Goal: Task Accomplishment & Management: Manage account settings

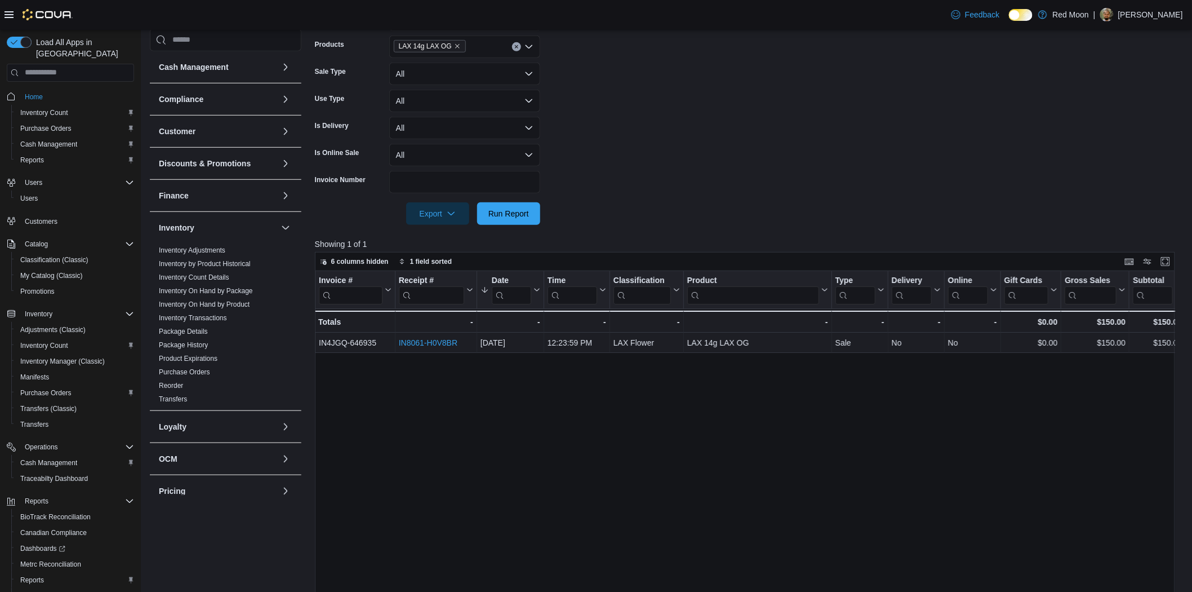
scroll to position [346, 0]
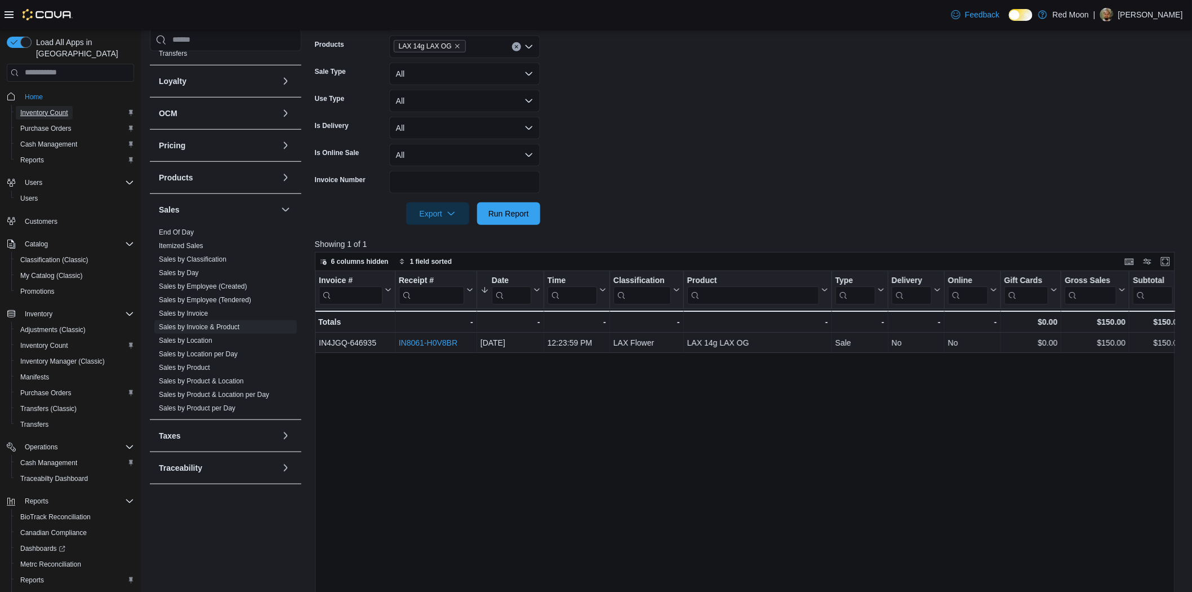
click at [56, 106] on span "Inventory Count" at bounding box center [44, 113] width 48 height 14
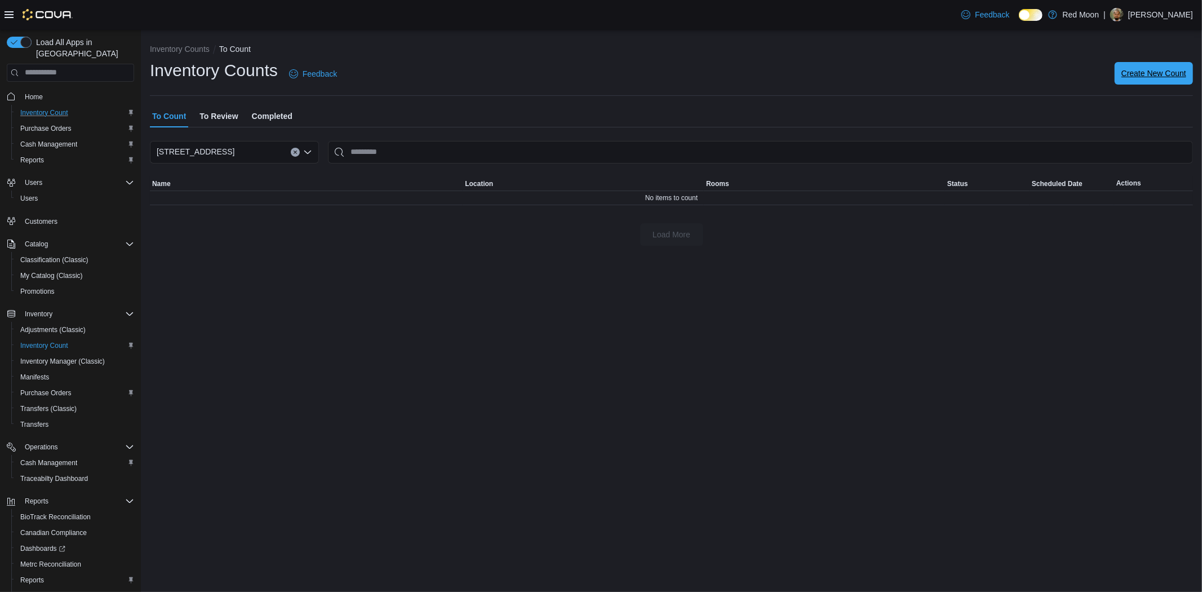
click at [1189, 68] on button "Create New Count" at bounding box center [1153, 73] width 78 height 23
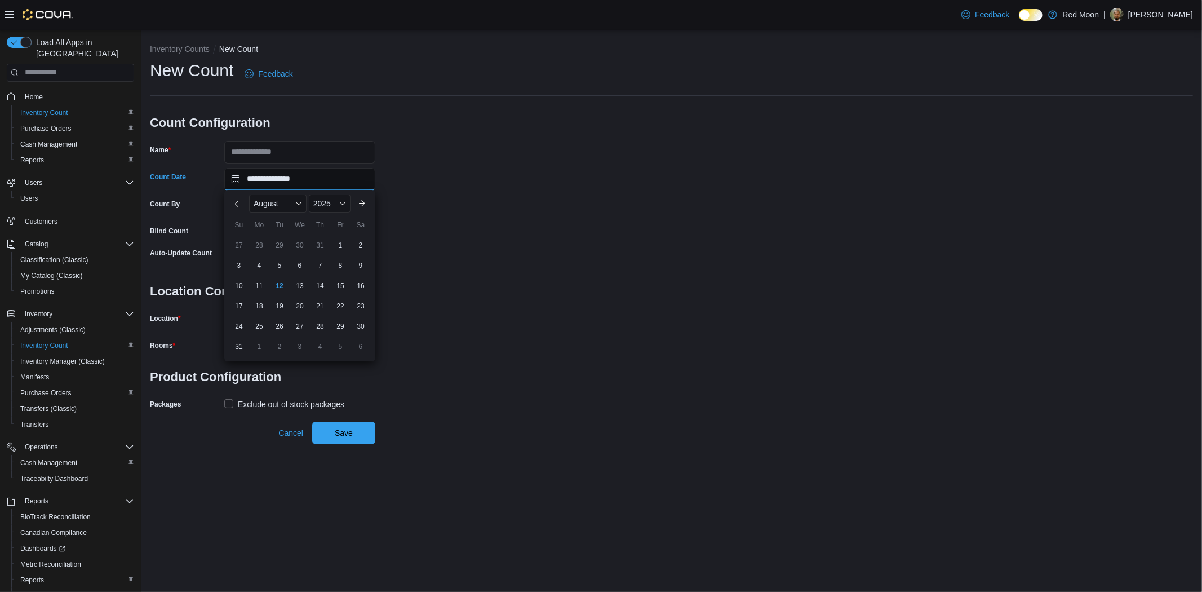
click at [305, 168] on input "**********" at bounding box center [299, 179] width 151 height 23
drag, startPoint x: 311, startPoint y: 157, endPoint x: 316, endPoint y: 159, distance: 5.8
click at [311, 157] on input "Name" at bounding box center [299, 152] width 151 height 23
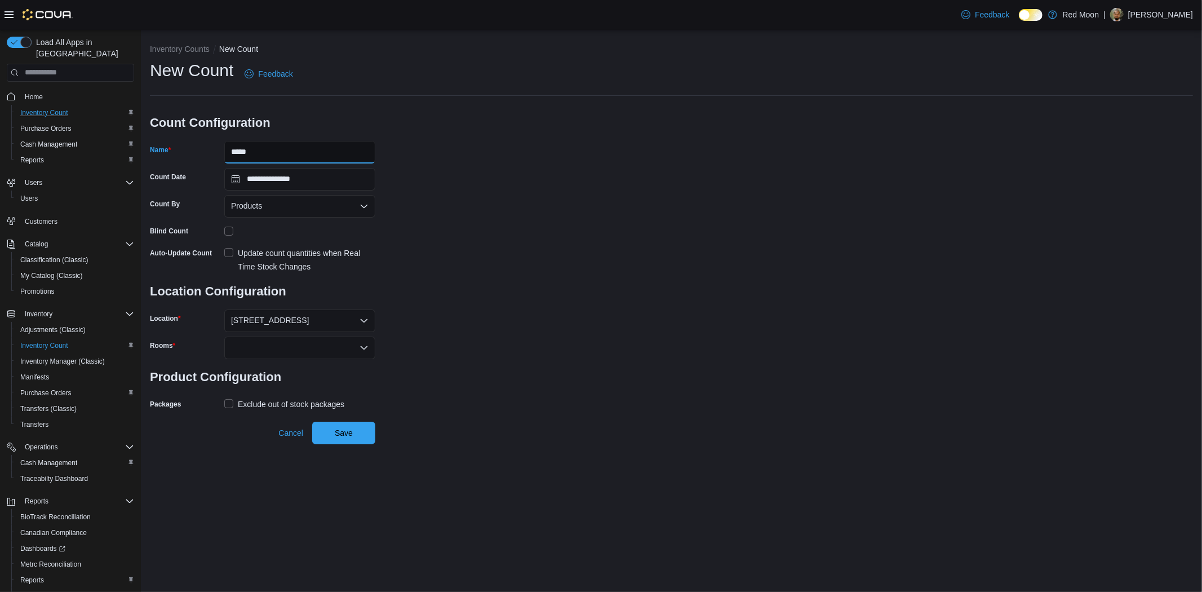
type input "*****"
click at [230, 345] on div at bounding box center [299, 347] width 151 height 23
click at [250, 384] on span "Back Room" at bounding box center [299, 382] width 137 height 11
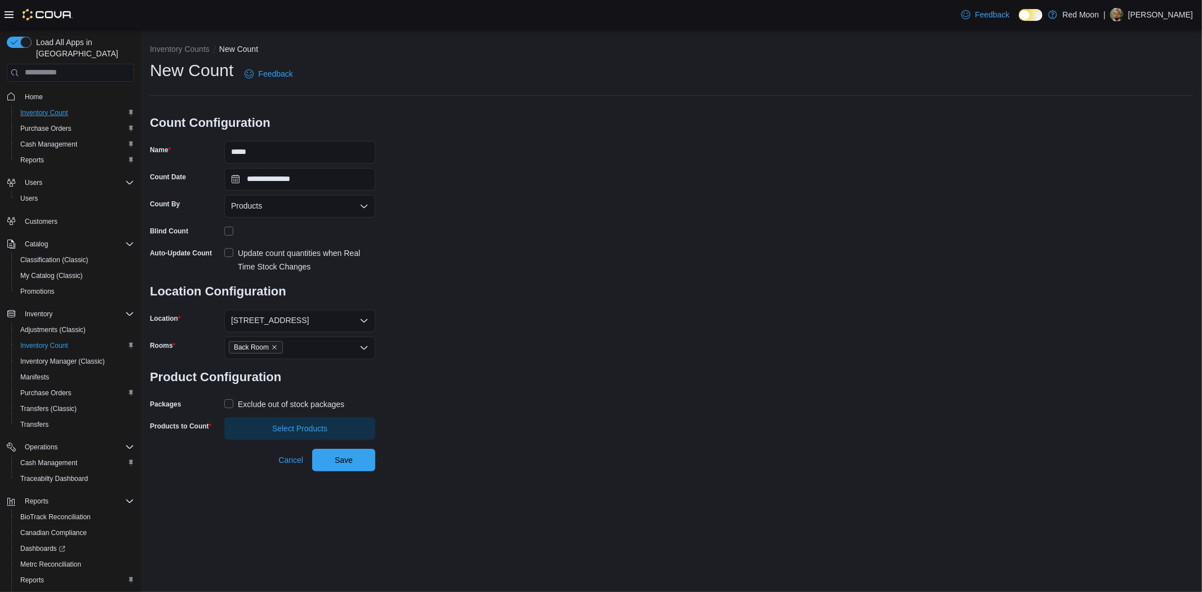
click at [257, 406] on div "Exclude out of stock packages" at bounding box center [291, 404] width 106 height 14
click at [268, 429] on span "Select Products" at bounding box center [299, 427] width 137 height 23
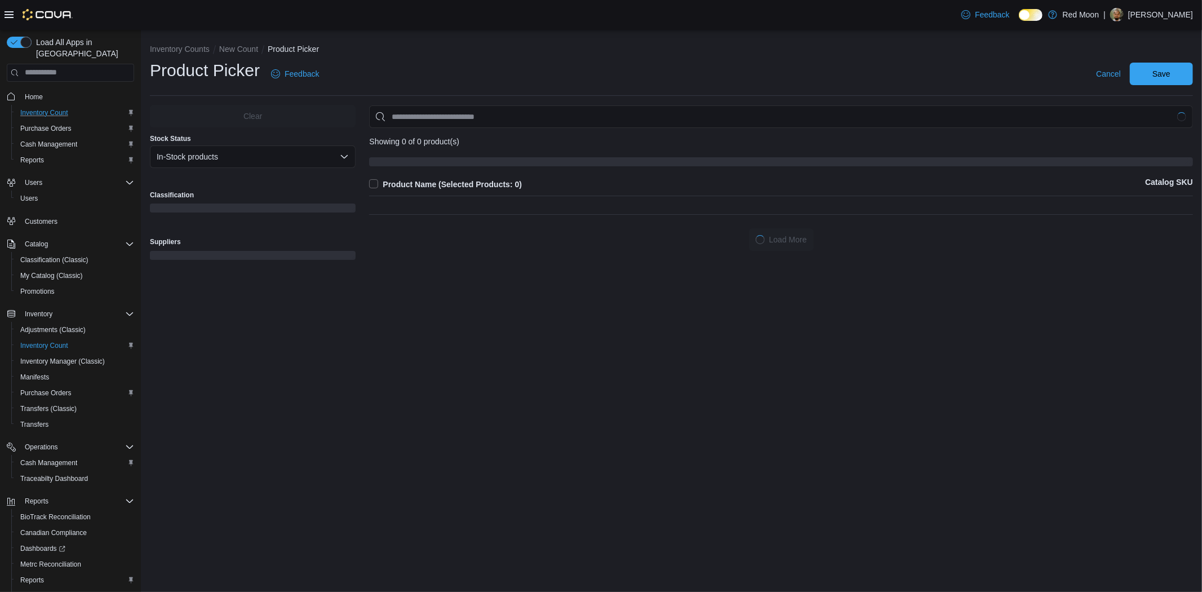
click at [243, 181] on div "Clear Stock Status In-Stock products Classification Suppliers" at bounding box center [253, 192] width 206 height 174
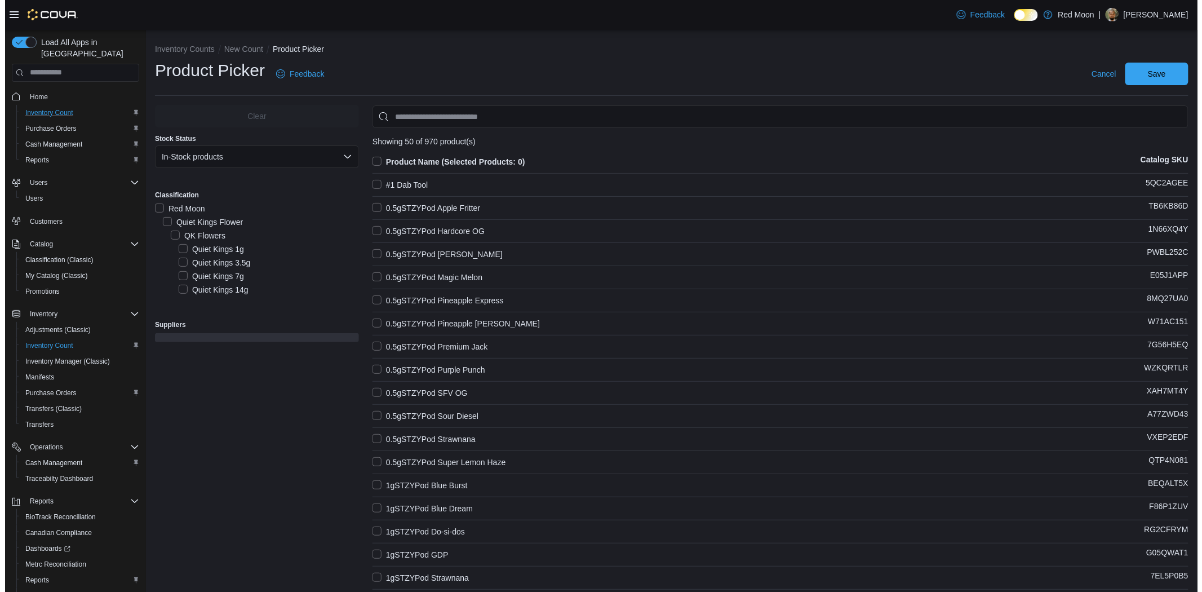
scroll to position [3216, 0]
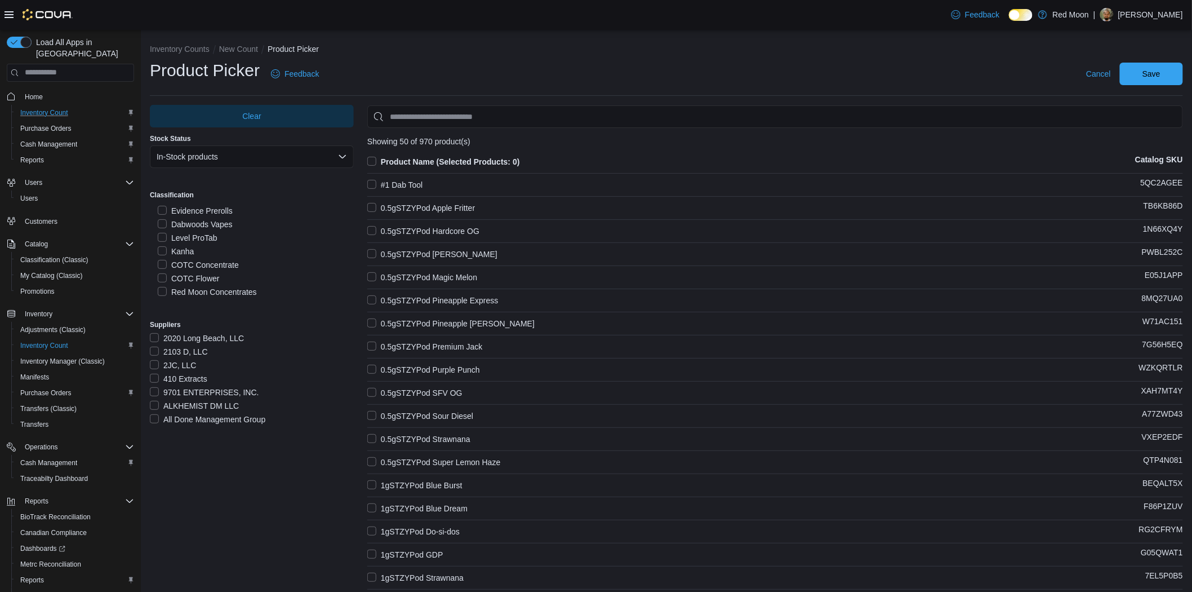
click at [177, 248] on label "Kanha" at bounding box center [176, 251] width 36 height 14
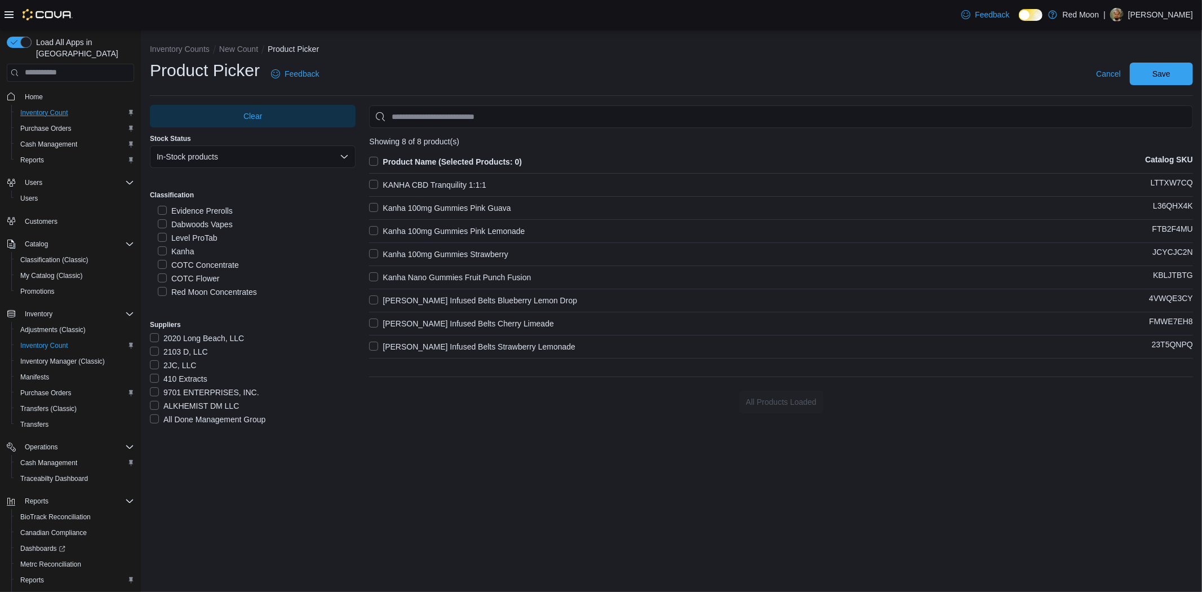
click at [487, 226] on label "Kanha 100mg Gummies Pink Lemonade" at bounding box center [446, 231] width 155 height 14
click at [497, 203] on label "Kanha 100mg Gummies Pink Guava" at bounding box center [439, 208] width 141 height 14
click at [1164, 63] on div "Cancel Save" at bounding box center [1141, 74] width 101 height 23
click at [1158, 72] on span "Save" at bounding box center [1161, 73] width 18 height 11
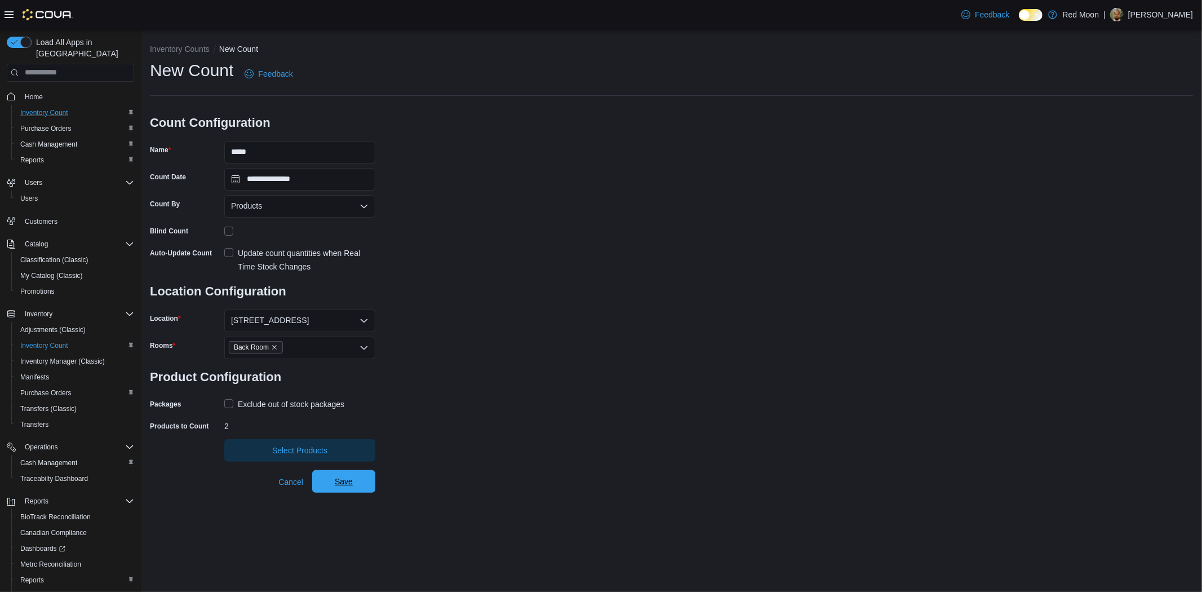
click at [349, 481] on span "Save" at bounding box center [344, 480] width 18 height 11
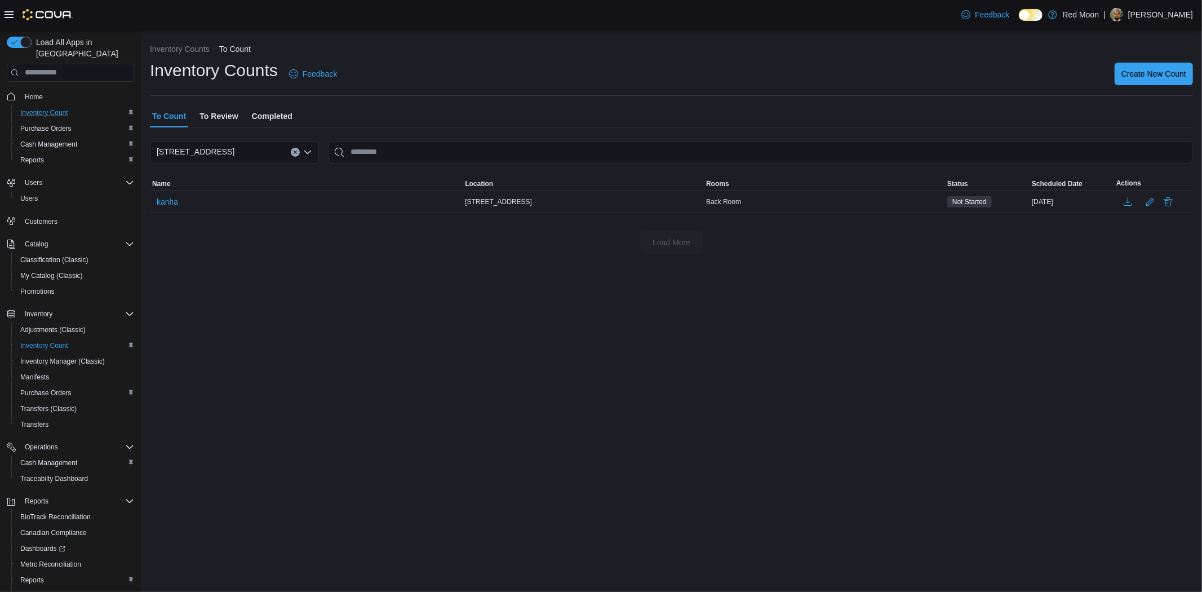
click at [153, 189] on th "Name" at bounding box center [306, 183] width 313 height 15
click at [164, 201] on span "kanha" at bounding box center [167, 201] width 21 height 11
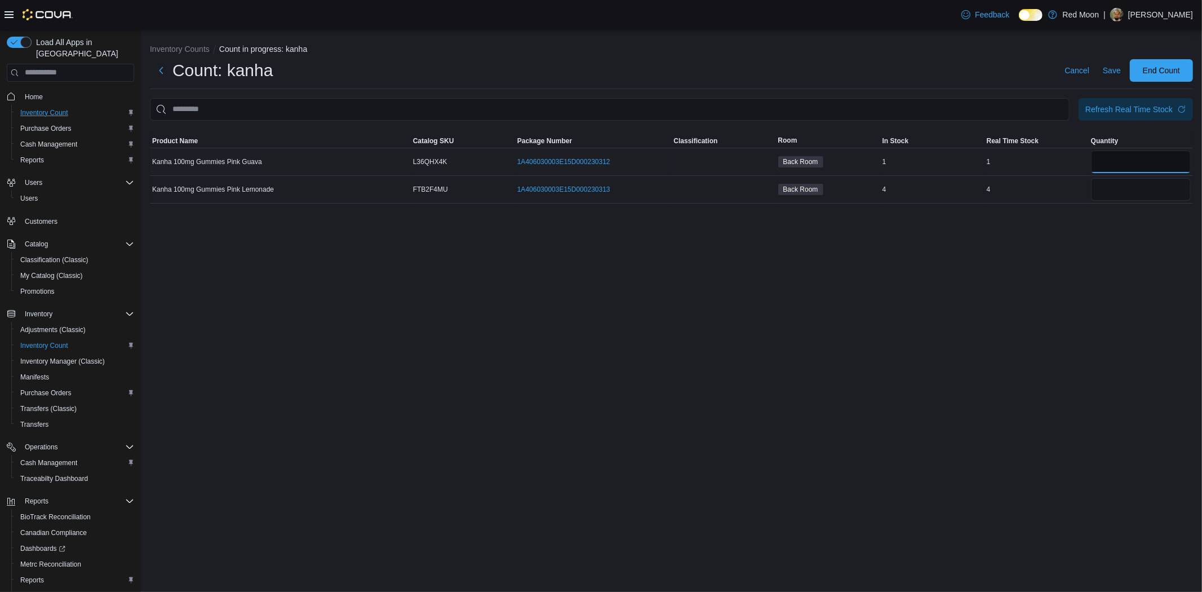
click at [1132, 150] on input "number" at bounding box center [1141, 161] width 100 height 23
type input "*"
click at [1106, 68] on span "Save" at bounding box center [1111, 70] width 18 height 11
click at [1158, 71] on span "End Count" at bounding box center [1160, 69] width 37 height 11
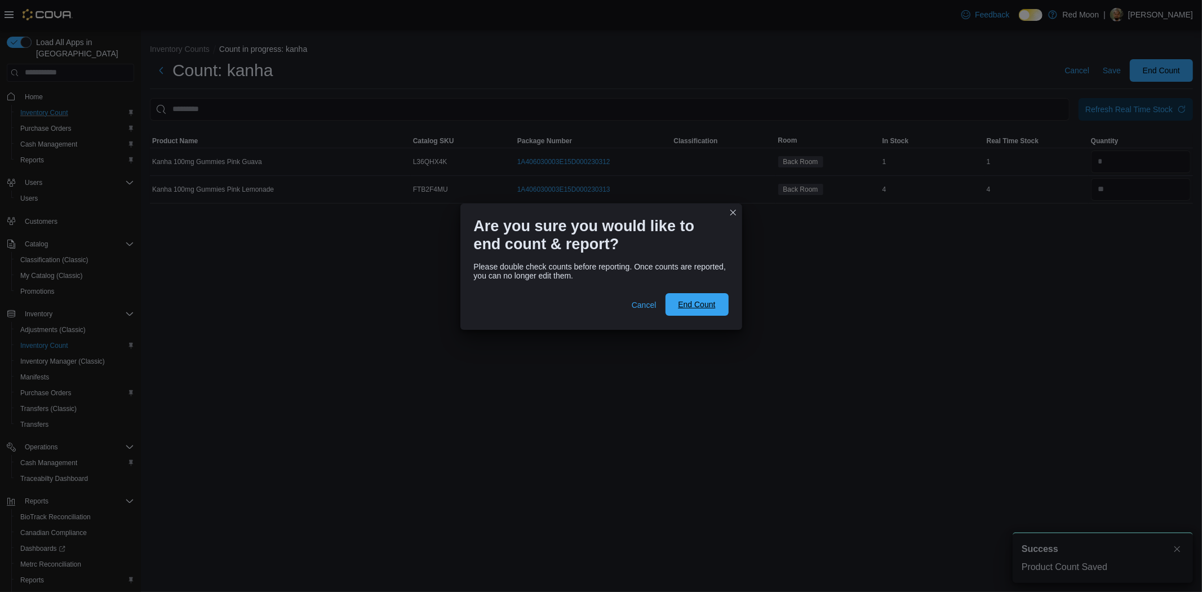
click at [697, 296] on span "End Count" at bounding box center [697, 304] width 50 height 23
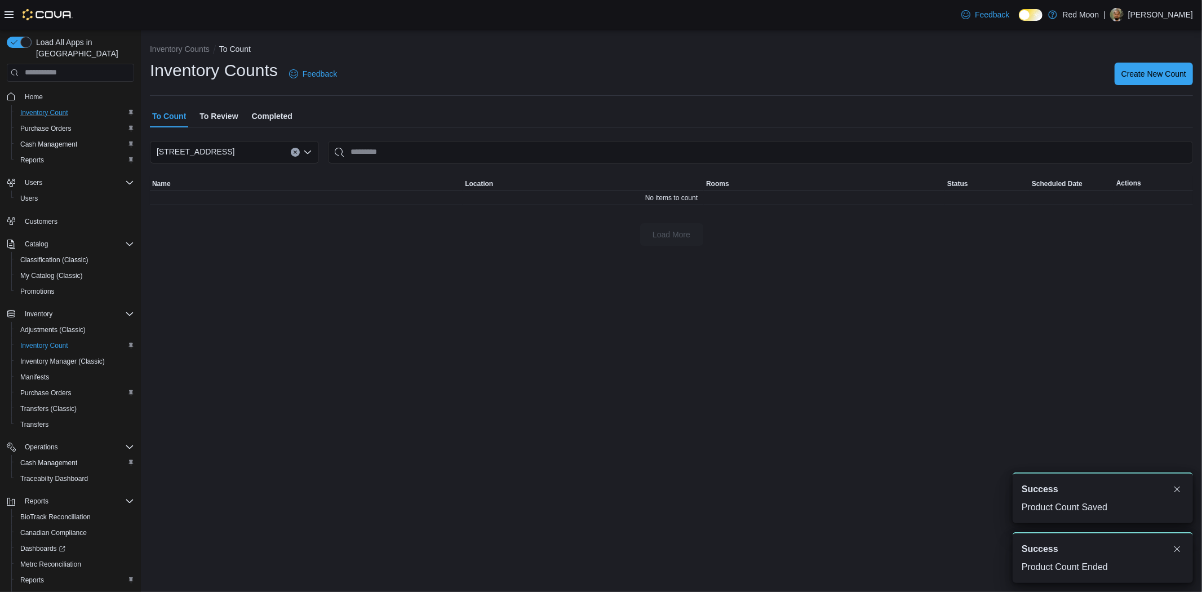
click at [206, 121] on span "To Review" at bounding box center [218, 116] width 38 height 23
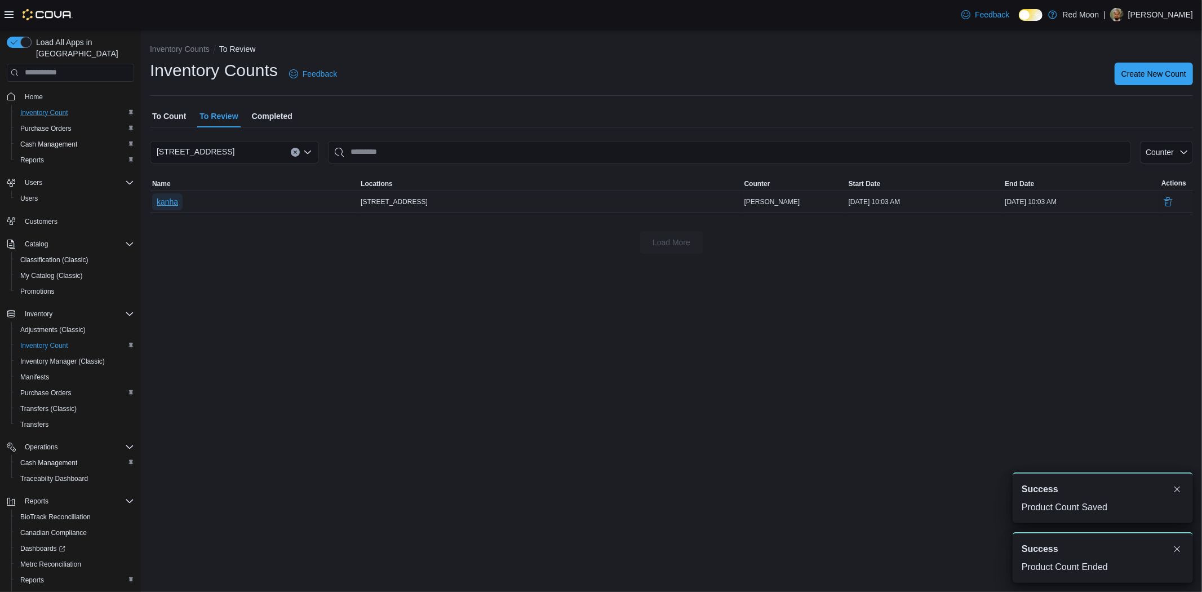
click at [179, 201] on button "kanha" at bounding box center [167, 201] width 30 height 17
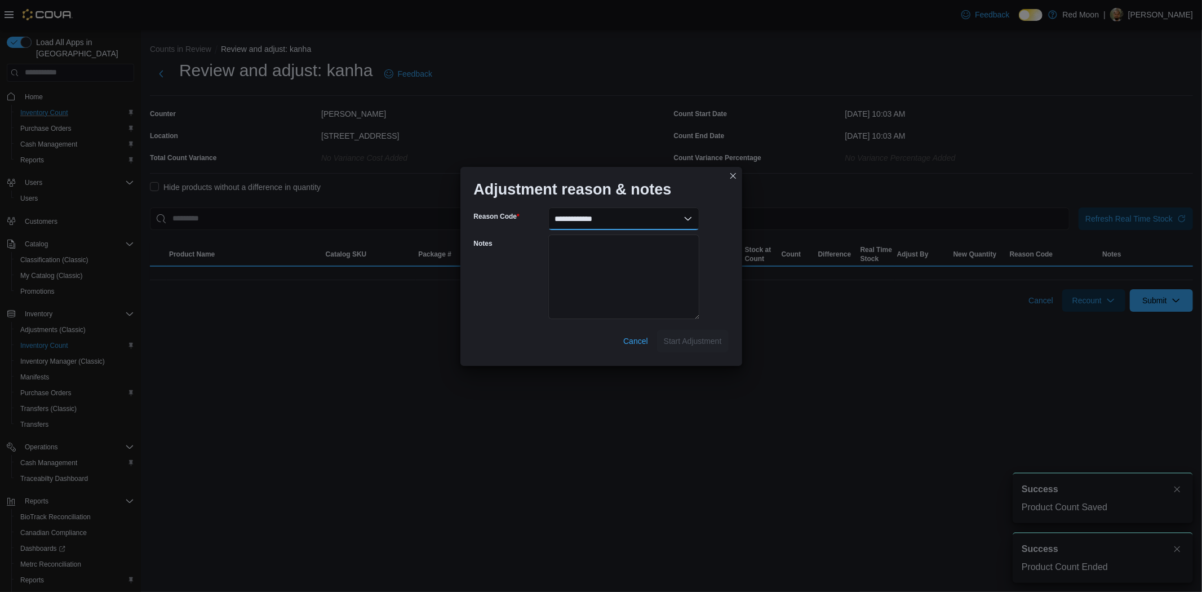
click at [622, 211] on select "**********" at bounding box center [623, 218] width 151 height 23
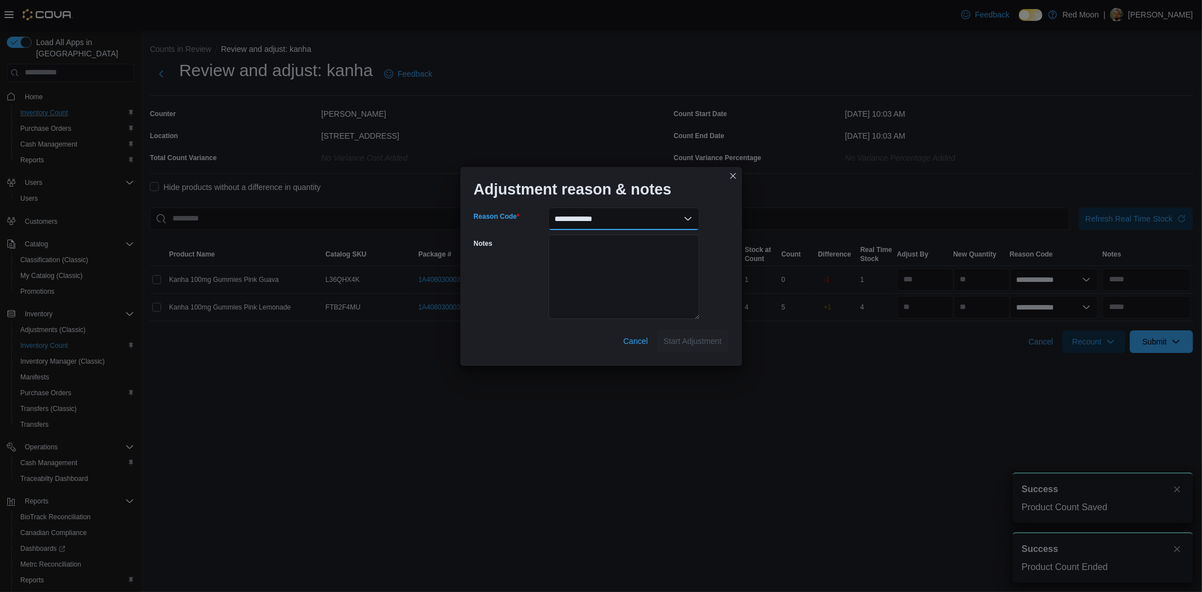
select select "**********"
click at [548, 207] on select "**********" at bounding box center [623, 218] width 151 height 23
click at [616, 265] on textarea "Notes" at bounding box center [623, 276] width 151 height 85
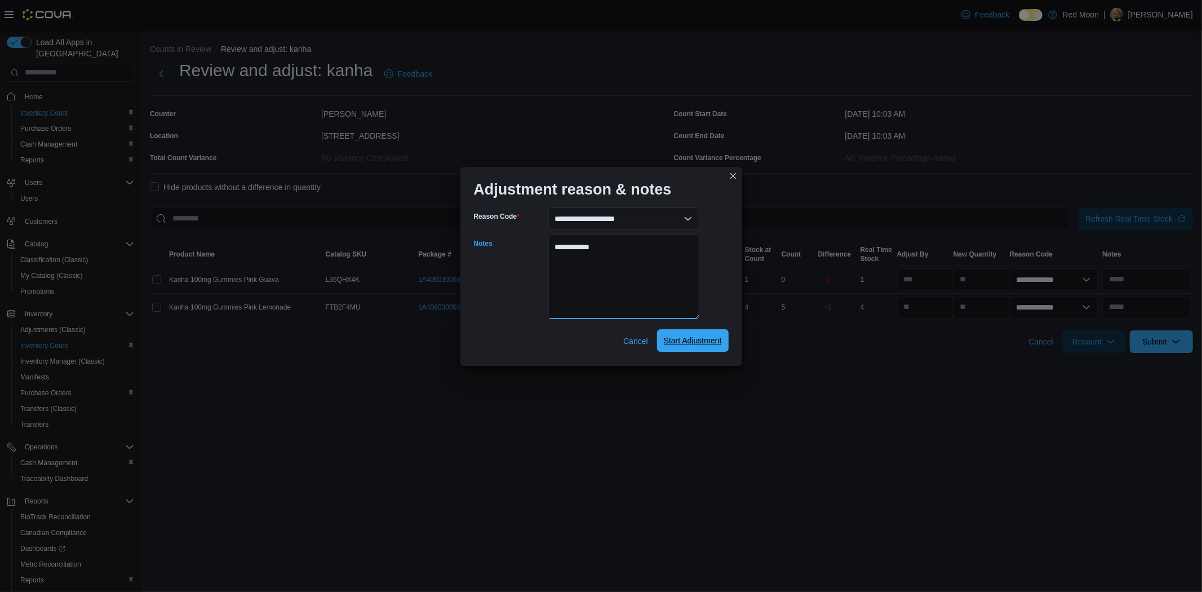
type textarea "**********"
click at [674, 340] on span "Start Adjustment" at bounding box center [693, 340] width 58 height 11
select select "**********"
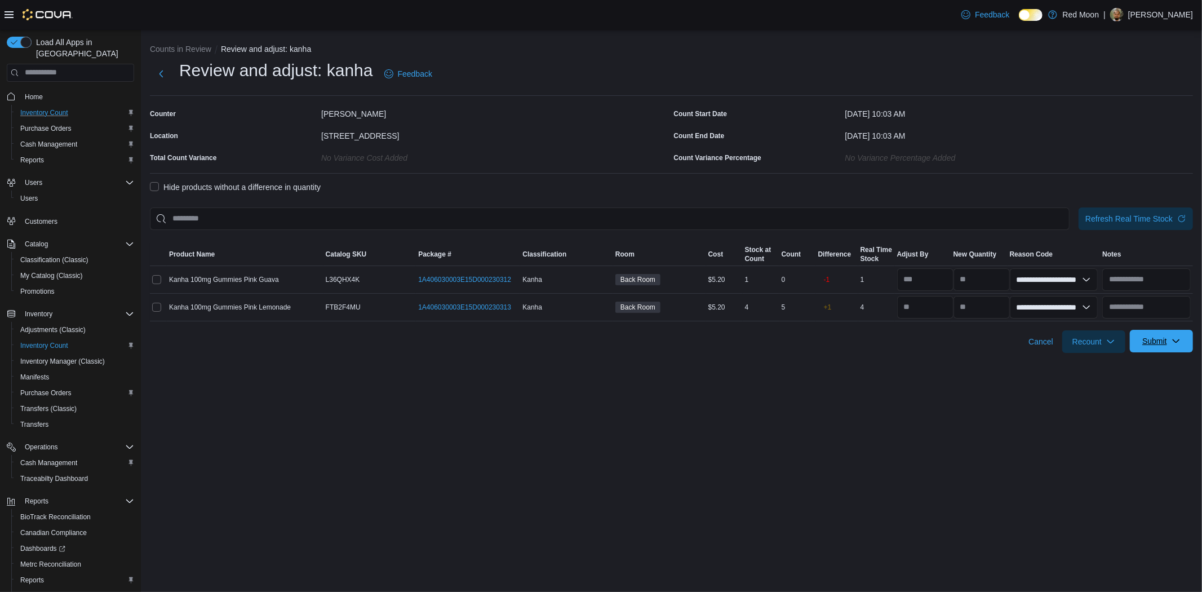
click at [1167, 346] on span "Submit" at bounding box center [1154, 340] width 25 height 11
click at [1159, 370] on span "Submit Adjustments" at bounding box center [1126, 368] width 70 height 11
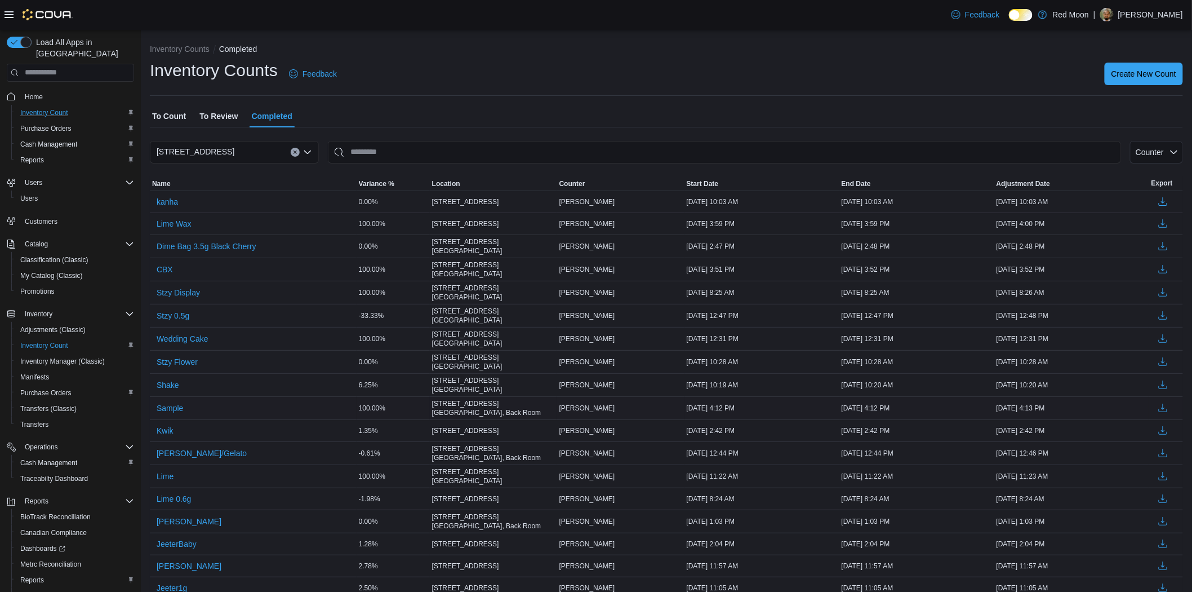
click at [575, 403] on span "[PERSON_NAME]" at bounding box center [587, 407] width 56 height 9
click at [585, 380] on span "[PERSON_NAME]" at bounding box center [587, 384] width 56 height 9
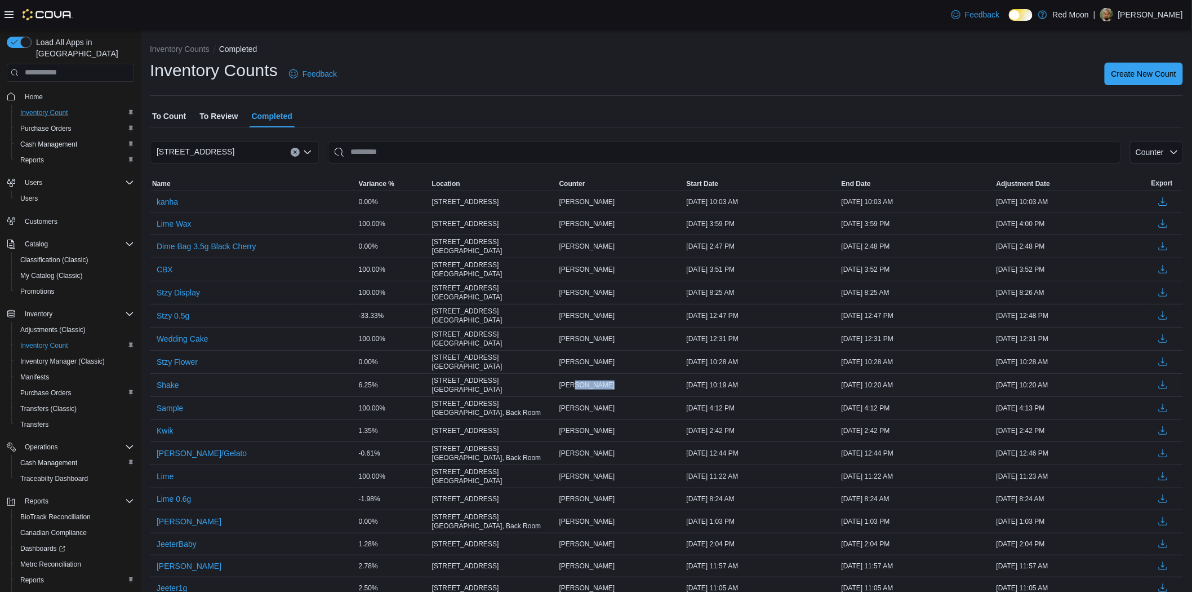
click at [585, 380] on span "[PERSON_NAME]" at bounding box center [587, 384] width 56 height 9
click at [590, 357] on span "[PERSON_NAME]" at bounding box center [587, 361] width 56 height 9
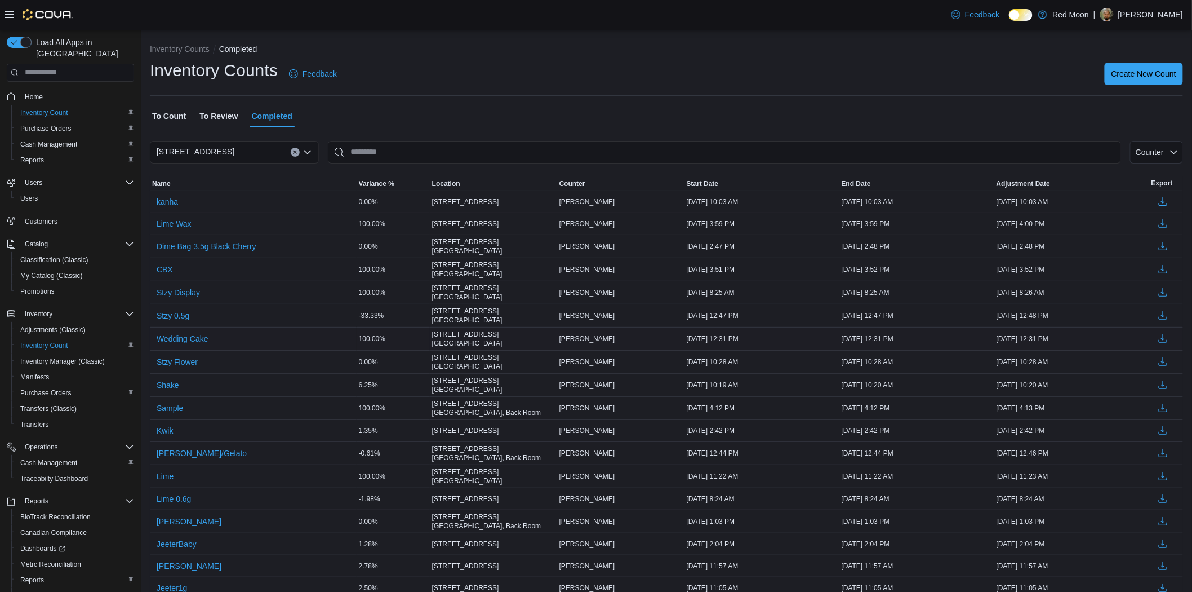
click at [588, 336] on span "[PERSON_NAME]" at bounding box center [587, 338] width 56 height 9
click at [588, 313] on span "[PERSON_NAME]" at bounding box center [587, 315] width 56 height 9
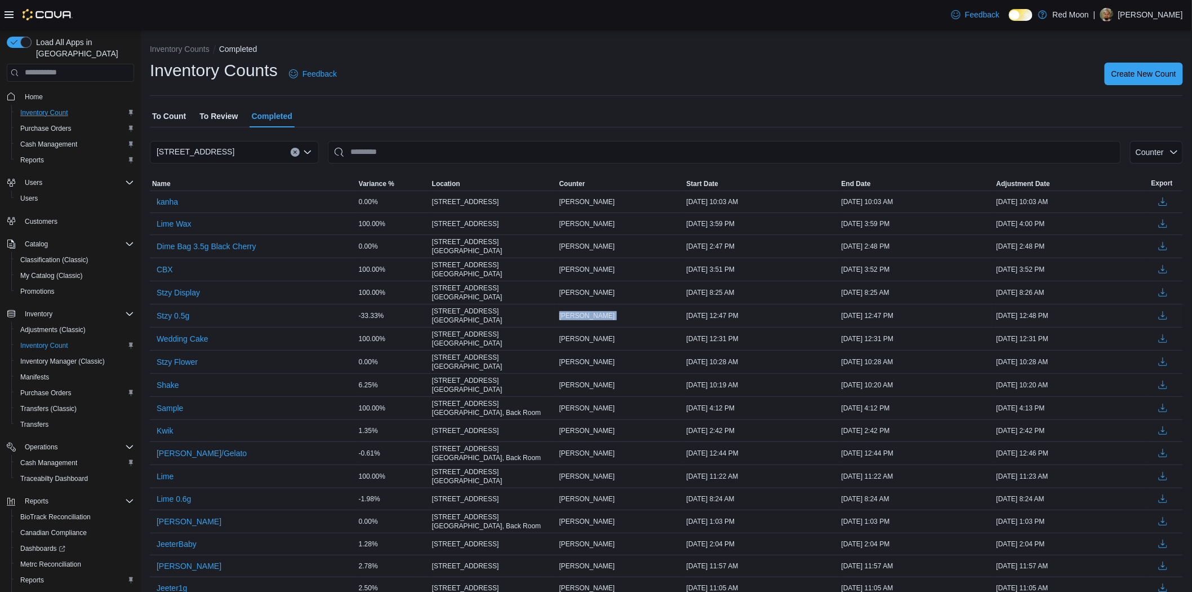
click at [588, 313] on span "[PERSON_NAME]" at bounding box center [587, 315] width 56 height 9
click at [590, 291] on span "[PERSON_NAME]" at bounding box center [587, 292] width 56 height 9
click at [589, 266] on span "[PERSON_NAME]" at bounding box center [587, 269] width 56 height 9
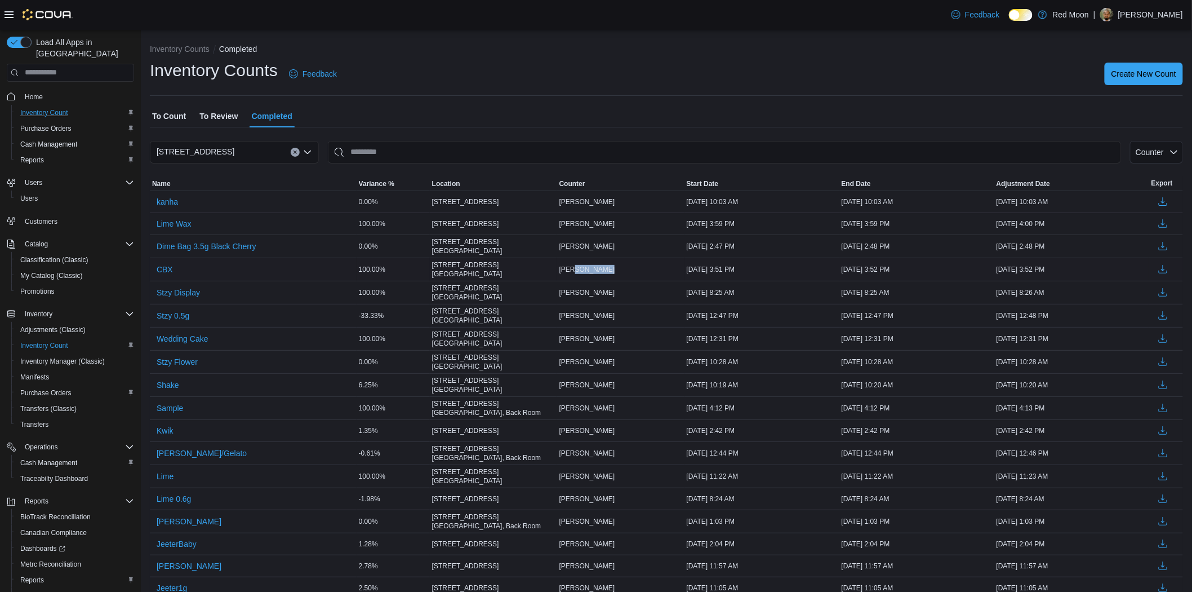
click at [589, 266] on span "[PERSON_NAME]" at bounding box center [587, 269] width 56 height 9
click at [1141, 74] on span "Create New Count" at bounding box center [1143, 73] width 65 height 11
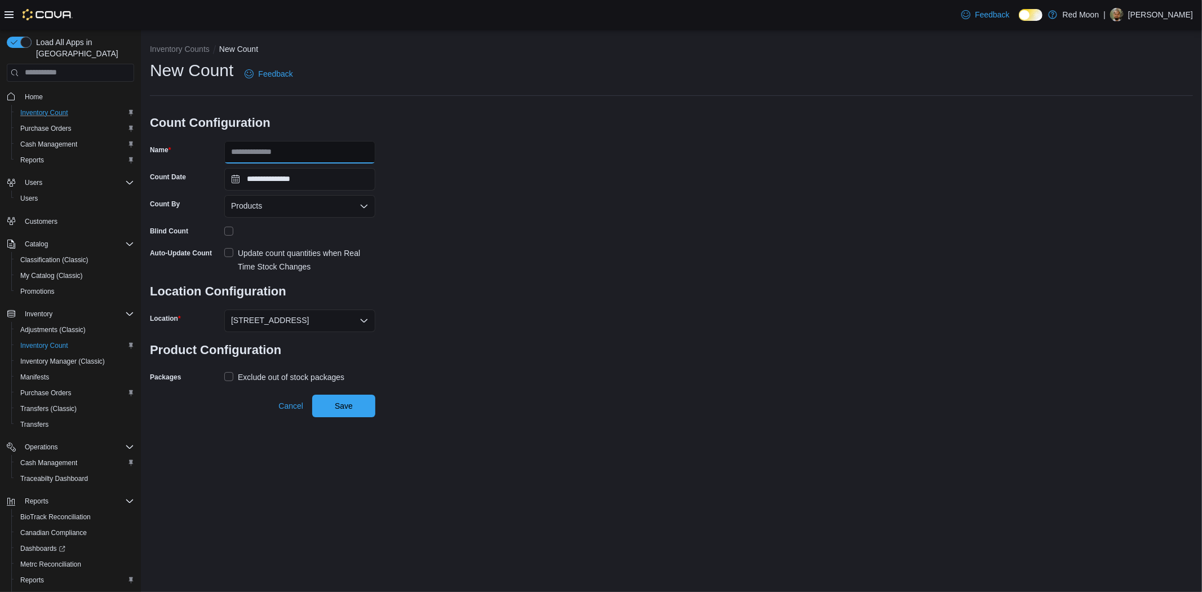
click at [279, 144] on input "Name" at bounding box center [299, 152] width 151 height 23
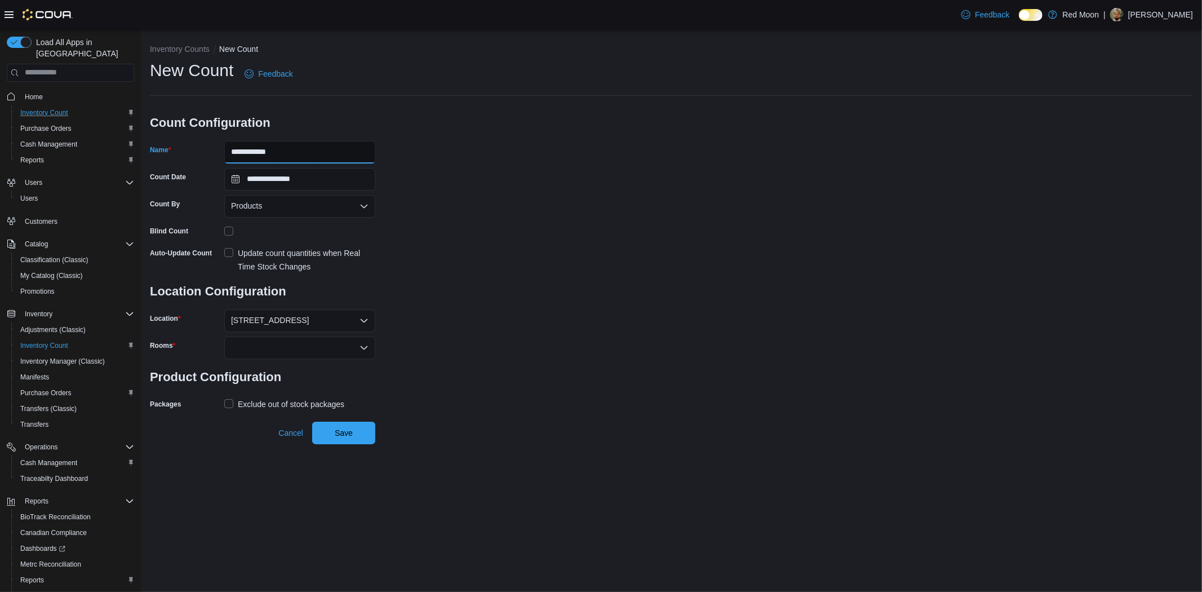
type input "**********"
click at [295, 348] on div at bounding box center [299, 347] width 151 height 23
click at [261, 380] on span "Back Room" at bounding box center [299, 382] width 137 height 11
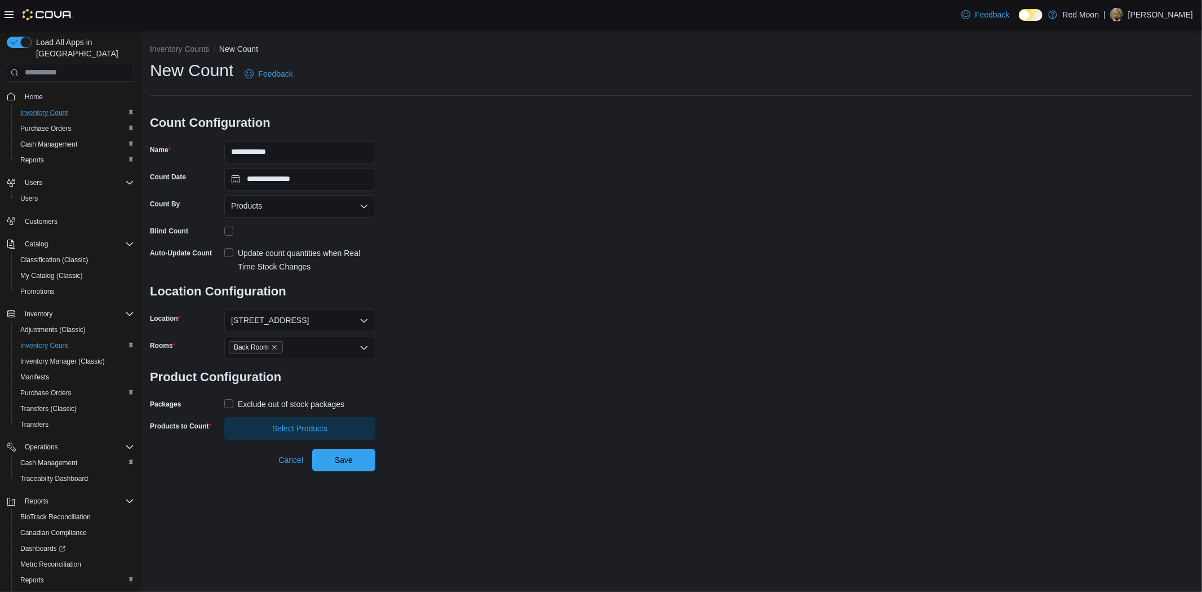
click at [261, 407] on div "Exclude out of stock packages" at bounding box center [291, 404] width 106 height 14
click at [274, 429] on span "Select Products" at bounding box center [299, 427] width 55 height 11
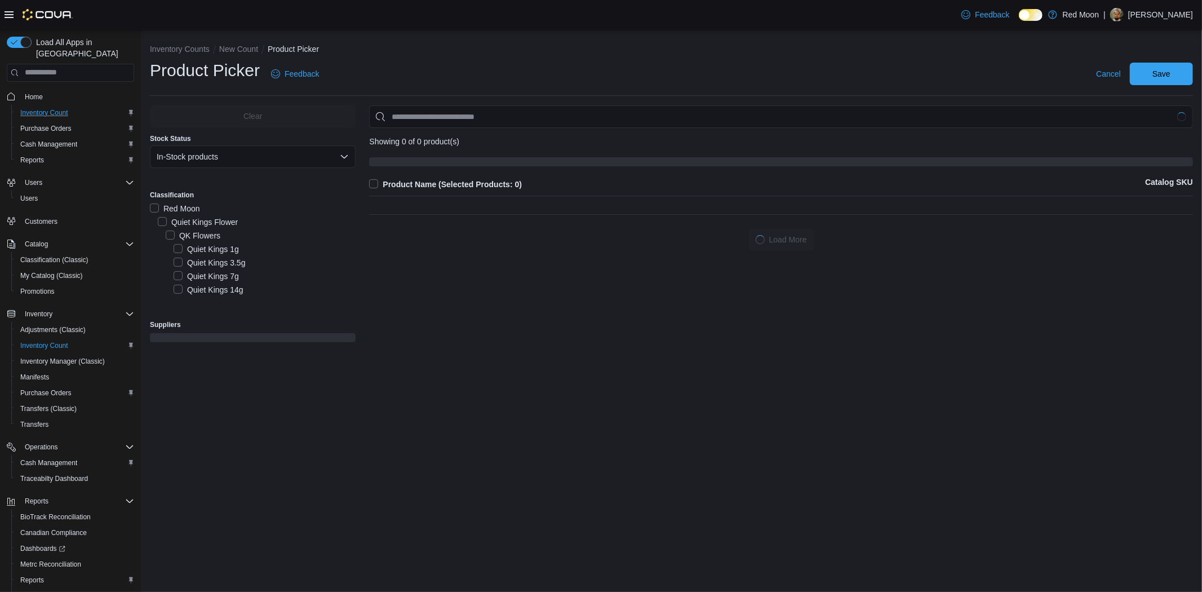
click at [248, 190] on div "Classification Red Moon Quiet Kings Flower QK Flowers Quiet Kings 1g Quiet King…" at bounding box center [253, 244] width 206 height 121
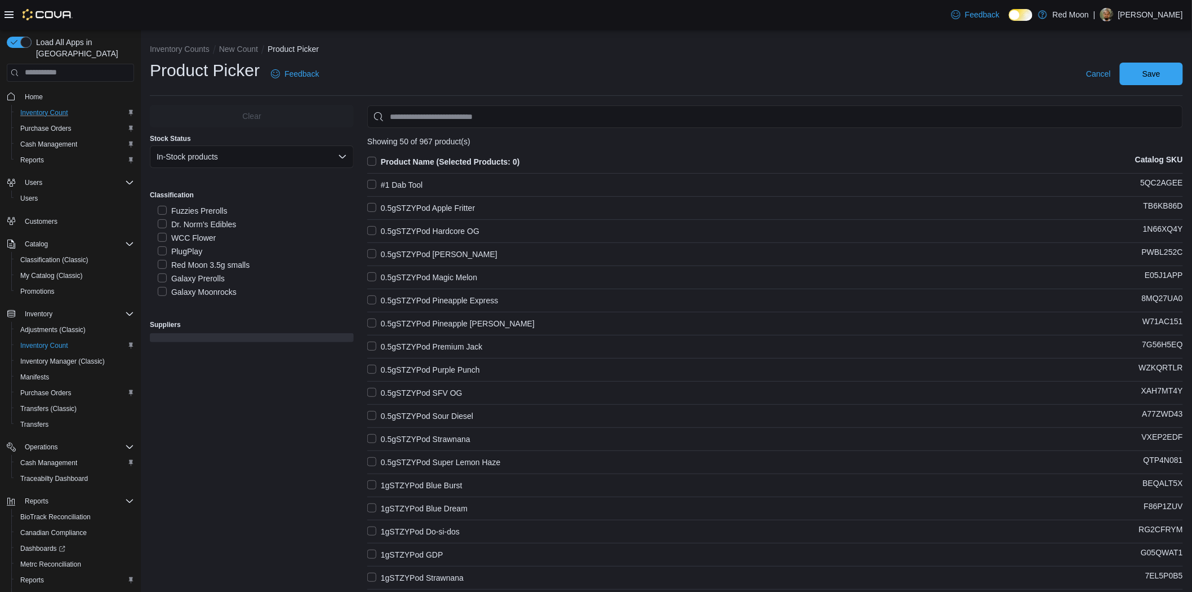
click at [169, 249] on label "PlugPlay" at bounding box center [180, 251] width 45 height 14
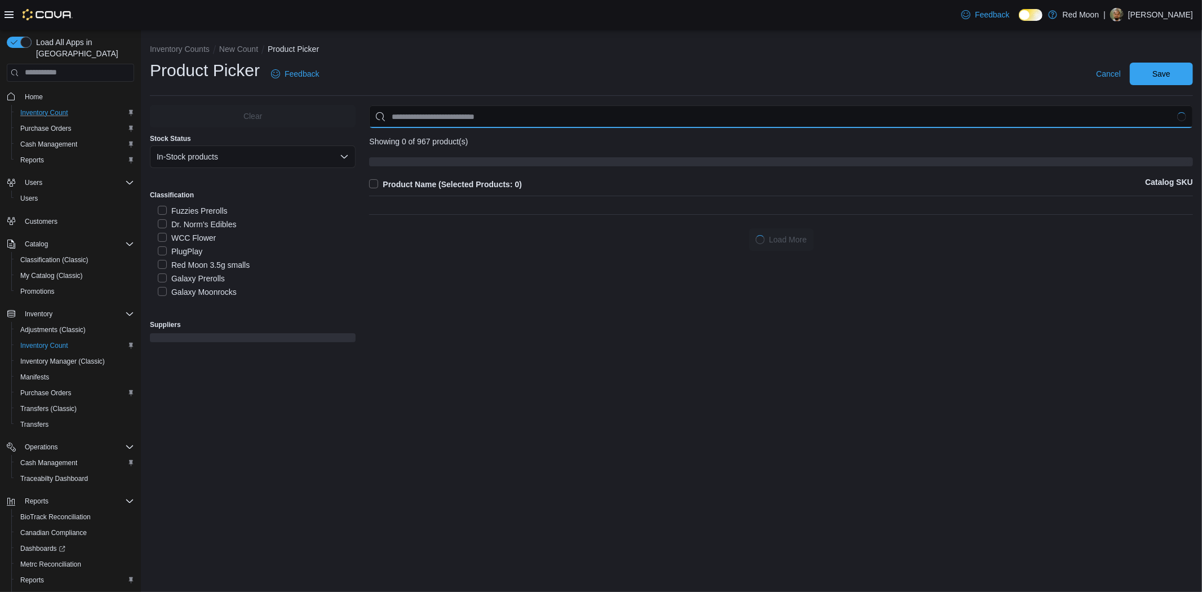
click at [480, 110] on input "Use aria labels when no actual label is in use" at bounding box center [781, 116] width 824 height 23
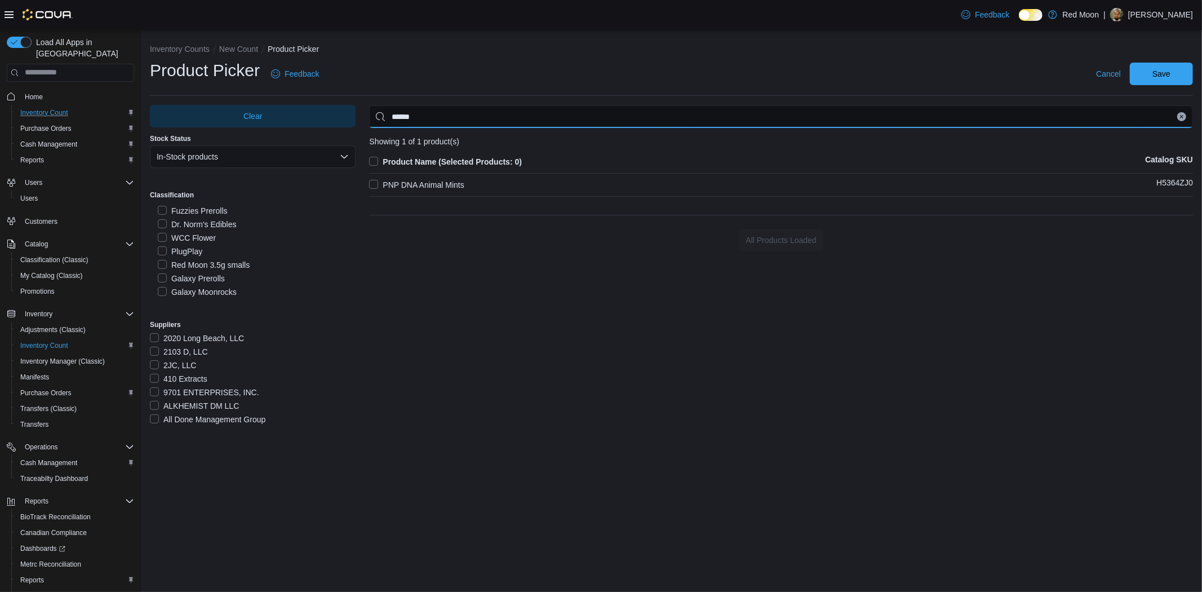
type input "******"
click at [449, 176] on div "Product Name (Selected Products: 0) Catalog SKU PNP DNA Animal Mints H5364ZJ0" at bounding box center [781, 178] width 824 height 46
click at [449, 179] on label "PNP DNA Animal Mints" at bounding box center [416, 185] width 95 height 14
click at [1134, 81] on button "Save" at bounding box center [1160, 73] width 63 height 23
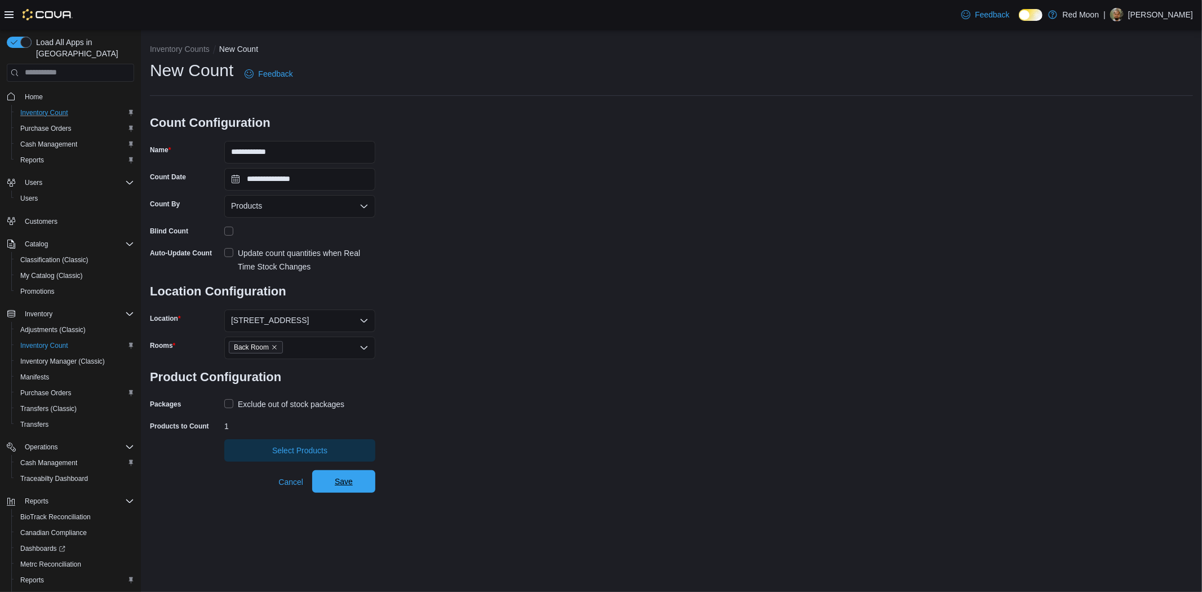
click at [348, 483] on span "Save" at bounding box center [344, 480] width 18 height 11
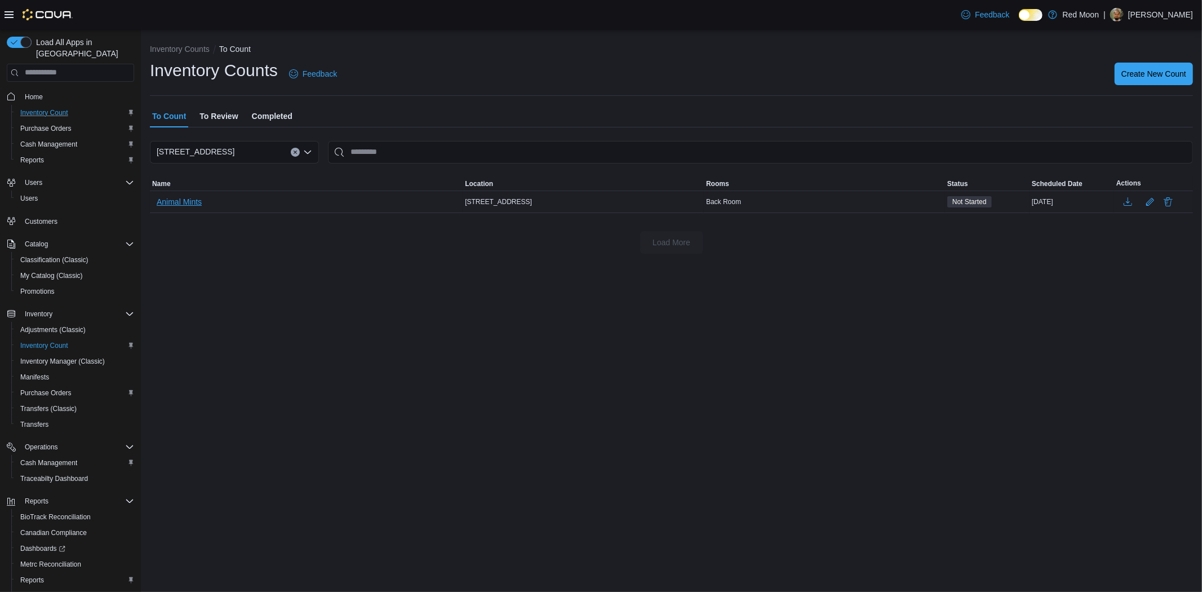
click at [174, 201] on span "Animal Mints" at bounding box center [179, 201] width 45 height 11
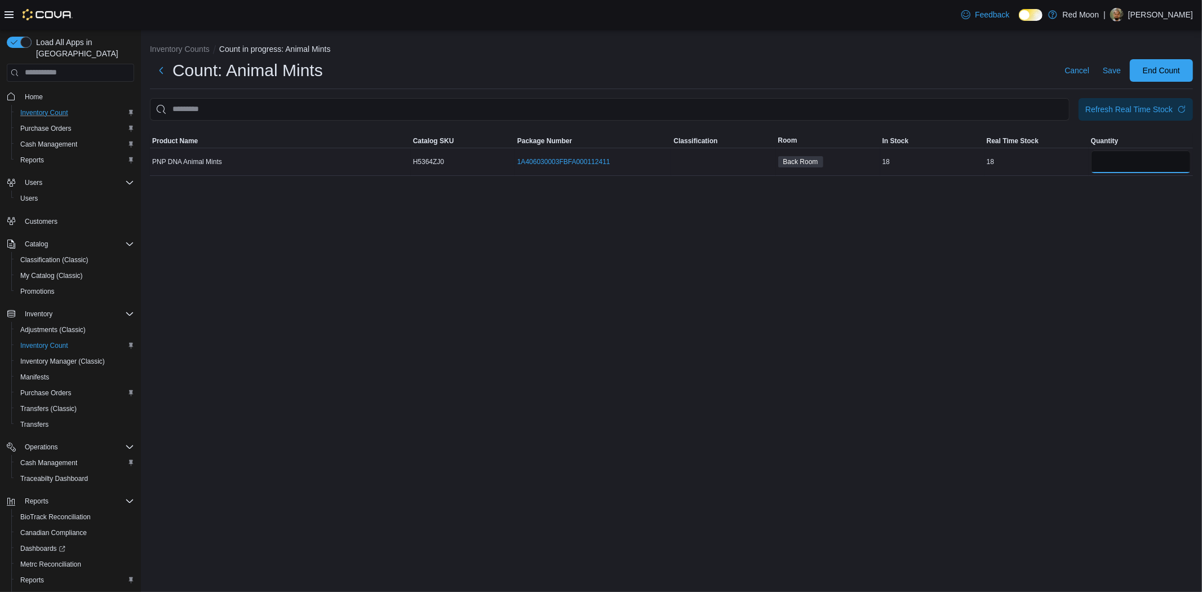
click at [1133, 153] on input "number" at bounding box center [1141, 161] width 100 height 23
type input "*"
click at [1117, 70] on span "Save" at bounding box center [1111, 70] width 18 height 11
click at [1155, 73] on span "End Count" at bounding box center [1160, 69] width 37 height 11
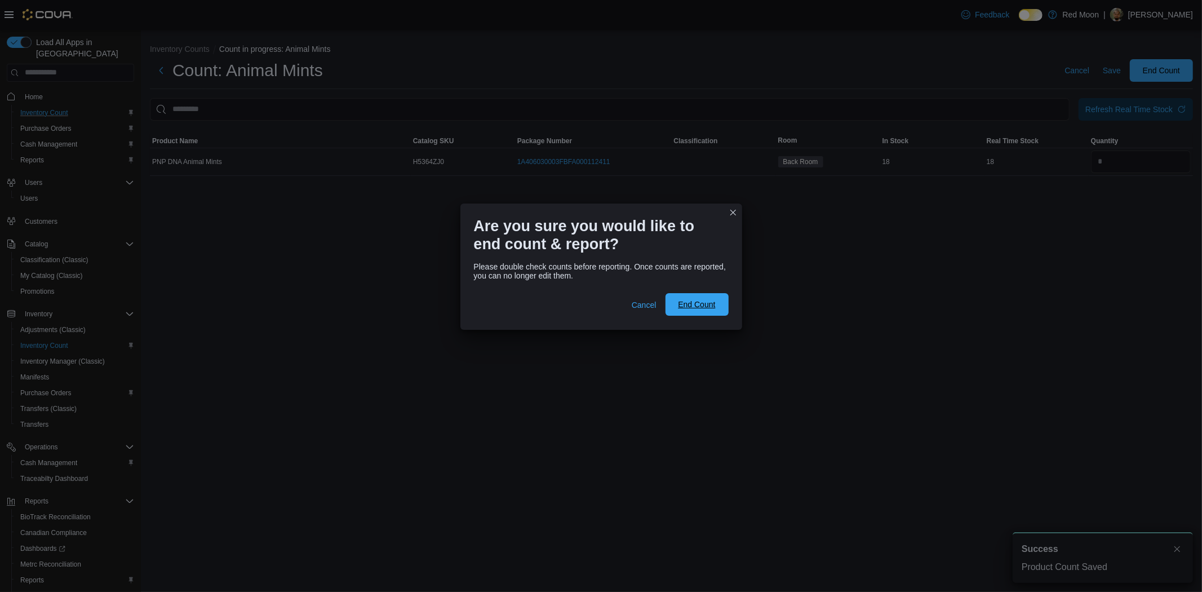
click at [689, 303] on span "End Count" at bounding box center [696, 304] width 37 height 11
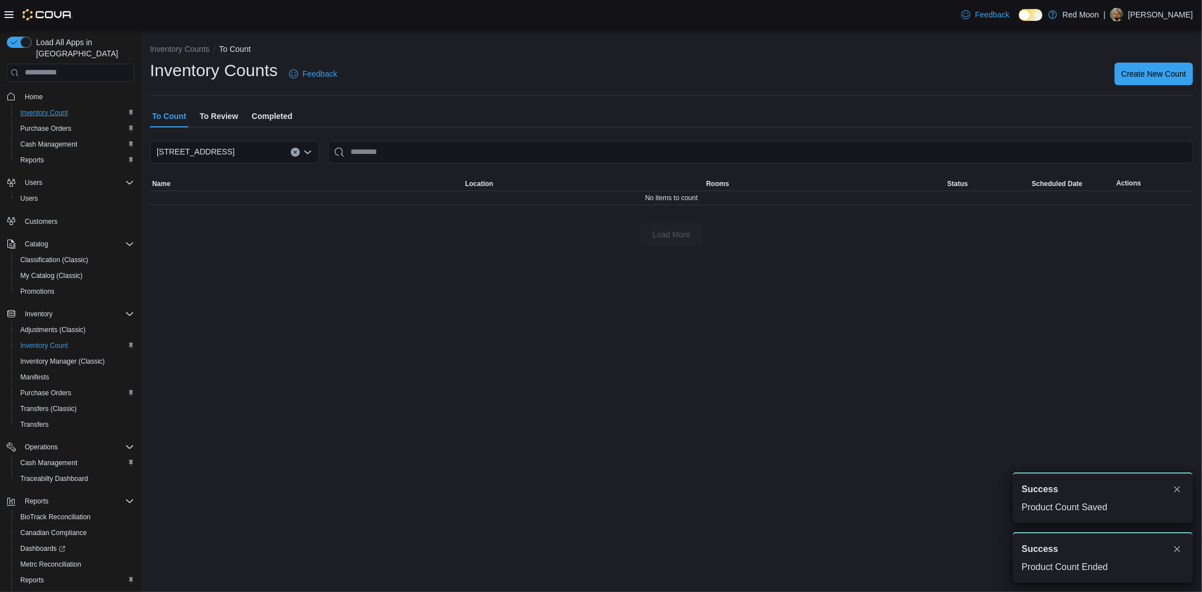
click at [210, 111] on span "To Review" at bounding box center [218, 116] width 38 height 23
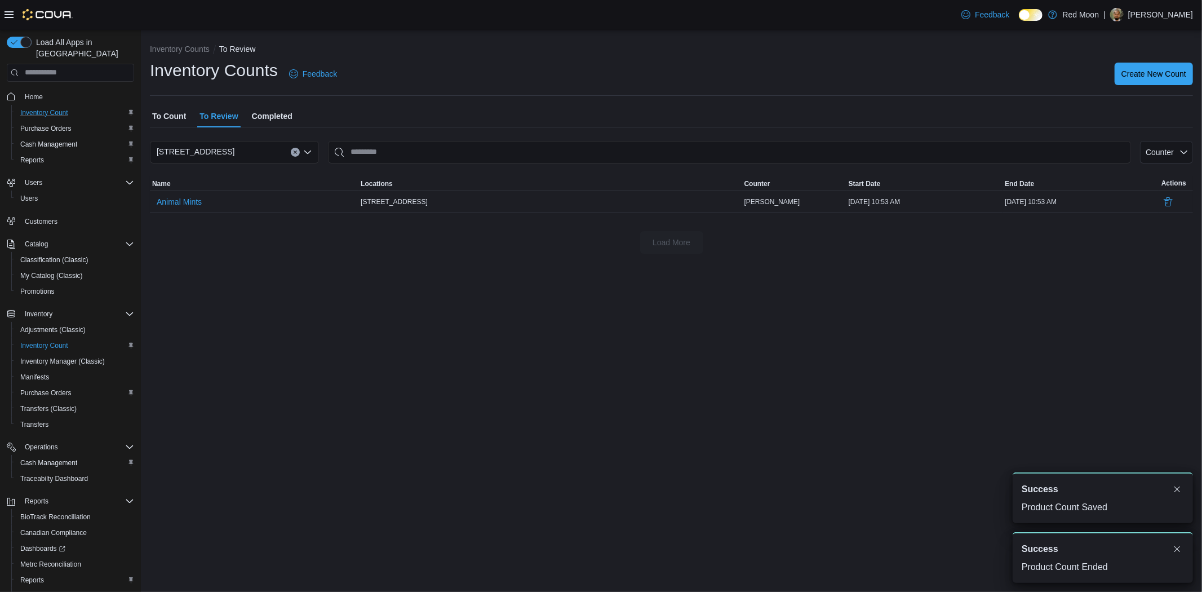
click at [179, 206] on span "Animal Mints" at bounding box center [179, 201] width 45 height 11
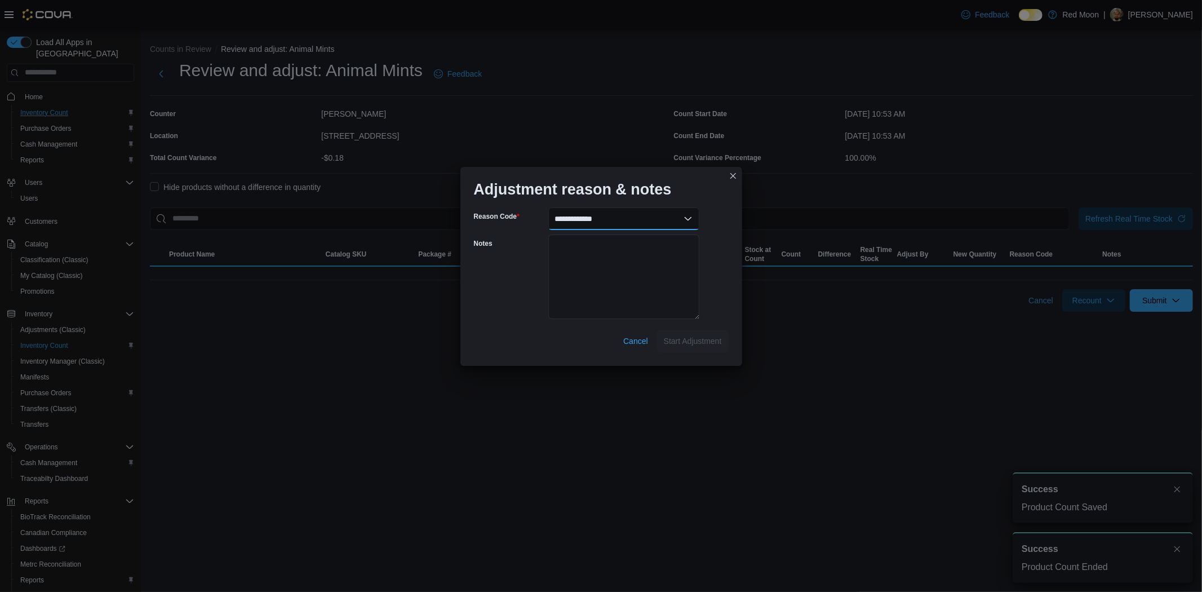
drag, startPoint x: 666, startPoint y: 225, endPoint x: 657, endPoint y: 228, distance: 10.0
click at [666, 225] on select "**********" at bounding box center [623, 218] width 151 height 23
select select "**********"
click at [548, 207] on select "**********" at bounding box center [623, 218] width 151 height 23
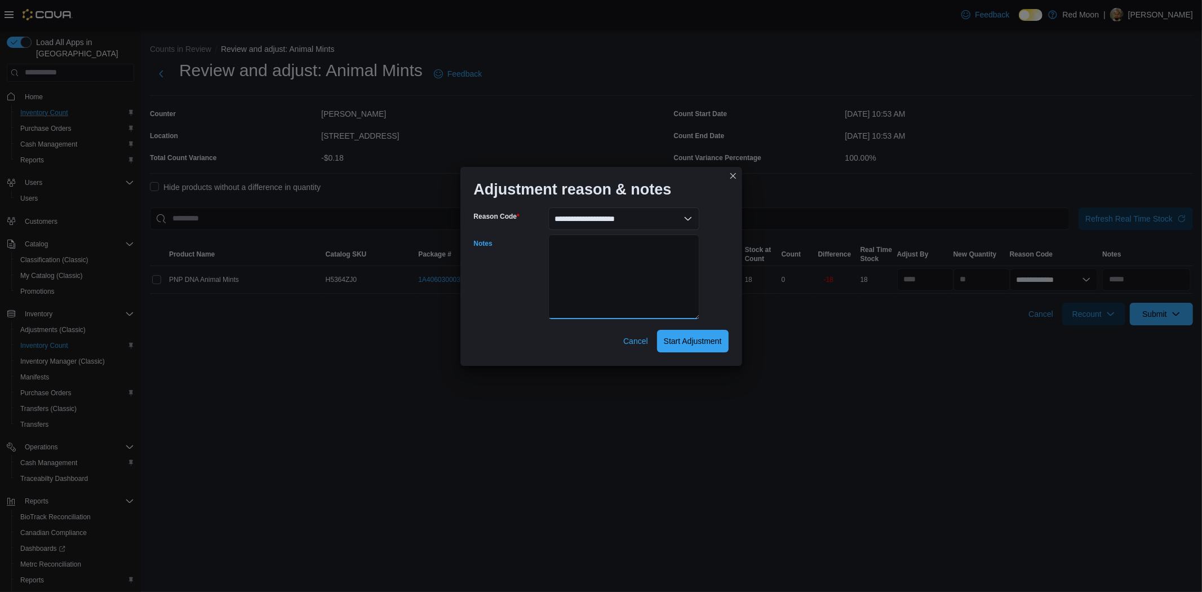
click at [590, 285] on textarea "Notes" at bounding box center [623, 276] width 151 height 85
type textarea "**********"
click at [689, 346] on span "Start Adjustment" at bounding box center [693, 340] width 58 height 11
select select "**********"
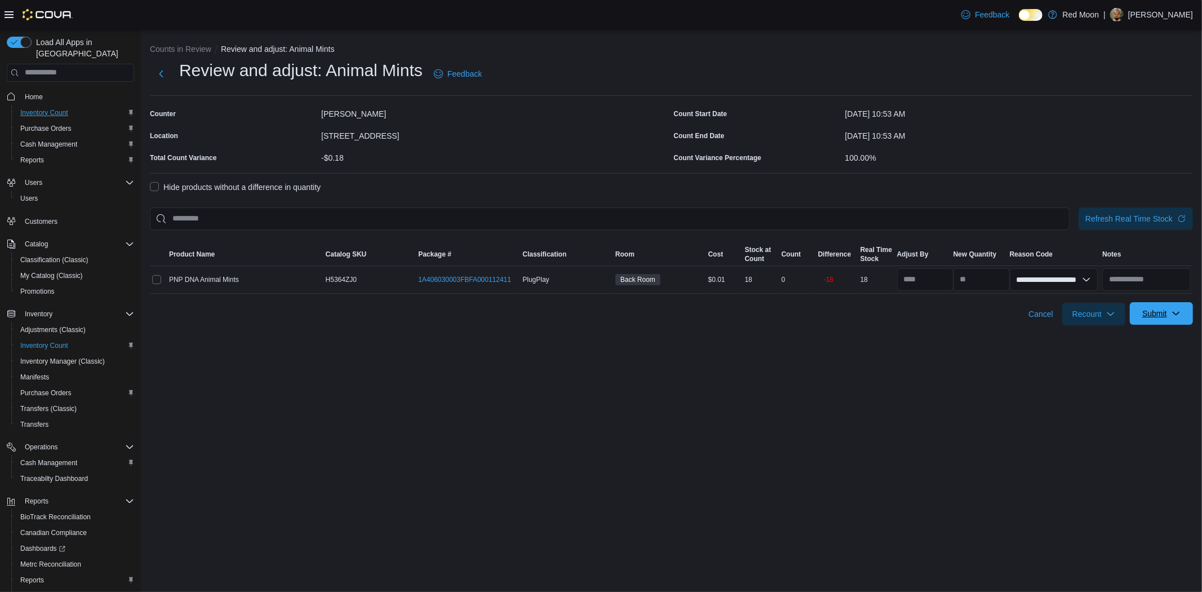
click at [1163, 324] on span "Submit" at bounding box center [1161, 313] width 50 height 23
click at [1151, 337] on span "Submit Adjustments" at bounding box center [1126, 340] width 70 height 11
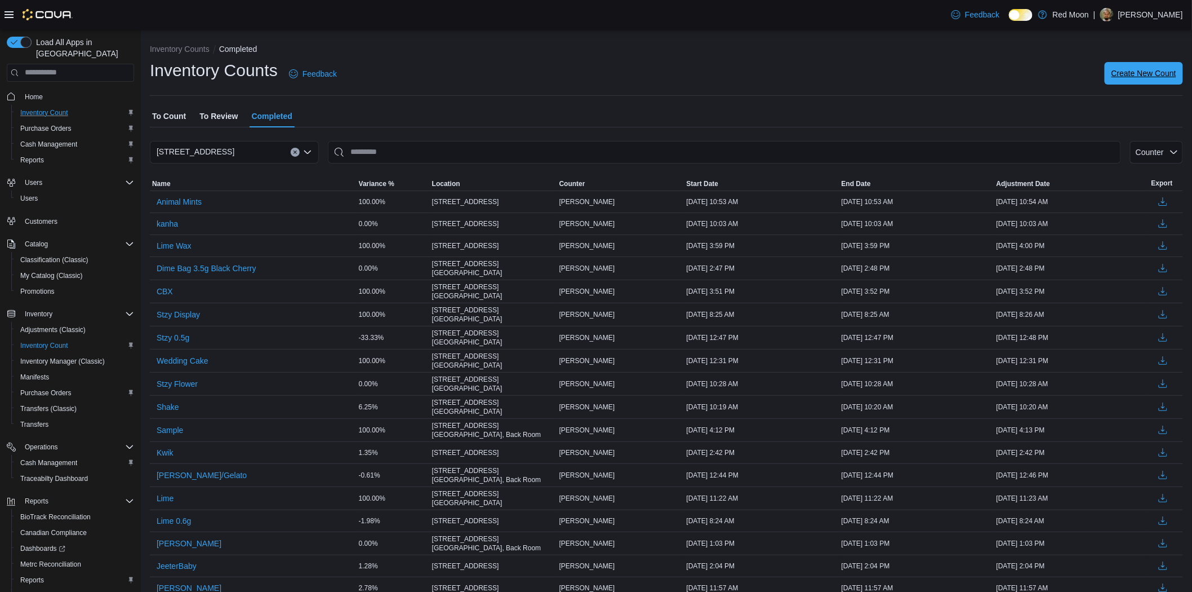
click at [1125, 69] on span "Create New Count" at bounding box center [1143, 73] width 65 height 11
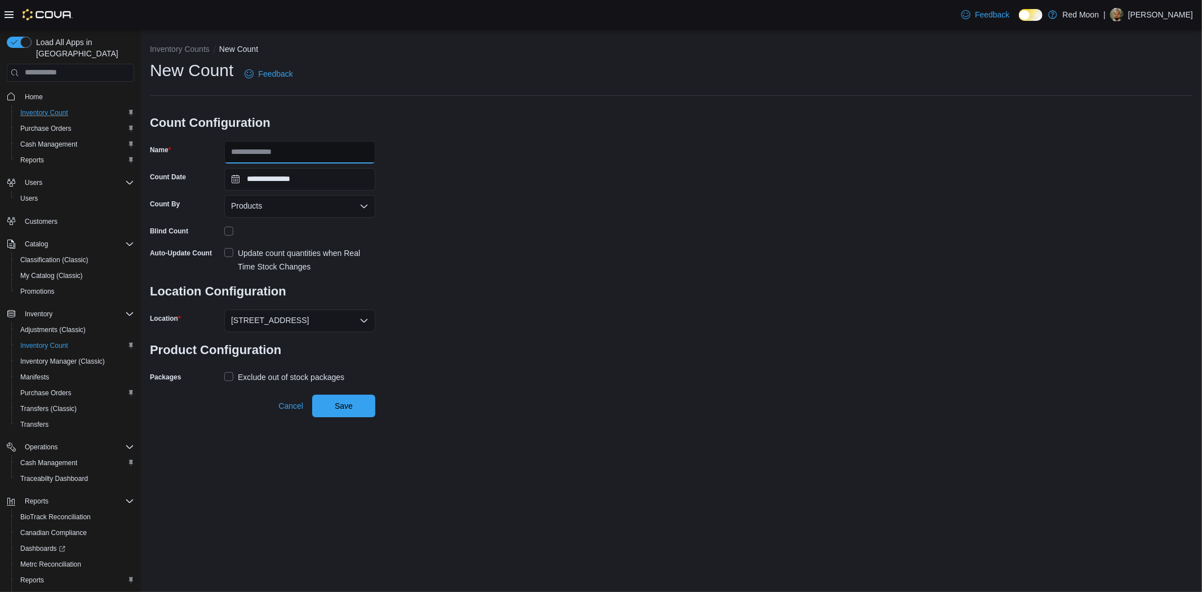
click at [306, 148] on input "Name" at bounding box center [299, 152] width 151 height 23
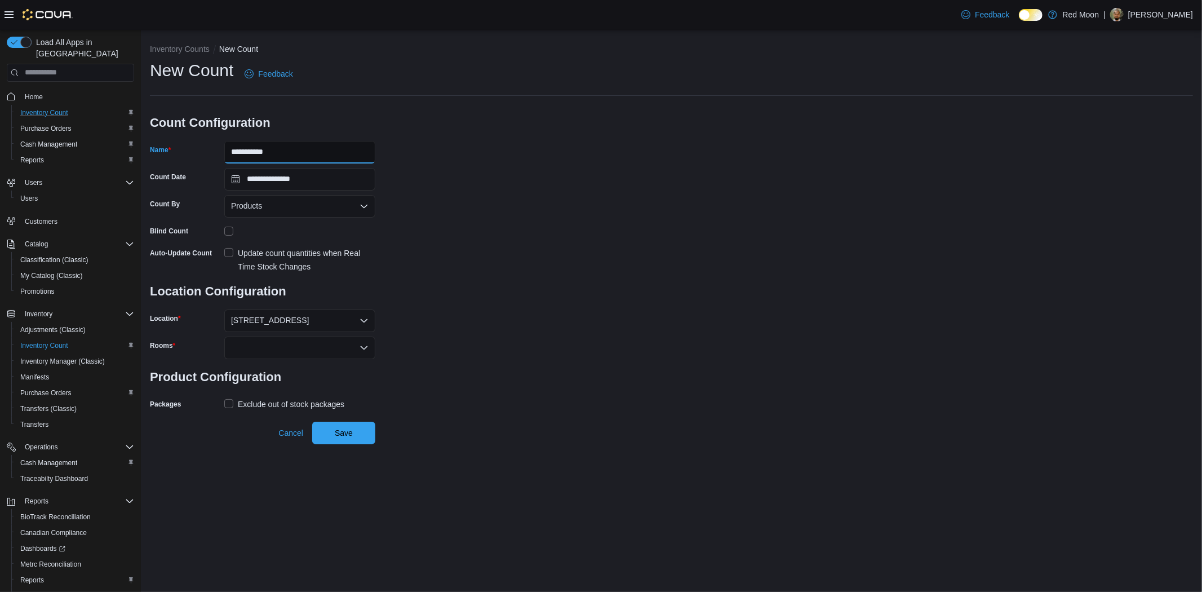
type input "**********"
click at [277, 339] on div at bounding box center [299, 347] width 151 height 23
click at [271, 385] on span "Back Room" at bounding box center [299, 382] width 137 height 11
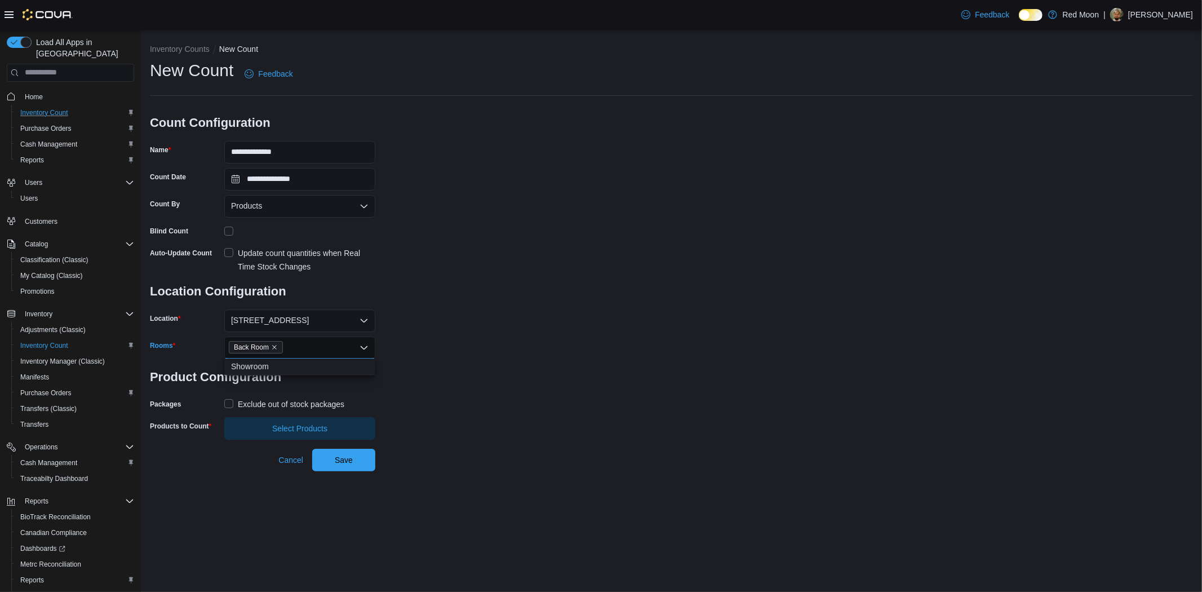
click at [266, 398] on div "Exclude out of stock packages" at bounding box center [291, 404] width 106 height 14
click at [273, 424] on span "Select Products" at bounding box center [299, 427] width 55 height 11
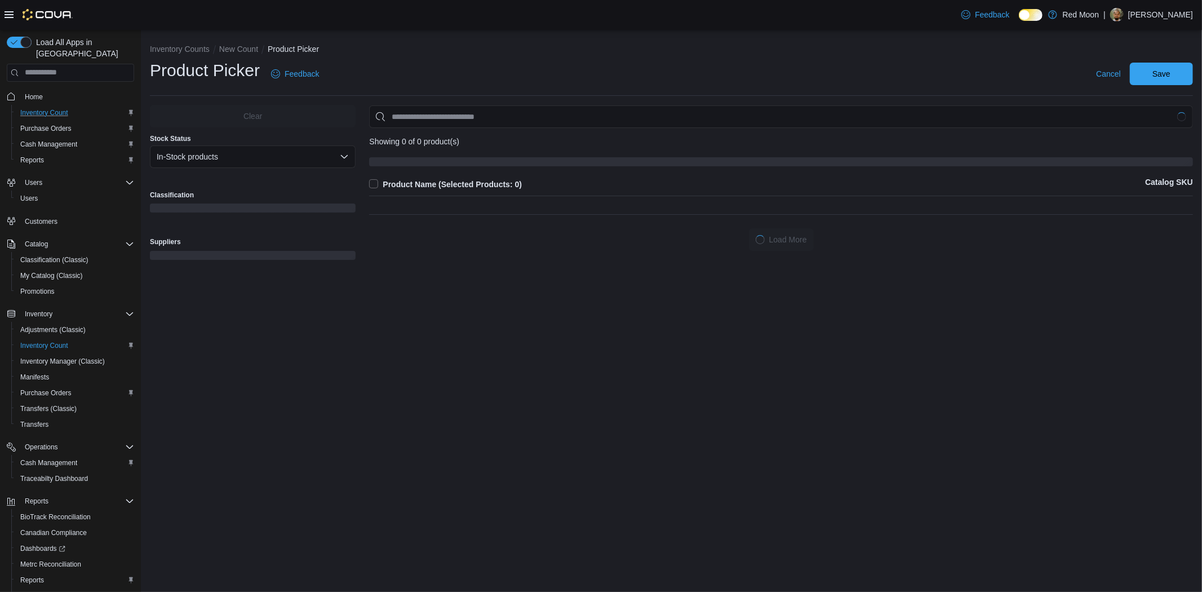
click at [246, 184] on div "Classification" at bounding box center [253, 203] width 206 height 38
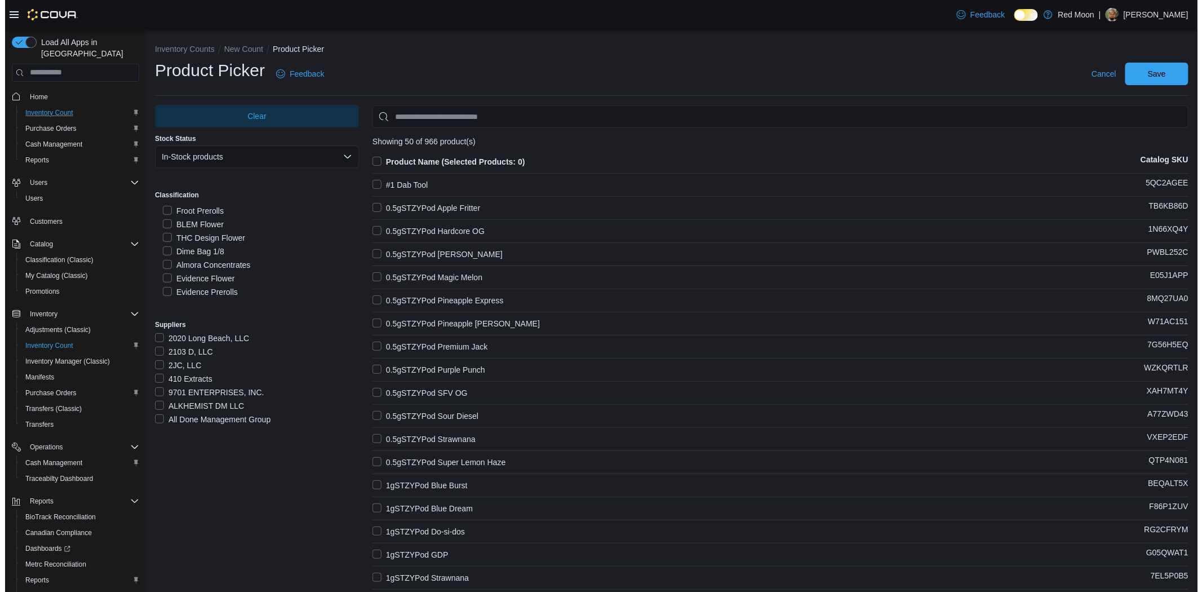
scroll to position [3919, 0]
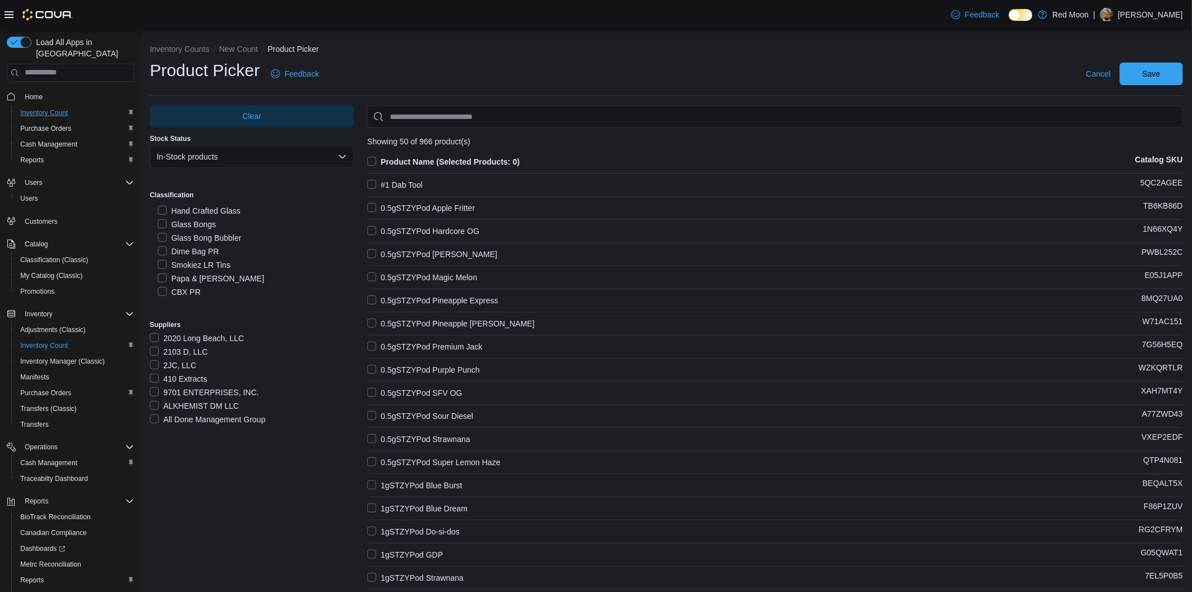
click at [203, 252] on label "Dime Bag PR" at bounding box center [188, 251] width 61 height 14
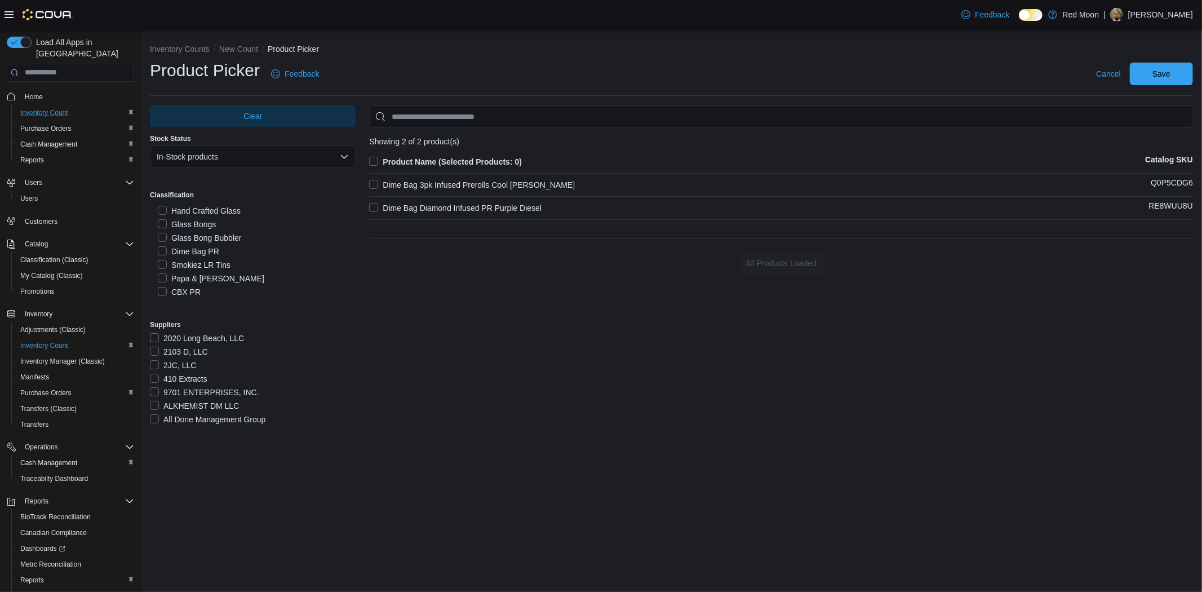
click at [509, 205] on label "Dime Bag Diamond Infused PR Purple Diesel" at bounding box center [455, 208] width 172 height 14
click at [1173, 70] on span "Save" at bounding box center [1161, 73] width 50 height 23
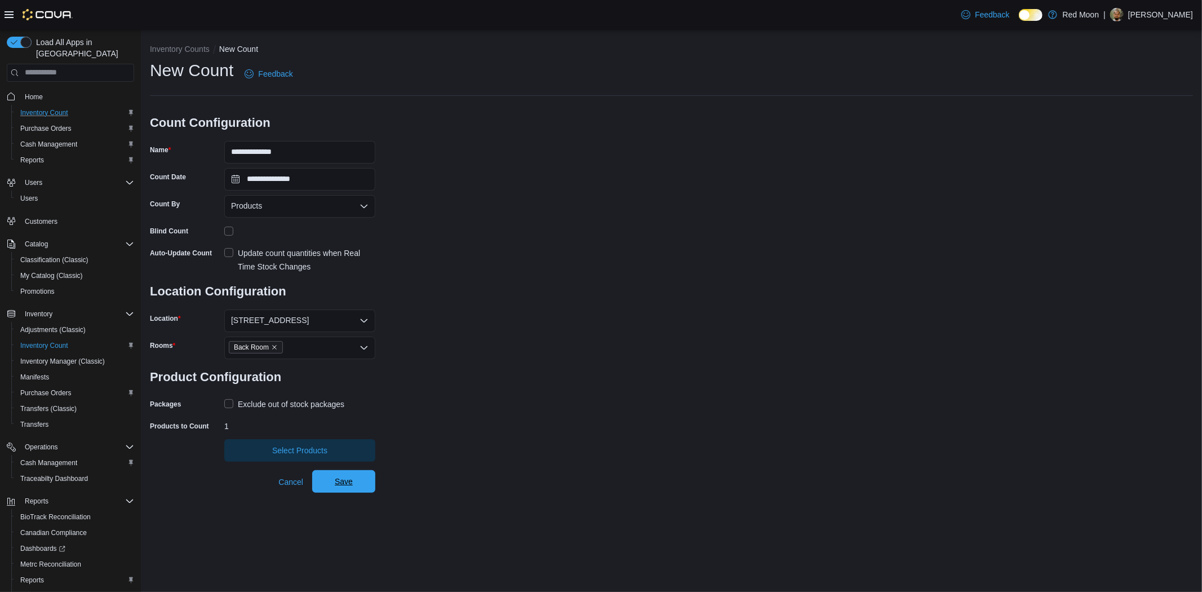
click at [348, 479] on span "Save" at bounding box center [344, 480] width 18 height 11
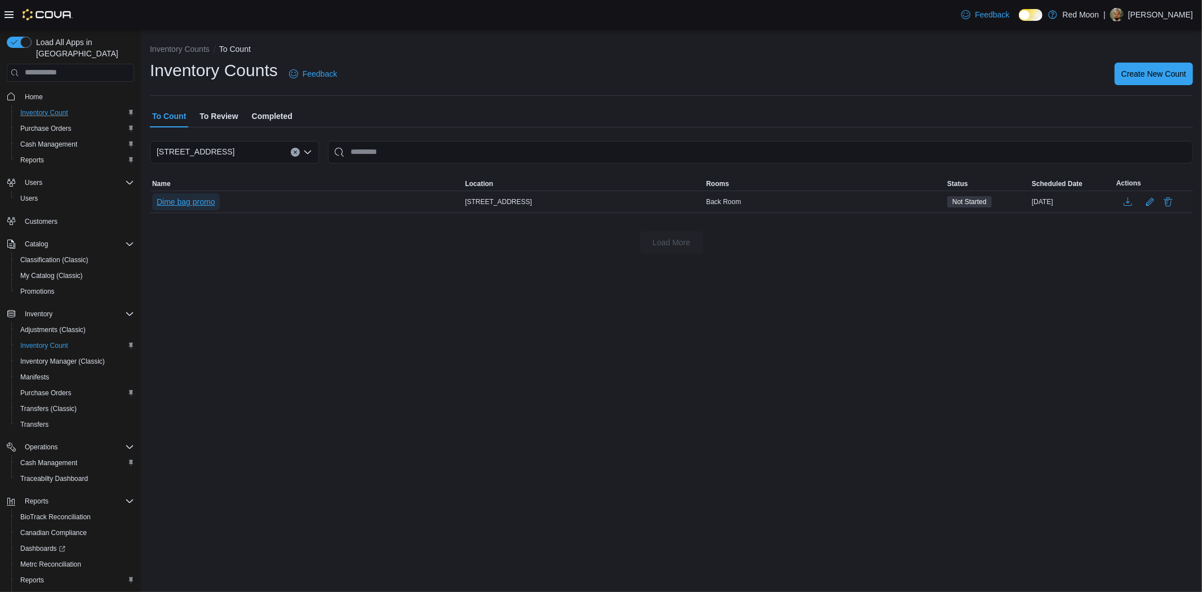
click at [173, 198] on span "Dime bag promo" at bounding box center [186, 201] width 59 height 11
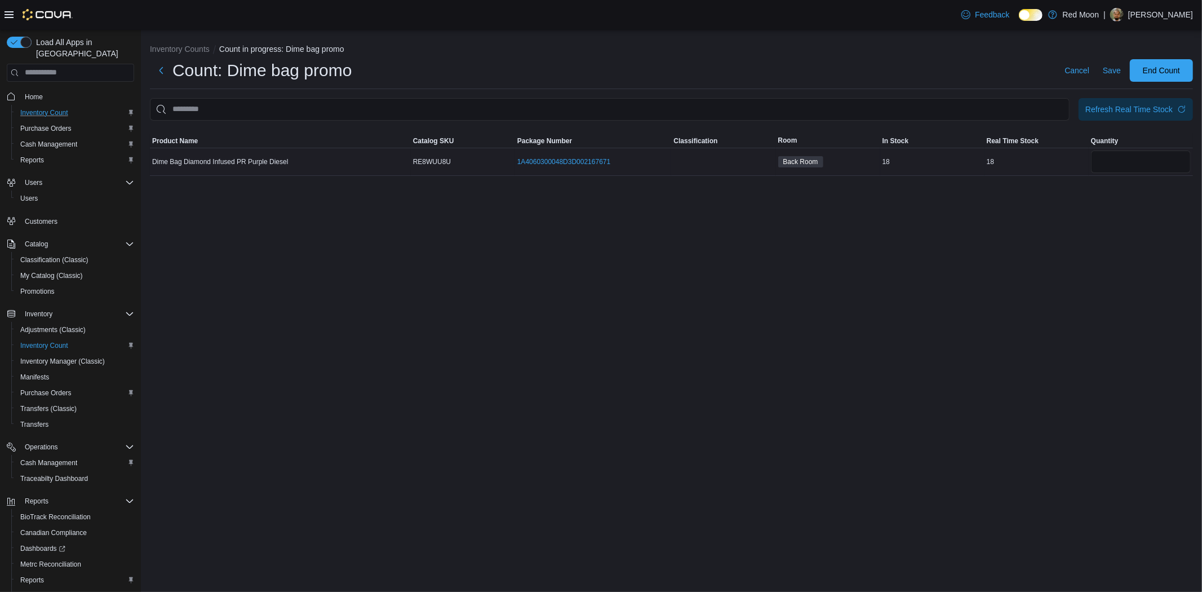
drag, startPoint x: 1084, startPoint y: 148, endPoint x: 1114, endPoint y: 161, distance: 31.8
click at [1091, 151] on tr "Dime Bag Diamond Infused PR Purple Diesel Catalog SKU RE8WUU8U Package Number 1…" at bounding box center [671, 162] width 1043 height 28
click at [1114, 161] on input "number" at bounding box center [1141, 161] width 100 height 23
click at [1122, 155] on input "number" at bounding box center [1141, 161] width 100 height 23
type input "*"
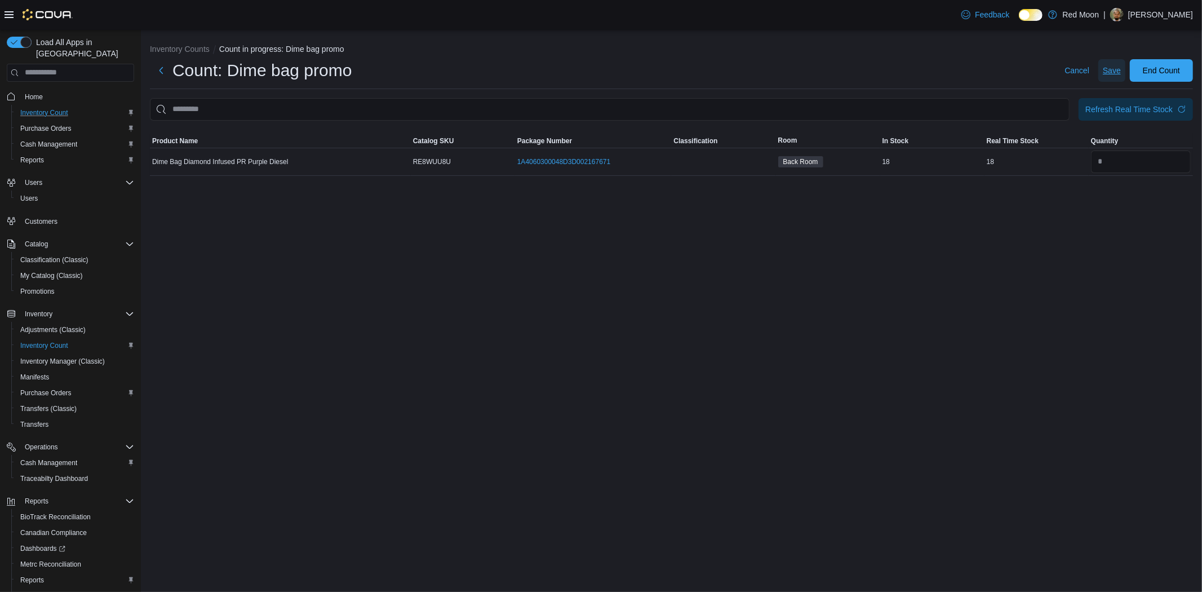
click at [1119, 77] on span "Save" at bounding box center [1111, 70] width 18 height 23
click at [1146, 68] on span "End Count" at bounding box center [1160, 69] width 37 height 11
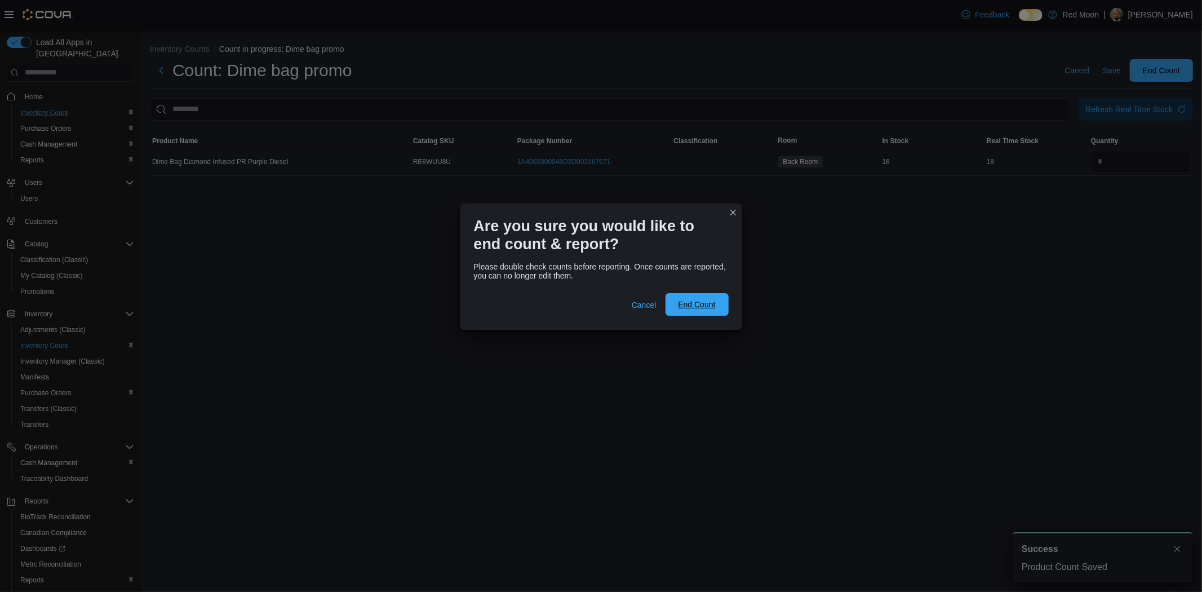
click at [696, 293] on span "End Count" at bounding box center [697, 304] width 50 height 23
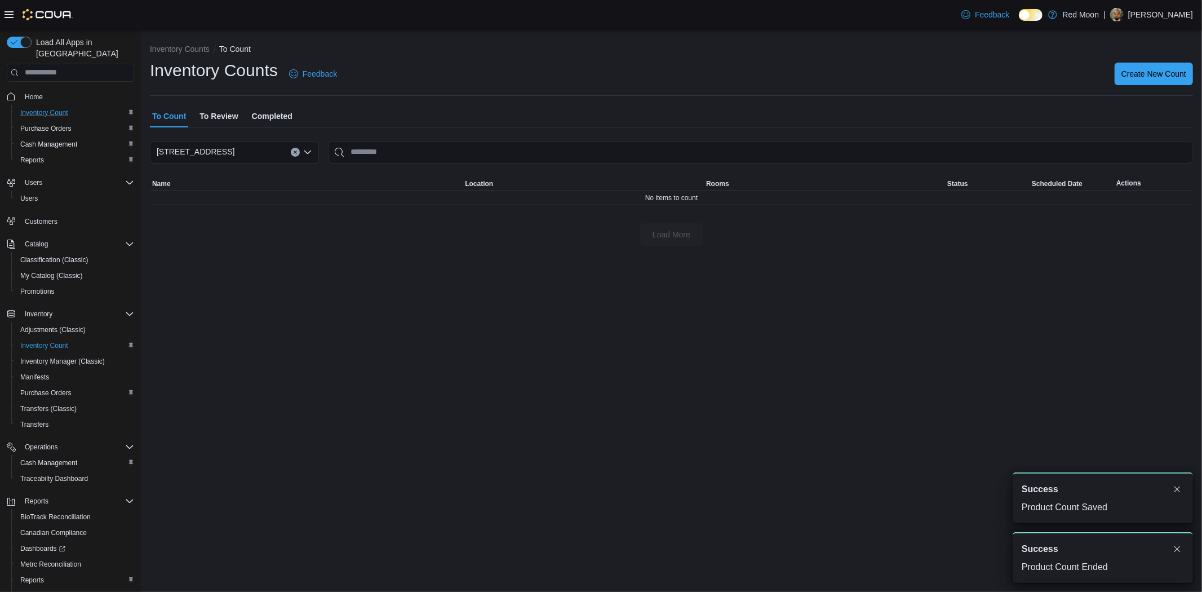
click at [251, 148] on div "[STREET_ADDRESS]" at bounding box center [234, 152] width 169 height 23
click at [234, 118] on span "To Review" at bounding box center [218, 116] width 38 height 23
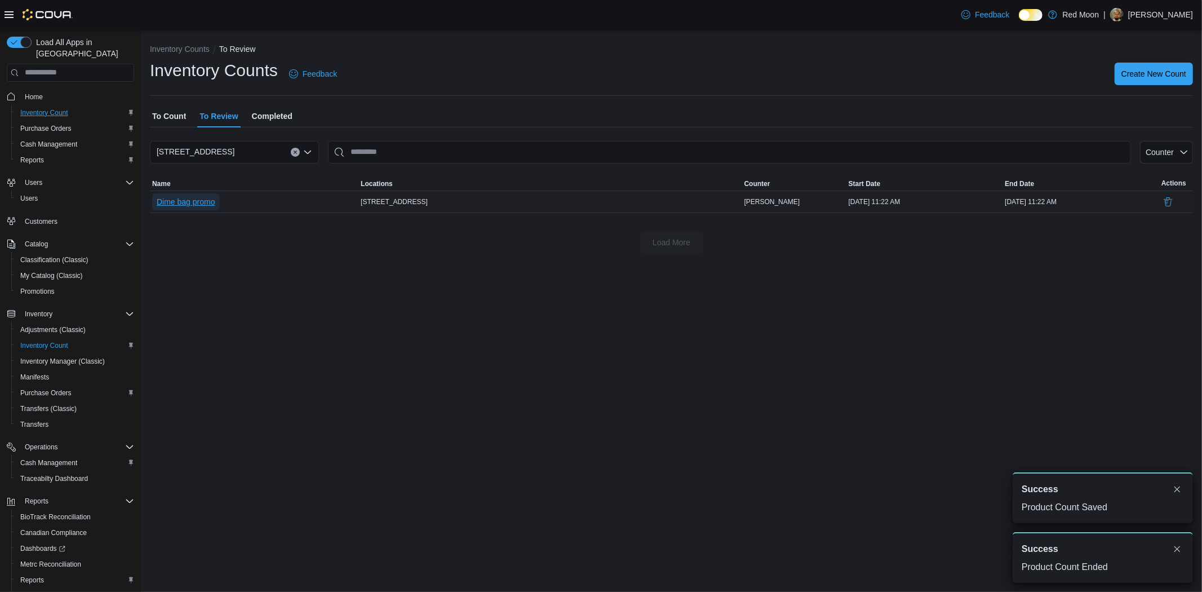
click at [206, 202] on span "Dime bag promo" at bounding box center [186, 201] width 59 height 11
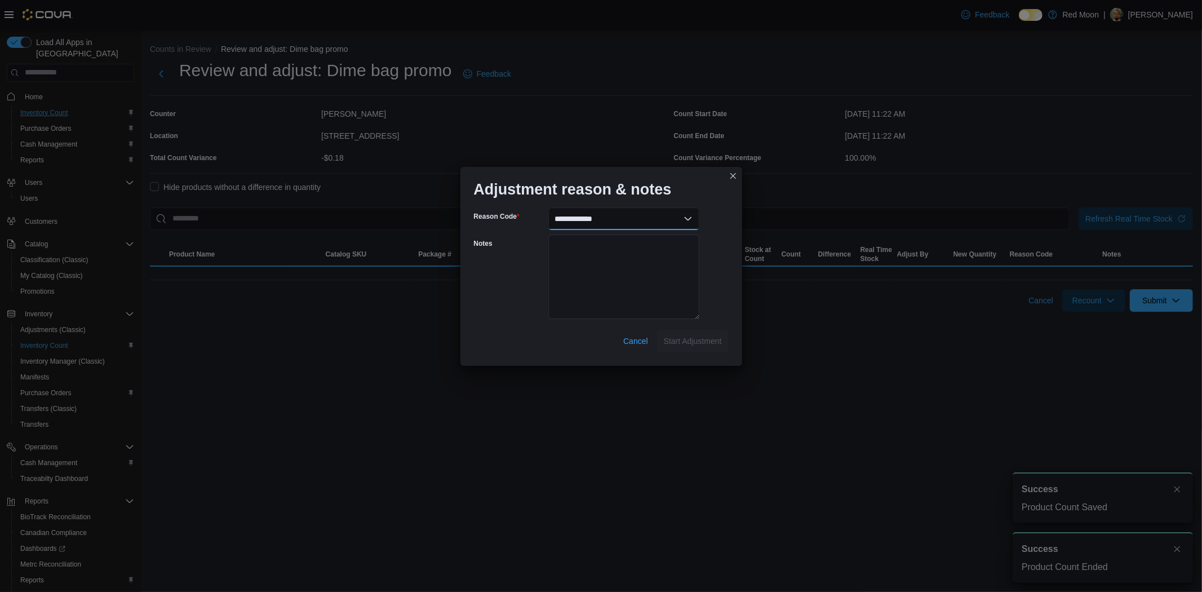
click at [651, 215] on select "**********" at bounding box center [623, 218] width 151 height 23
select select "**********"
click at [548, 207] on select "**********" at bounding box center [623, 218] width 151 height 23
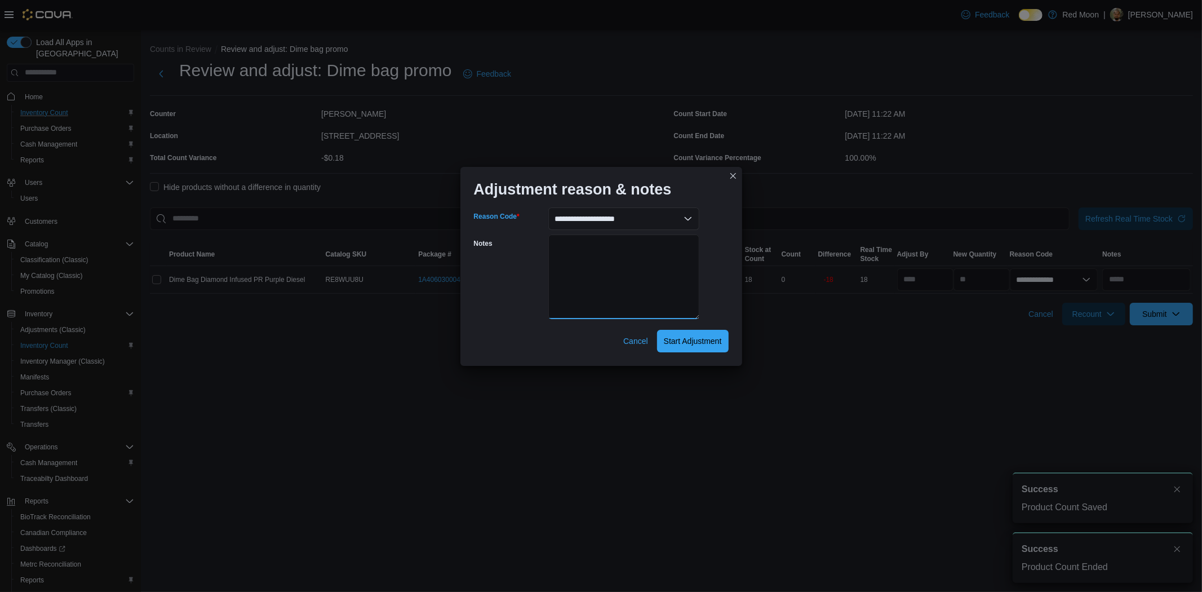
click at [619, 274] on textarea "Notes" at bounding box center [623, 276] width 151 height 85
click at [571, 246] on textarea "**********" at bounding box center [623, 276] width 151 height 85
type textarea "**********"
click at [680, 338] on span "Start Adjustment" at bounding box center [693, 340] width 58 height 11
select select "**********"
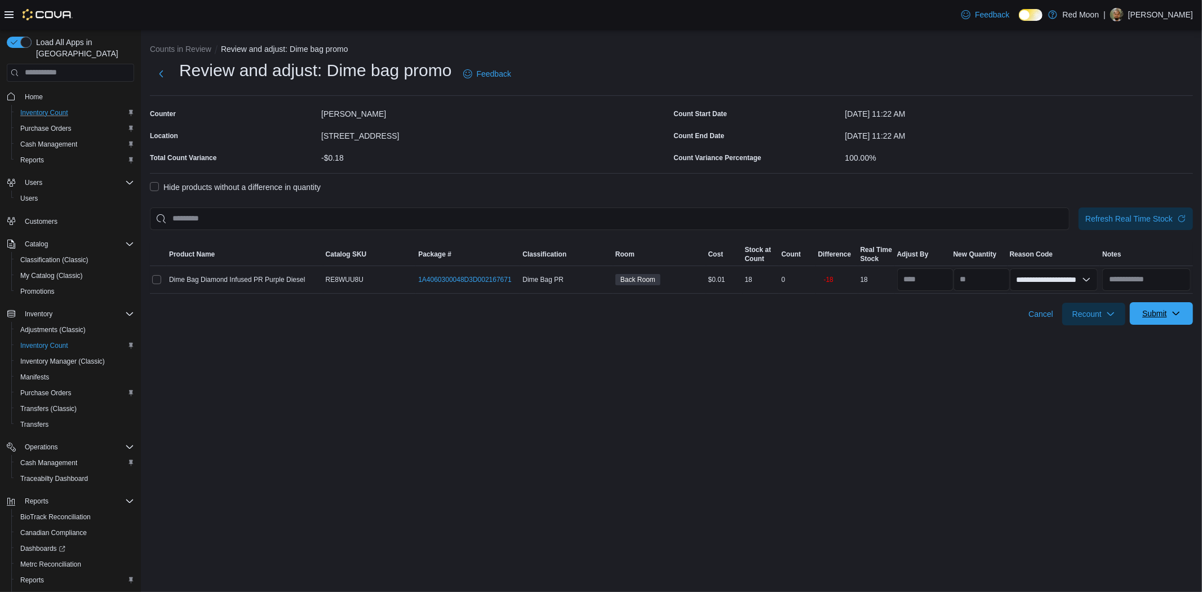
click at [1167, 313] on span "Submit" at bounding box center [1161, 313] width 50 height 23
click at [1146, 340] on span "Submit Adjustments" at bounding box center [1126, 340] width 70 height 11
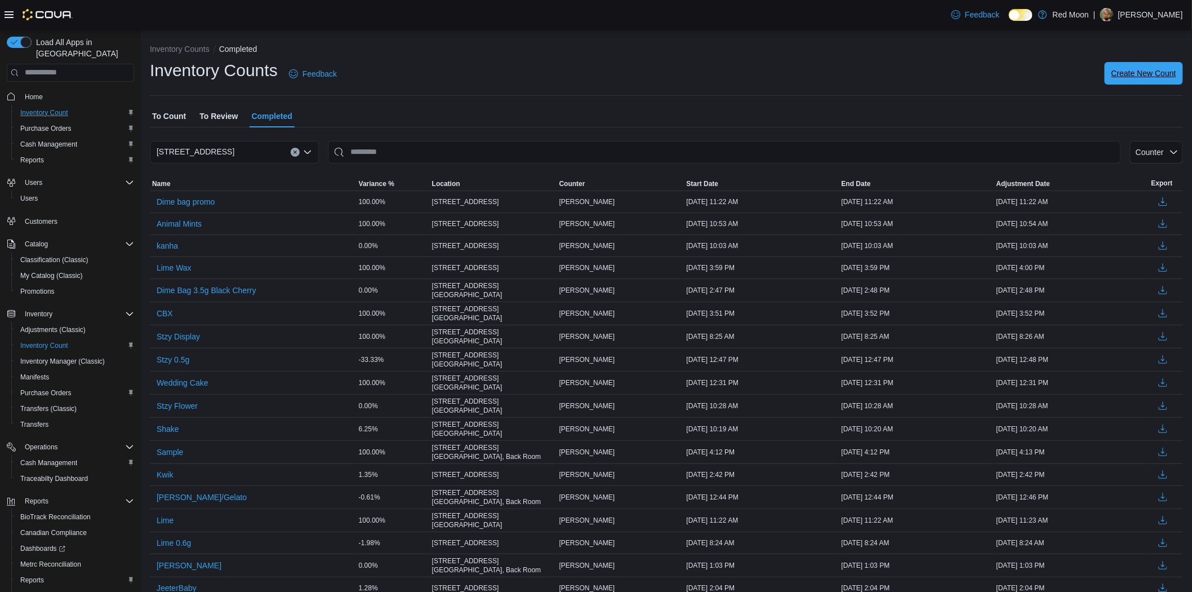
click at [1155, 66] on span "Create New Count" at bounding box center [1143, 73] width 65 height 23
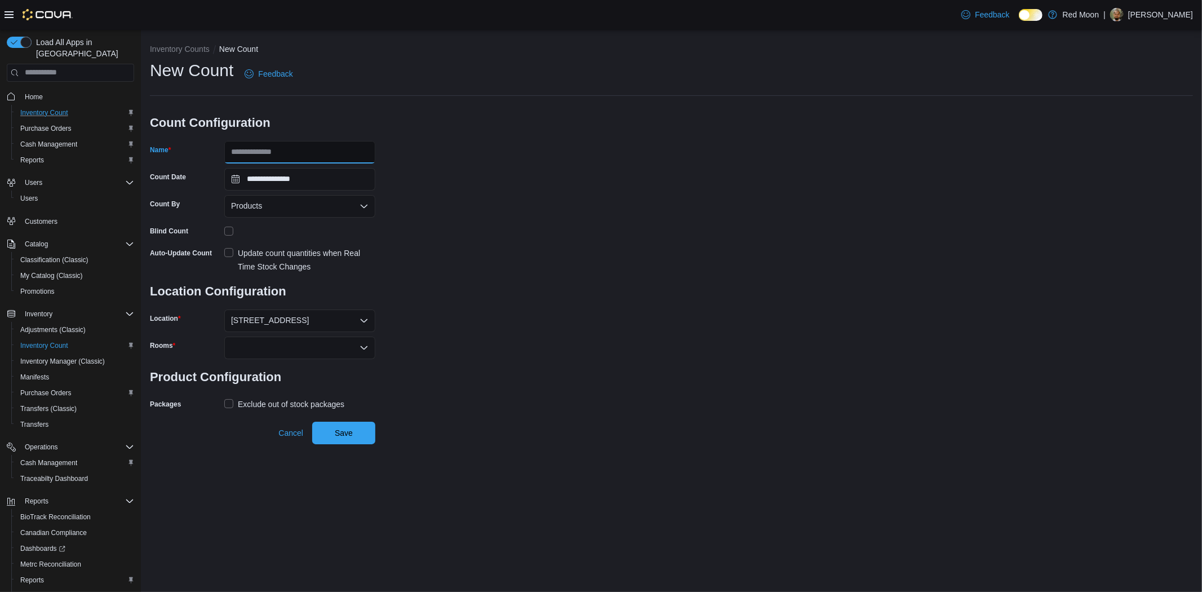
click at [292, 153] on input "Name" at bounding box center [299, 152] width 151 height 23
type input "***"
click at [292, 345] on div at bounding box center [299, 347] width 151 height 23
click at [260, 385] on span "Back Room" at bounding box center [299, 382] width 137 height 11
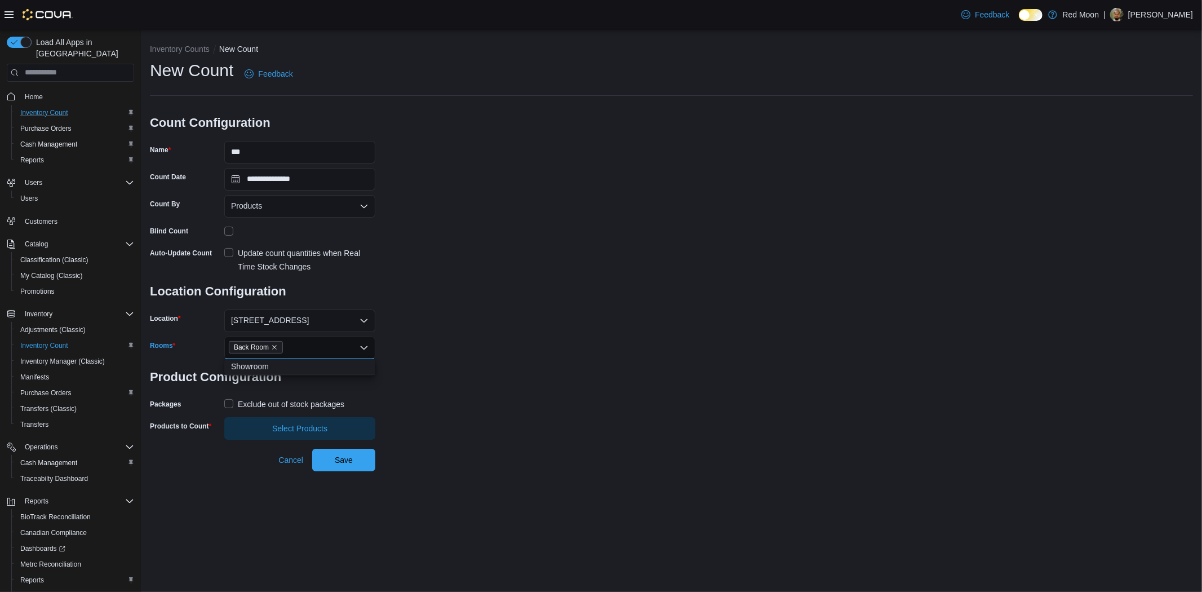
click at [257, 412] on form "**********" at bounding box center [262, 272] width 225 height 335
click at [258, 403] on div "Exclude out of stock packages" at bounding box center [291, 404] width 106 height 14
click at [270, 427] on span "Select Products" at bounding box center [299, 427] width 137 height 23
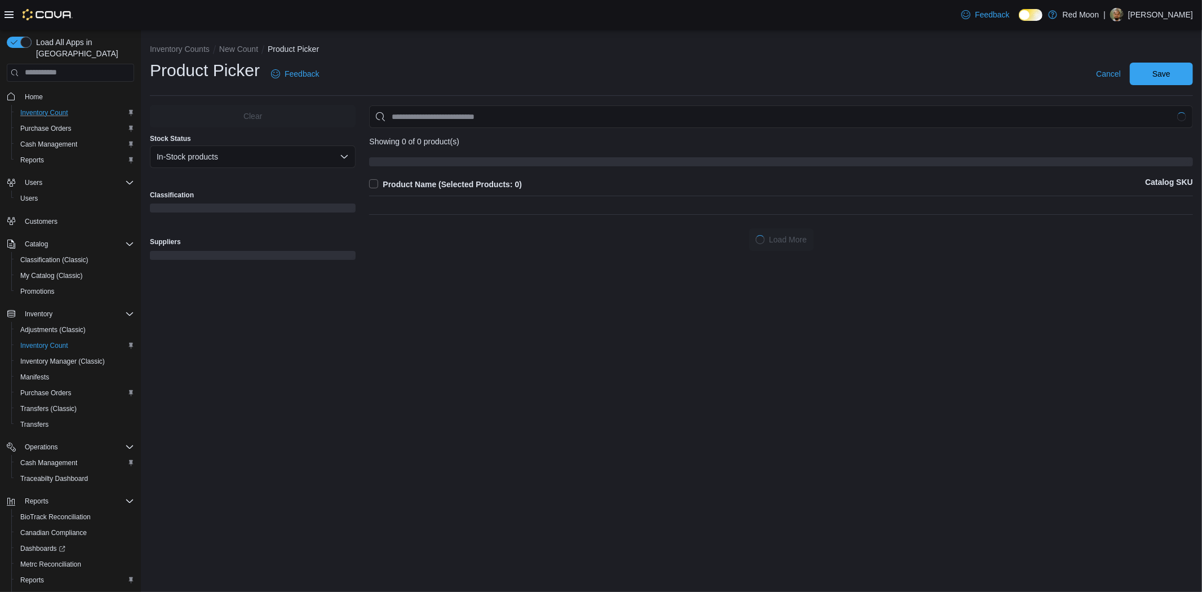
click at [237, 182] on div "Clear Stock Status In-Stock products Classification Suppliers" at bounding box center [253, 192] width 206 height 174
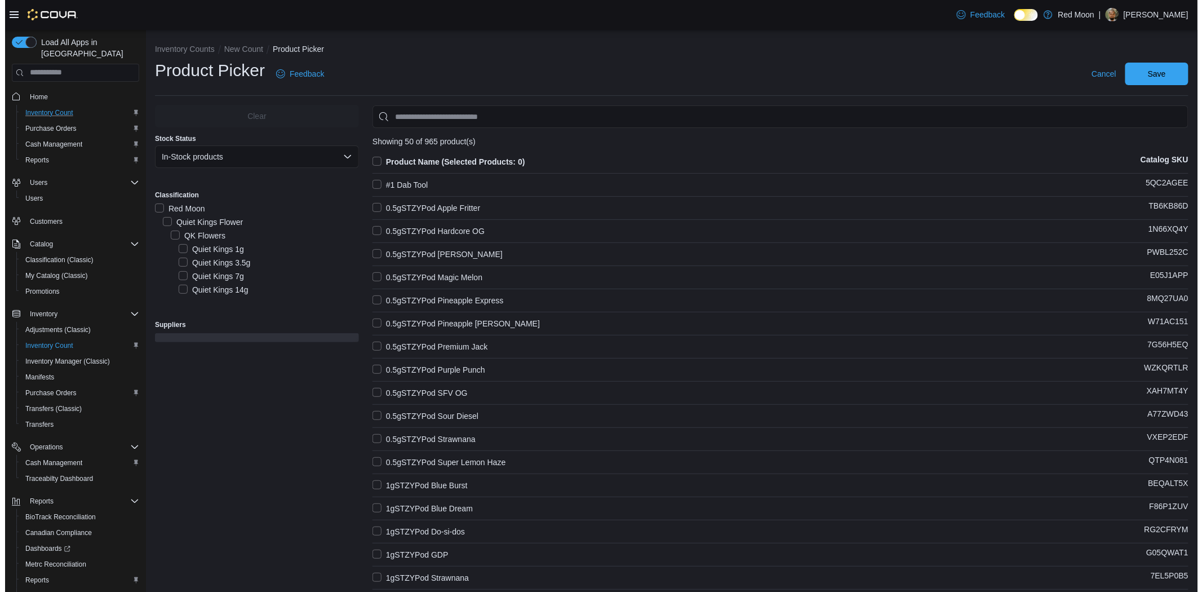
scroll to position [2418, 0]
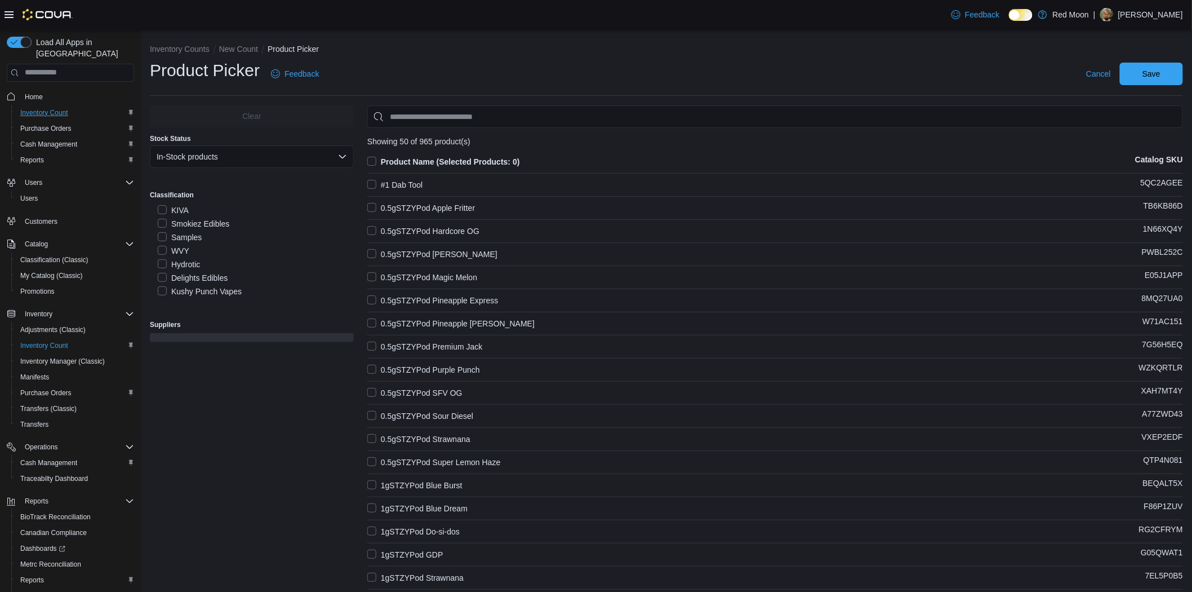
click at [164, 248] on label "WVY" at bounding box center [174, 251] width 32 height 14
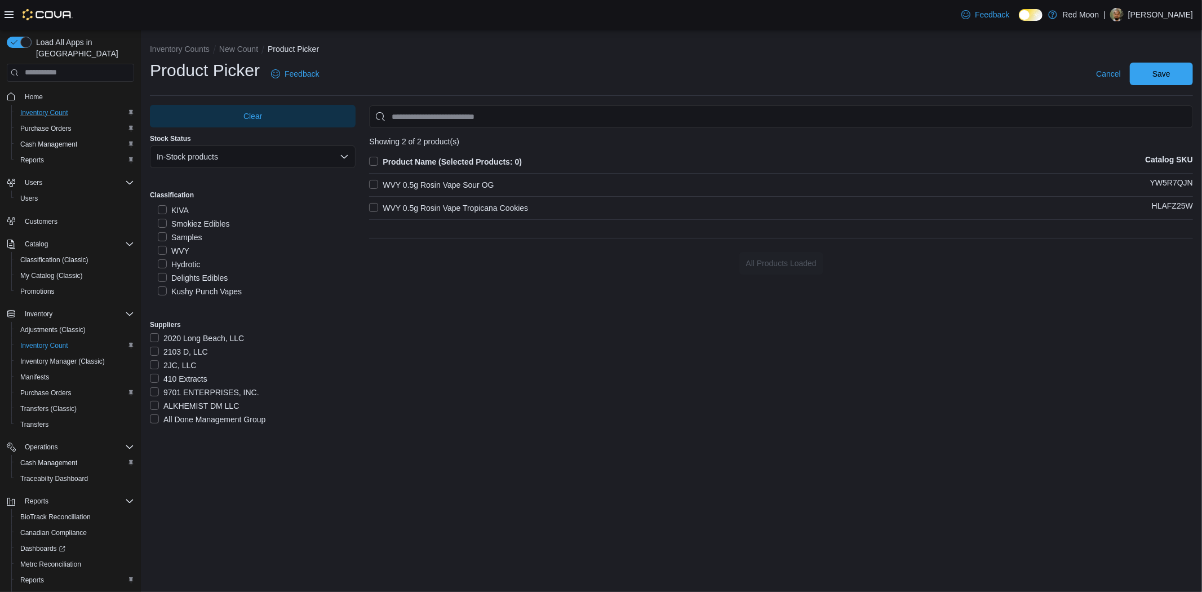
click at [429, 186] on label "WVY 0.5g Rosin Vape Sour OG" at bounding box center [431, 185] width 124 height 14
click at [426, 201] on label "WVY 0.5g Rosin Vape Tropicana Cookies" at bounding box center [448, 208] width 159 height 14
click at [1163, 70] on span "Save" at bounding box center [1161, 73] width 18 height 11
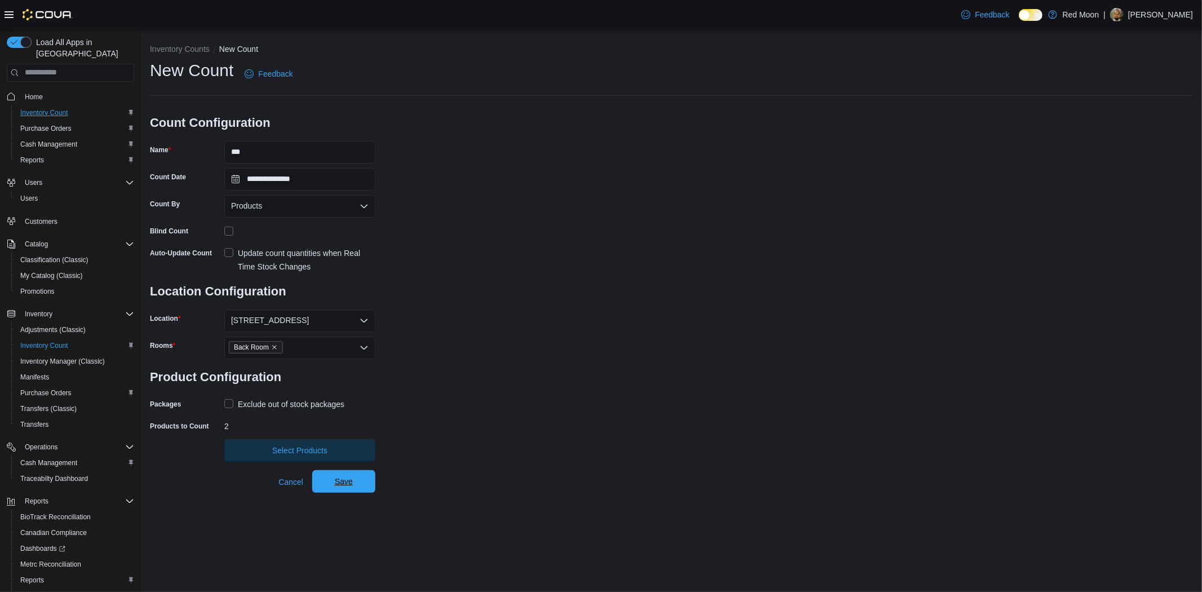
click at [332, 482] on span "Save" at bounding box center [344, 481] width 50 height 23
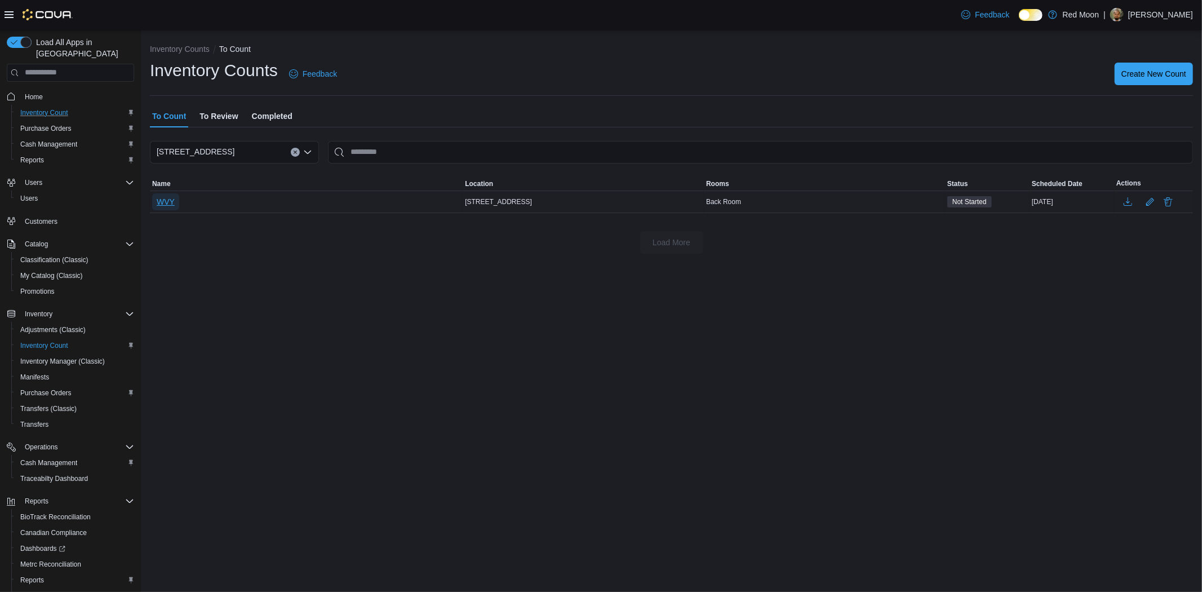
click at [170, 200] on span "WVY" at bounding box center [166, 201] width 18 height 11
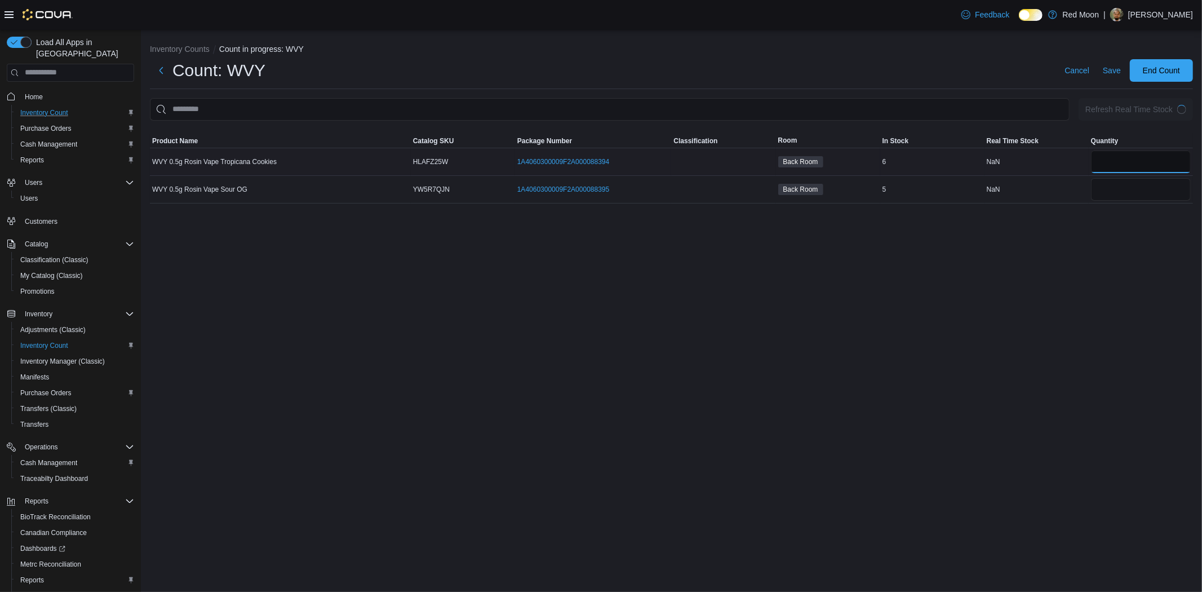
click at [1132, 162] on input "number" at bounding box center [1141, 161] width 100 height 23
type input "*"
click at [1114, 75] on span "Save" at bounding box center [1111, 70] width 18 height 11
click at [1144, 65] on span "End Count" at bounding box center [1160, 69] width 37 height 11
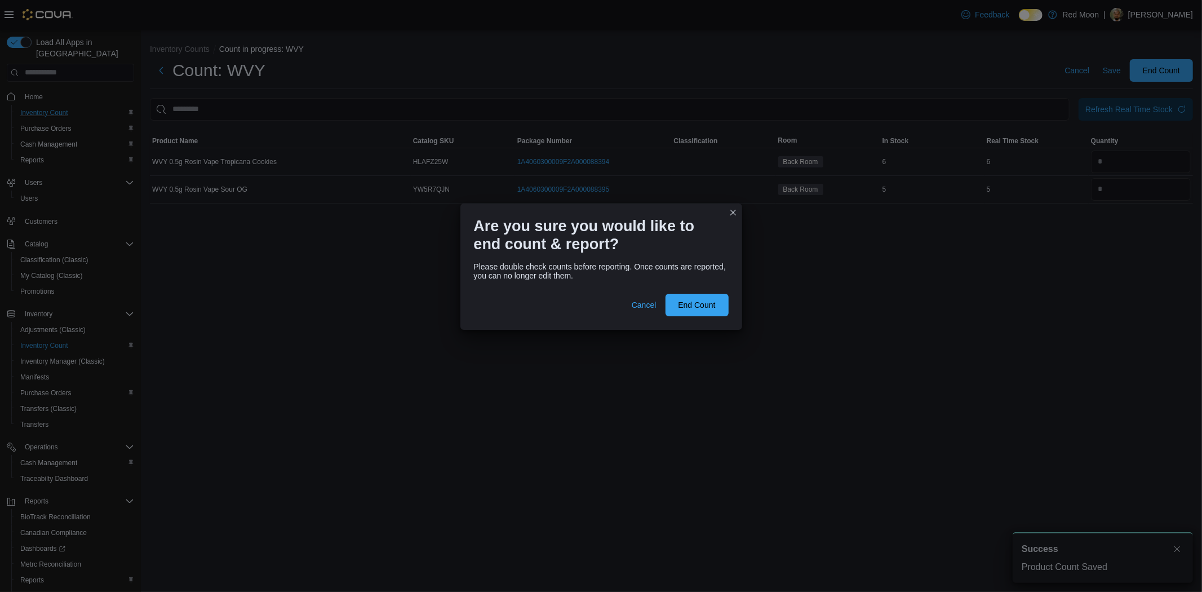
click at [710, 291] on div at bounding box center [601, 287] width 255 height 14
click at [703, 299] on span "End Count" at bounding box center [696, 304] width 37 height 11
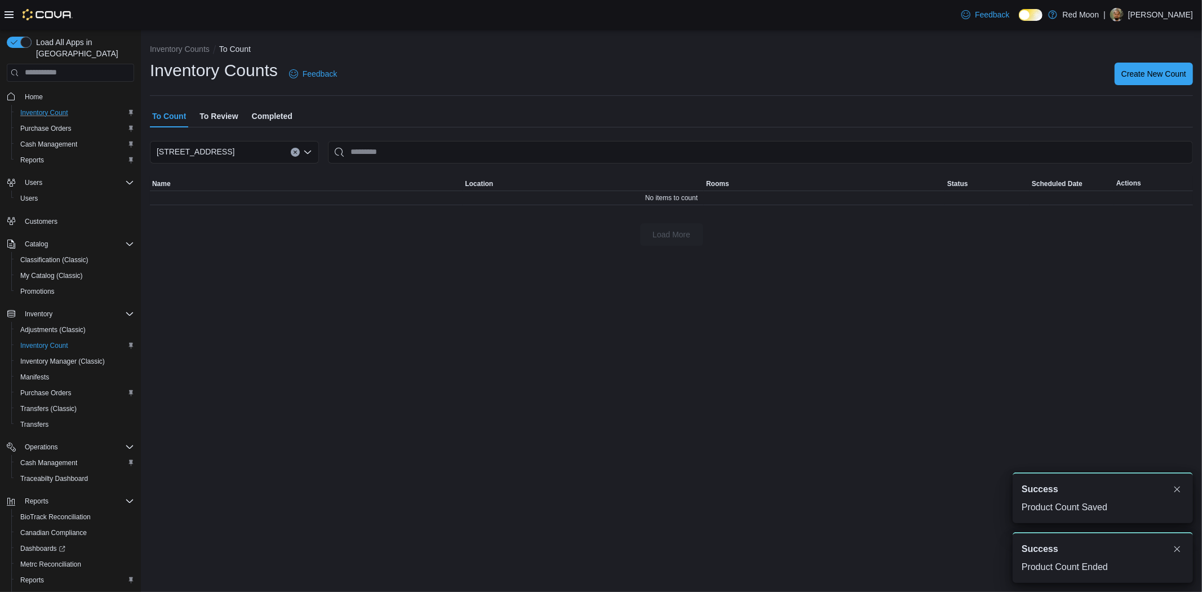
click at [228, 120] on span "To Review" at bounding box center [218, 116] width 38 height 23
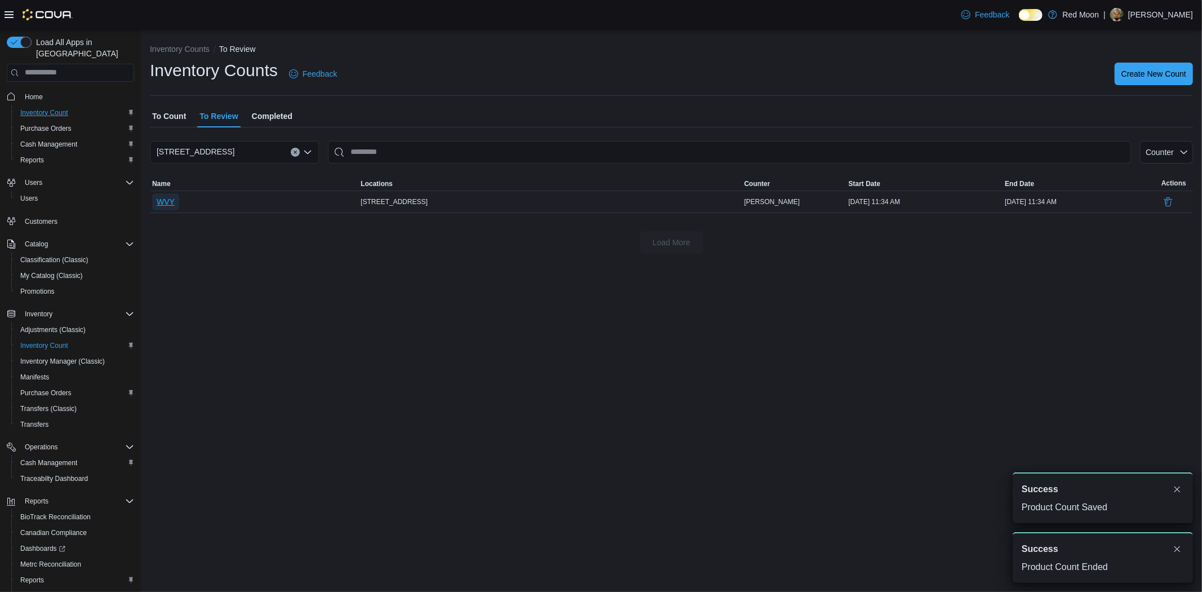
click at [173, 202] on span "WVY" at bounding box center [166, 201] width 18 height 11
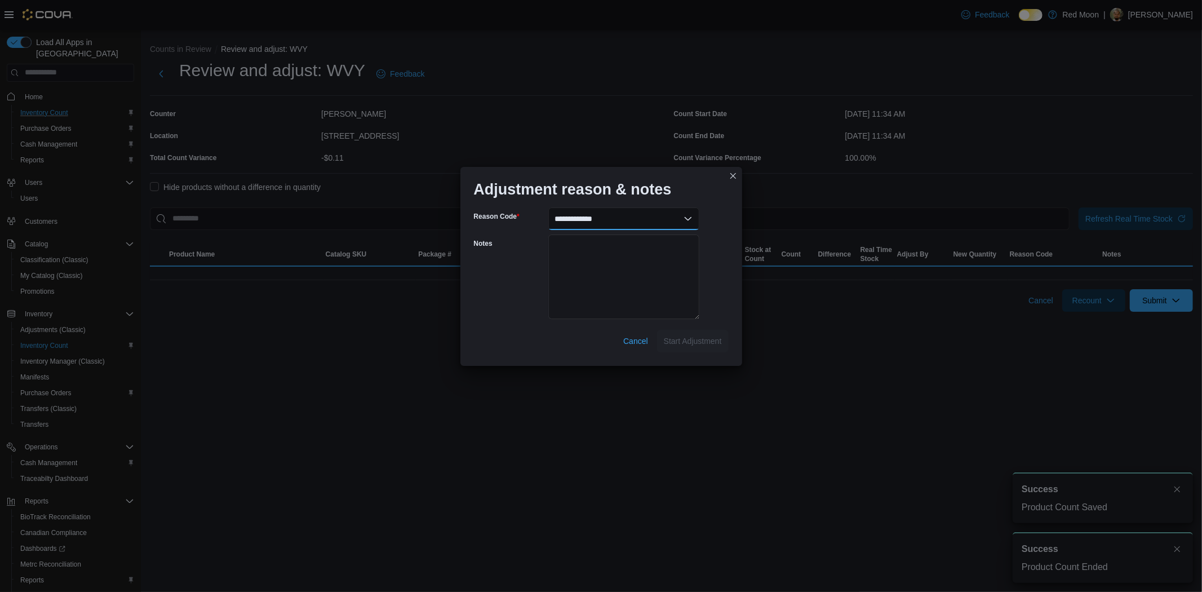
click at [630, 216] on select "**********" at bounding box center [623, 218] width 151 height 23
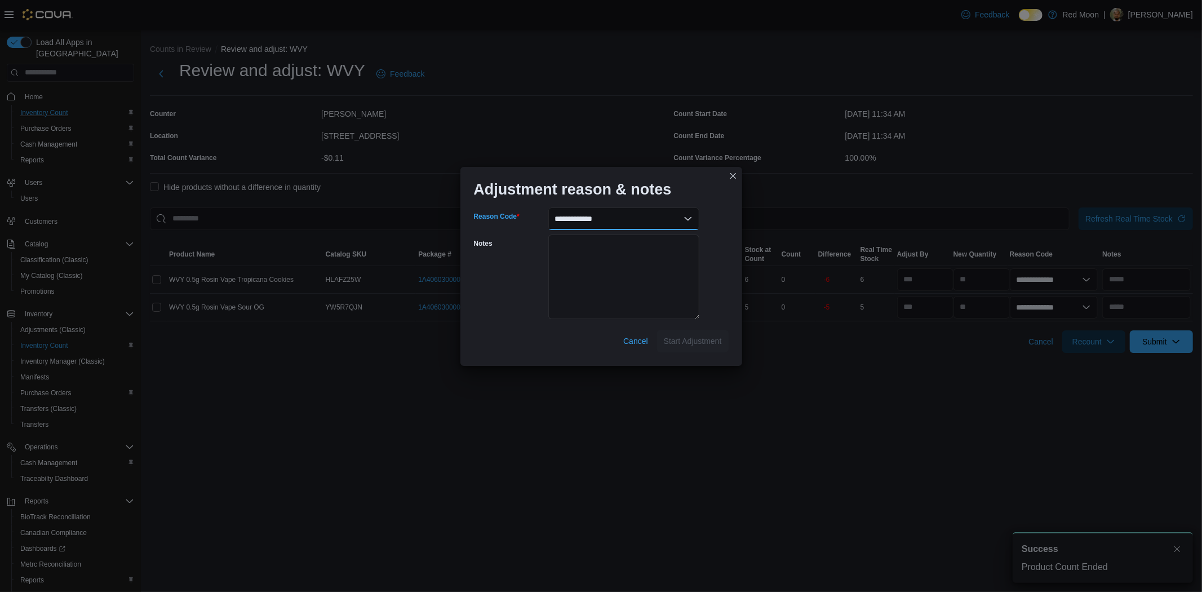
select select "**********"
click at [548, 207] on select "**********" at bounding box center [623, 218] width 151 height 23
click at [611, 292] on textarea "Notes" at bounding box center [623, 276] width 151 height 85
type textarea "**********"
click at [694, 340] on span "Start Adjustment" at bounding box center [693, 340] width 58 height 11
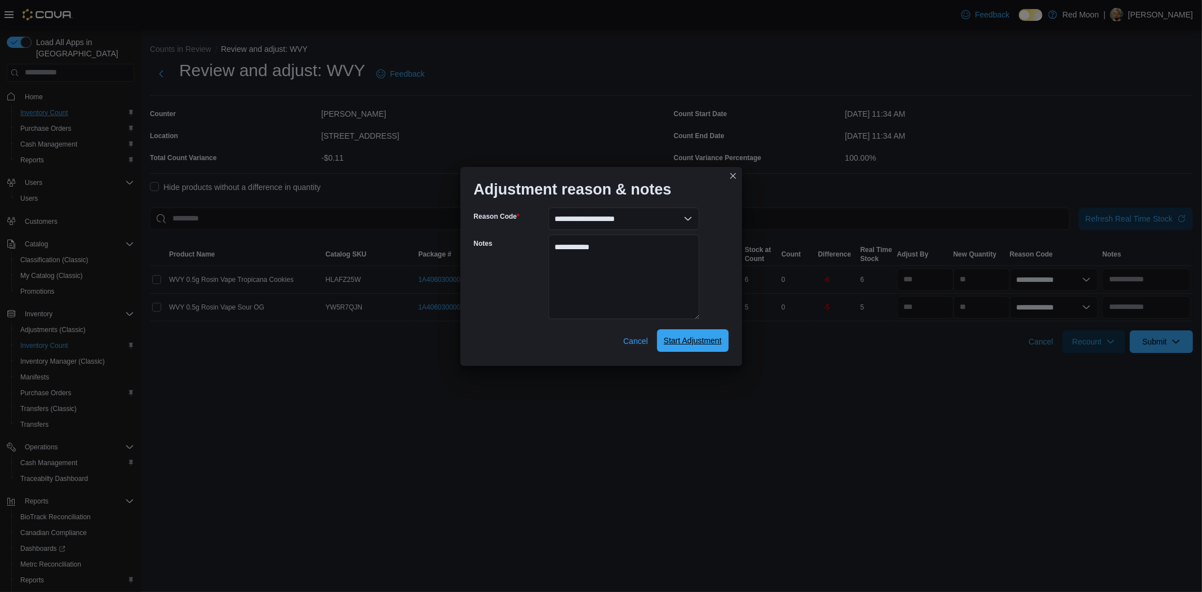
select select "**********"
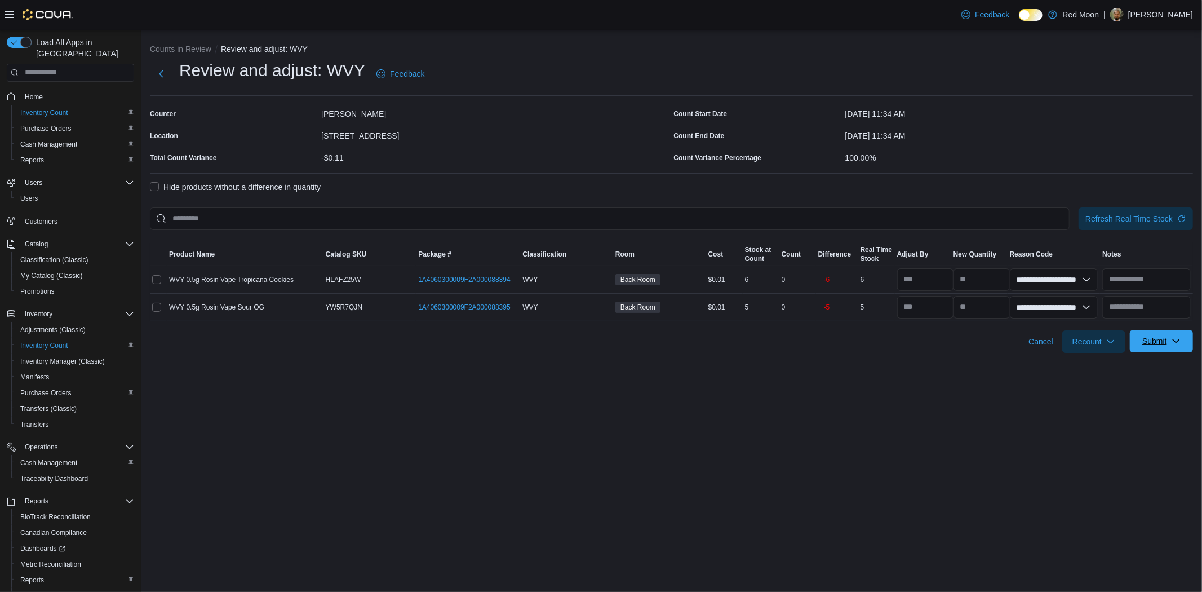
click at [1133, 348] on button "Submit" at bounding box center [1160, 341] width 63 height 23
click at [1141, 366] on span "Submit Adjustments" at bounding box center [1126, 368] width 70 height 11
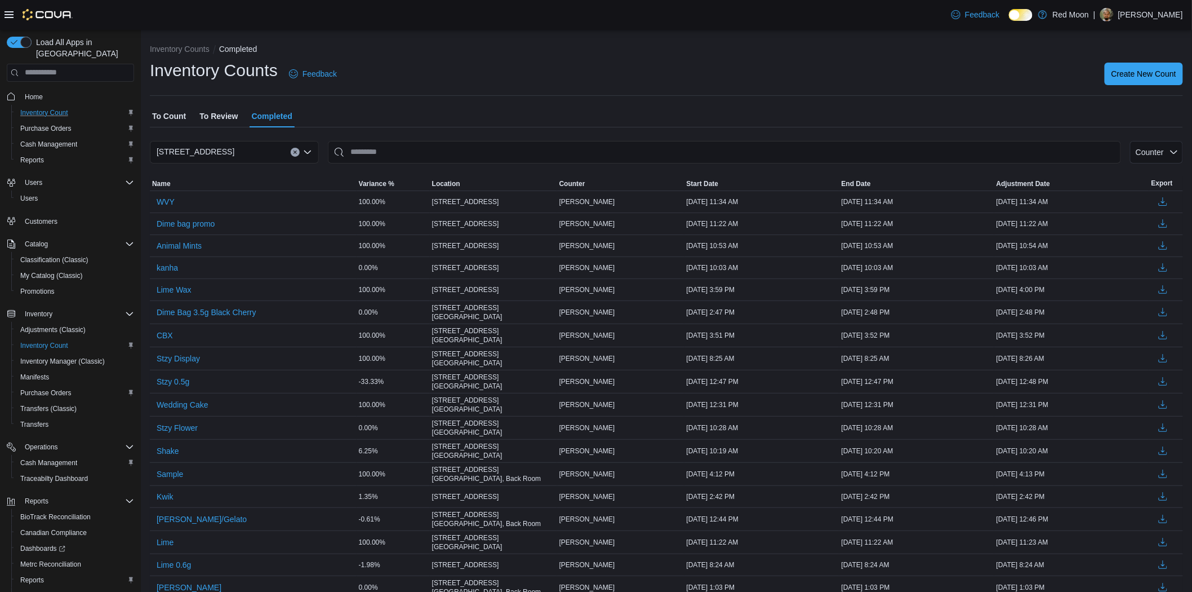
click at [559, 69] on div "Inventory Counts Feedback Create New Count" at bounding box center [666, 73] width 1033 height 29
click at [1164, 70] on span "Create New Count" at bounding box center [1143, 73] width 65 height 11
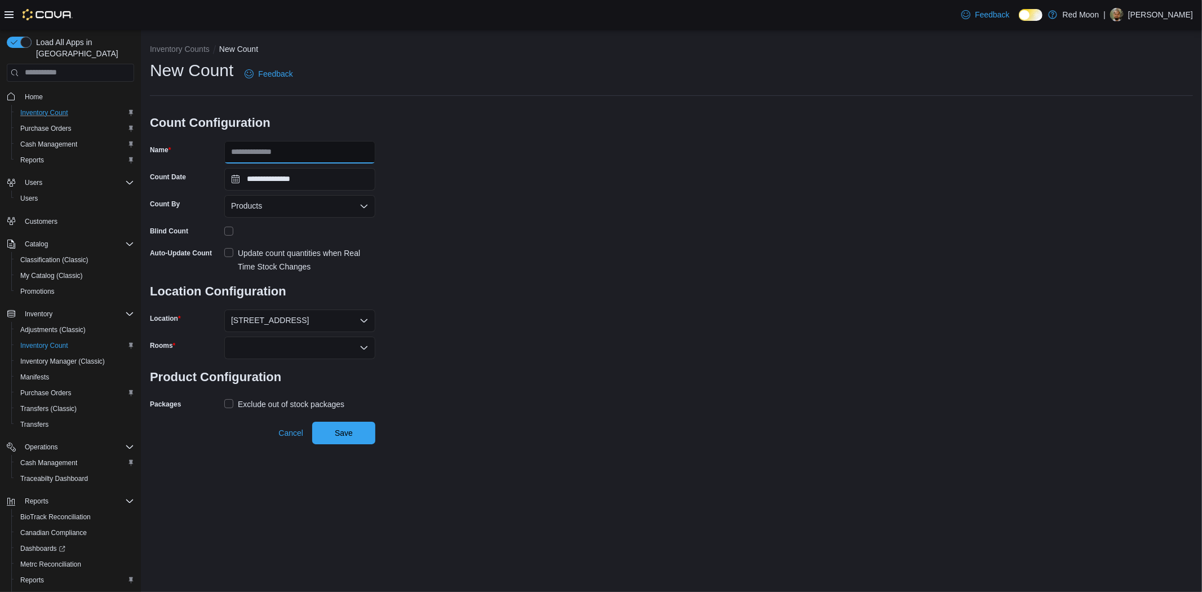
click at [309, 149] on input "Name" at bounding box center [299, 152] width 151 height 23
type input "**********"
click at [299, 353] on div at bounding box center [299, 347] width 151 height 23
click at [310, 381] on span "Back Room" at bounding box center [299, 382] width 137 height 11
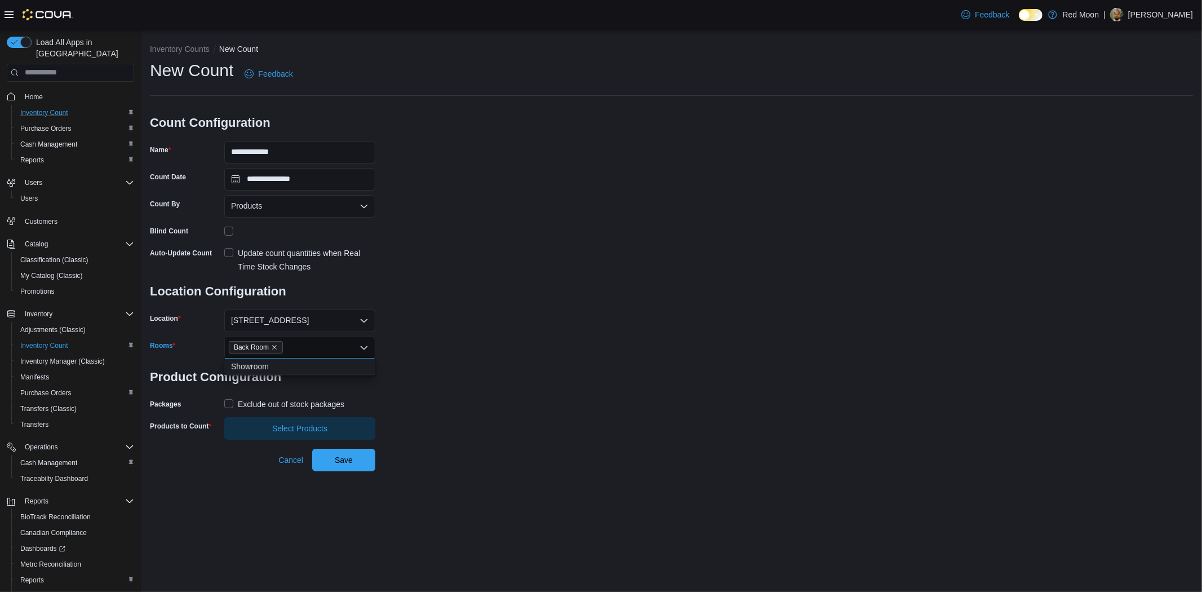
click at [261, 408] on div "Exclude out of stock packages" at bounding box center [291, 404] width 106 height 14
click at [265, 421] on span "Select Products" at bounding box center [299, 427] width 137 height 23
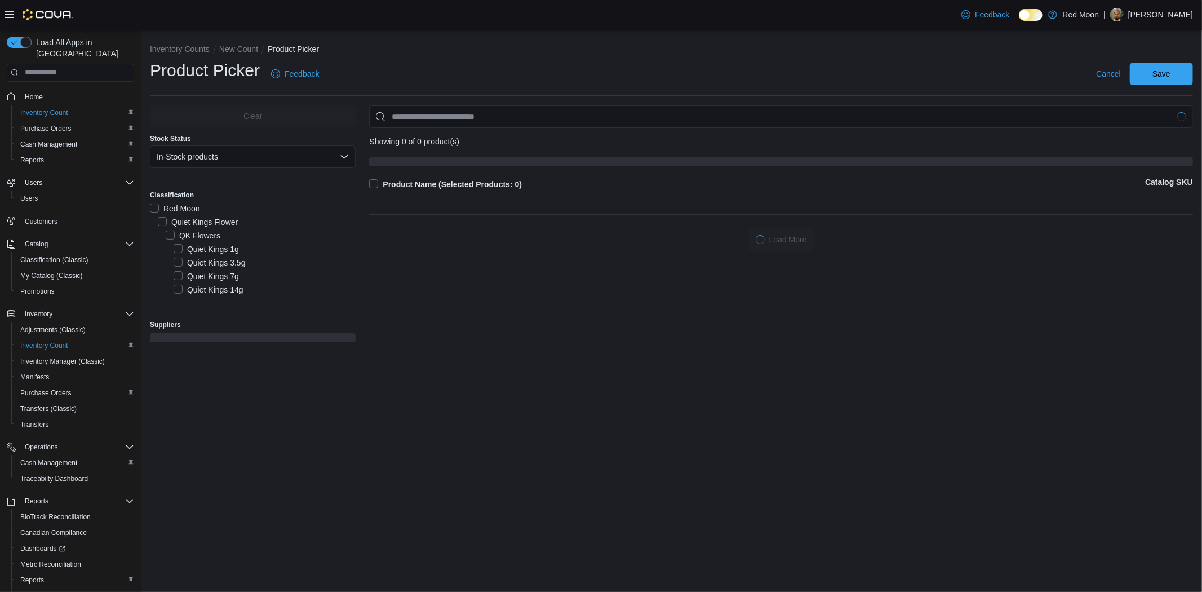
click at [218, 179] on div "Clear Stock Status In-Stock products Classification Red Moon Quiet Kings Flower…" at bounding box center [253, 233] width 206 height 256
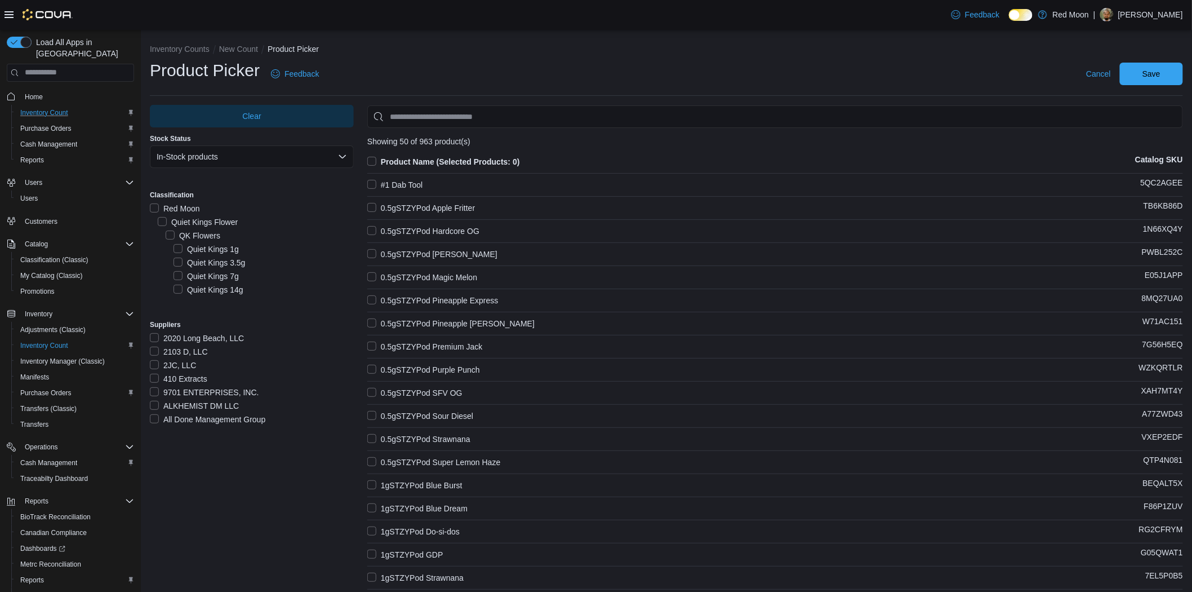
scroll to position [3067, 0]
click at [197, 244] on label "NFUZED" at bounding box center [181, 251] width 46 height 14
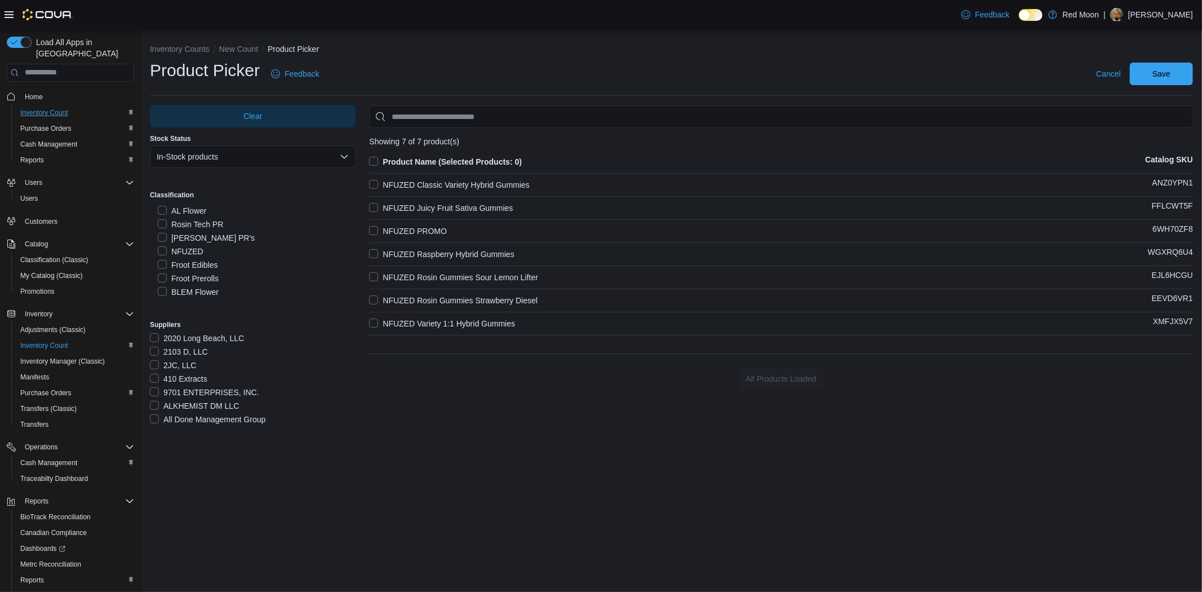
click at [446, 224] on label "NFUZED PROMO" at bounding box center [408, 231] width 78 height 14
click at [216, 183] on div "Clear Stock Status In-Stock products Classification Red Moon Quiet Kings Flower…" at bounding box center [253, 274] width 206 height 338
click at [195, 241] on label "[PERSON_NAME] PR's" at bounding box center [206, 238] width 97 height 14
click at [199, 232] on label "[PERSON_NAME] PR's" at bounding box center [206, 238] width 97 height 14
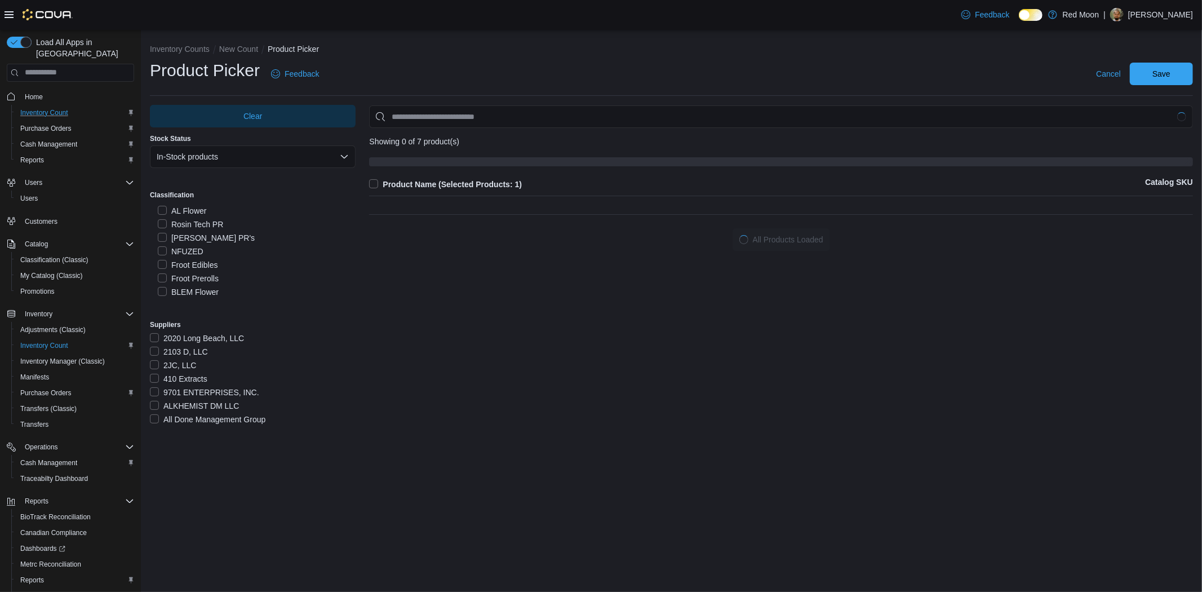
click at [198, 249] on label "NFUZED" at bounding box center [181, 251] width 46 height 14
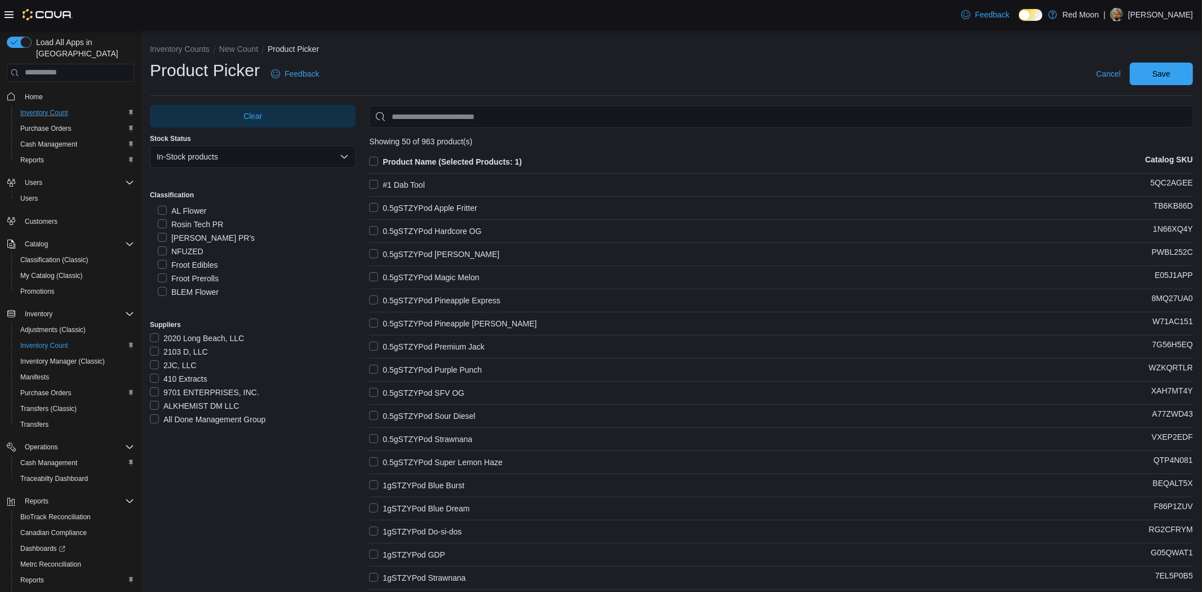
click at [226, 181] on div "Clear Stock Status In-Stock products Classification Red Moon Quiet Kings Flower…" at bounding box center [253, 274] width 206 height 338
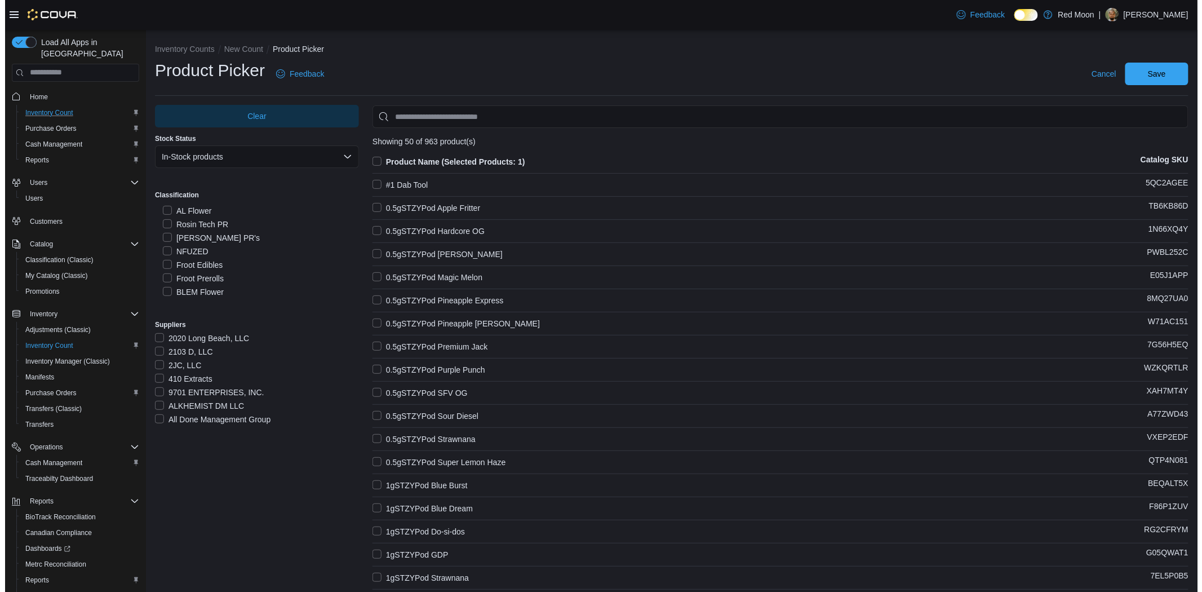
scroll to position [4108, 0]
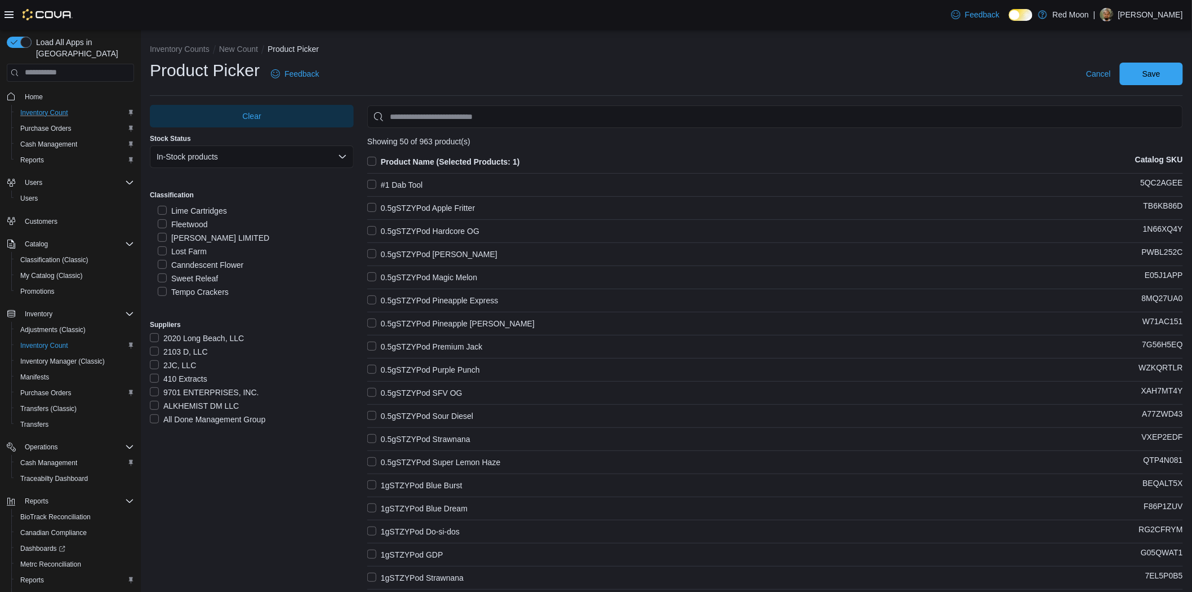
click at [194, 250] on label "Lost Farm" at bounding box center [182, 251] width 49 height 14
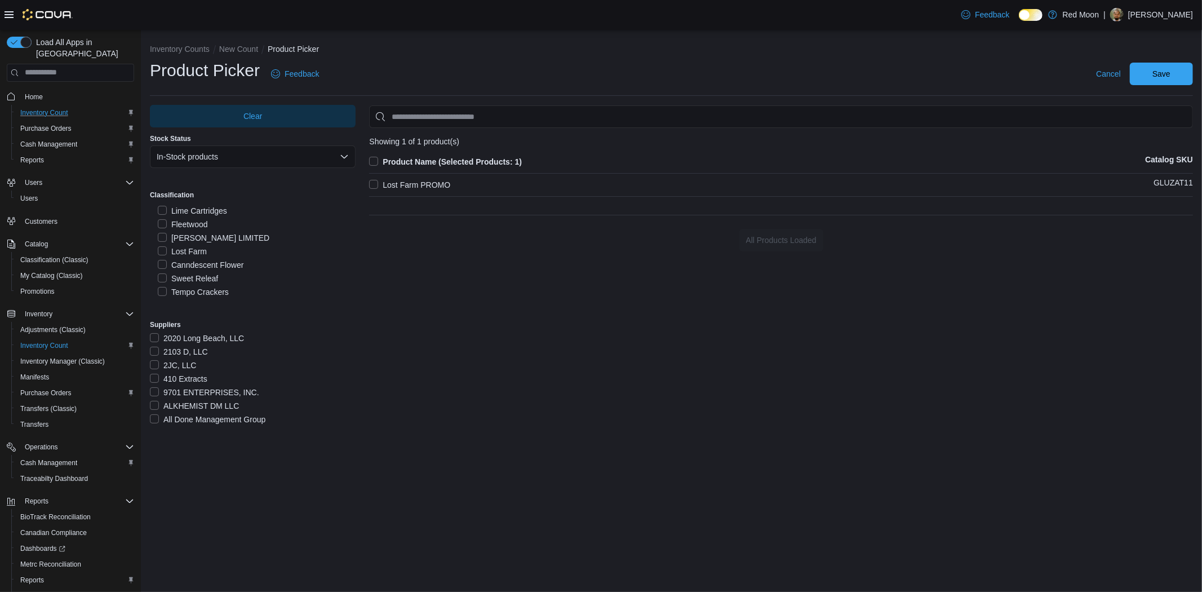
click at [440, 182] on label "Lost Farm PROMO" at bounding box center [409, 185] width 81 height 14
click at [1166, 70] on span "Save" at bounding box center [1161, 73] width 18 height 11
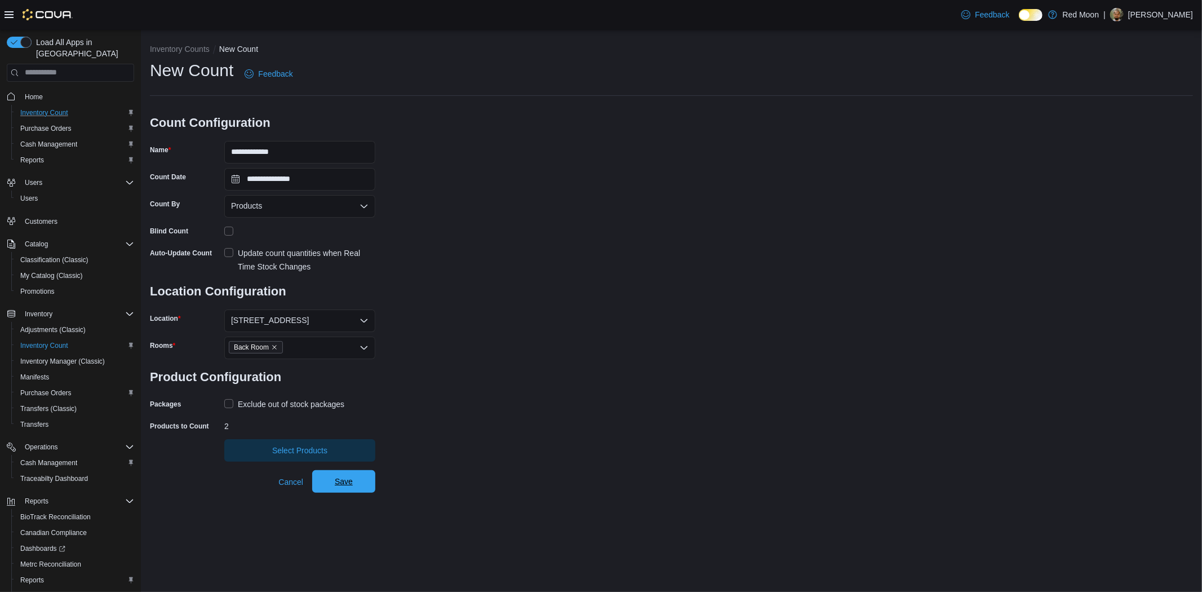
click at [329, 479] on span "Save" at bounding box center [344, 481] width 50 height 23
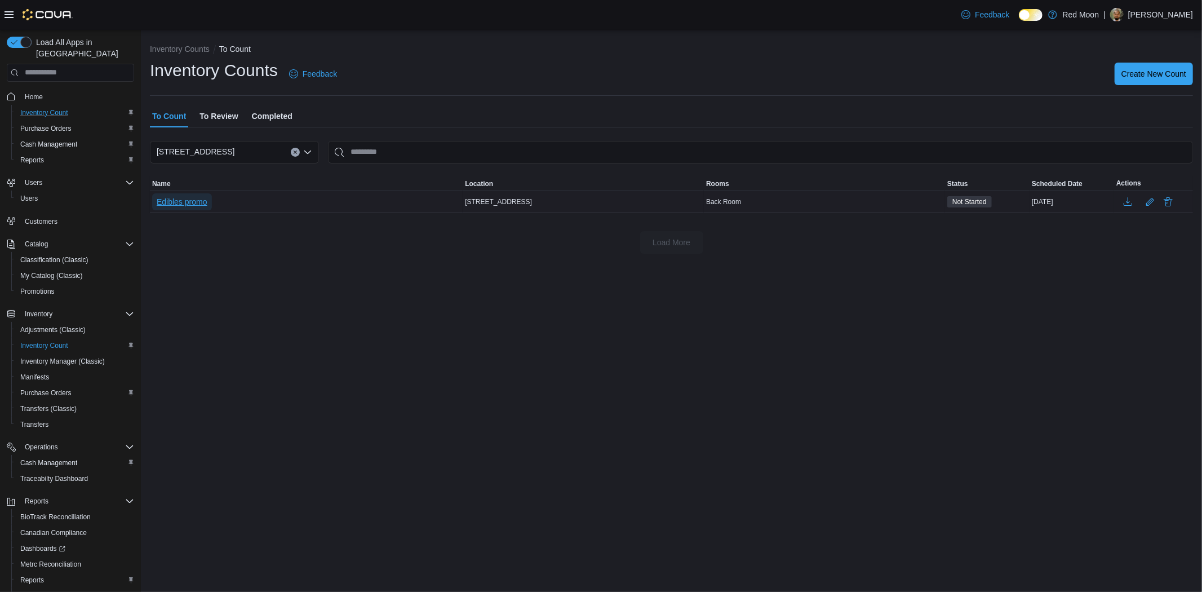
click at [177, 199] on span "Edibles promo" at bounding box center [182, 201] width 51 height 11
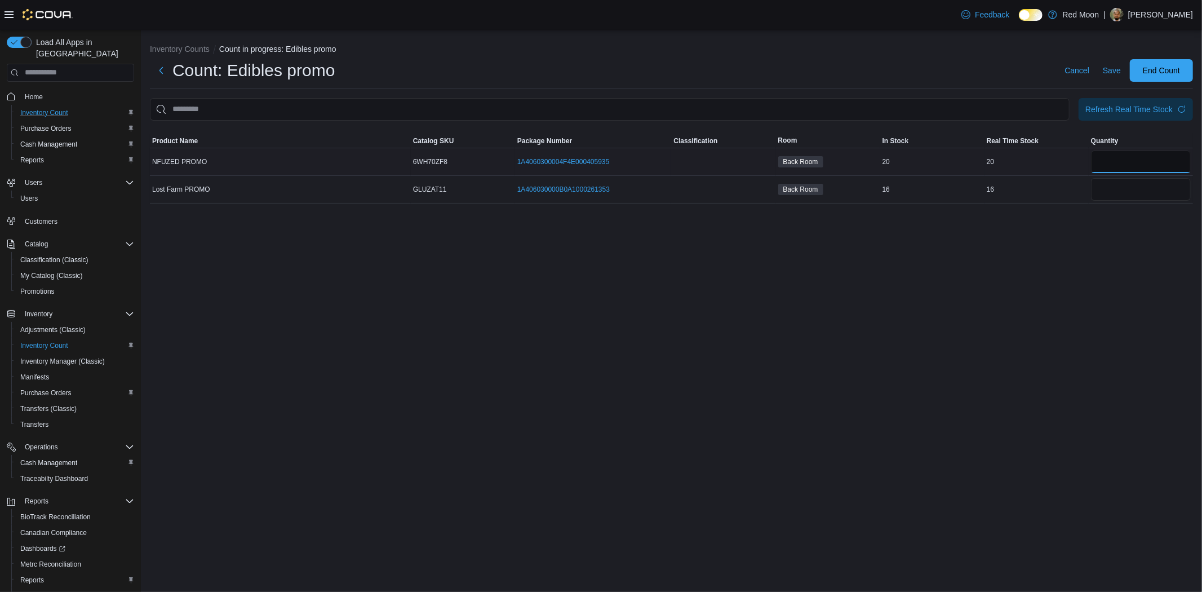
click at [1121, 156] on input "number" at bounding box center [1141, 161] width 100 height 23
type input "*"
click at [1108, 201] on div at bounding box center [1140, 189] width 104 height 27
click at [1114, 194] on input "number" at bounding box center [1141, 189] width 100 height 23
type input "*"
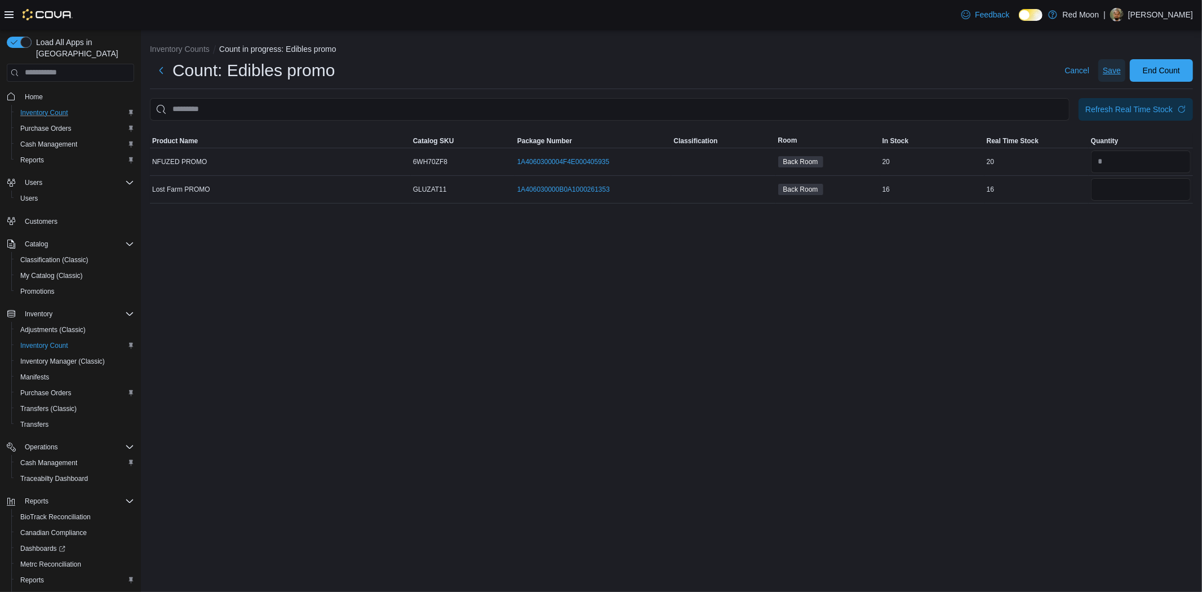
click at [1110, 79] on span "Save" at bounding box center [1111, 70] width 18 height 23
click at [1148, 74] on span "End Count" at bounding box center [1160, 69] width 37 height 11
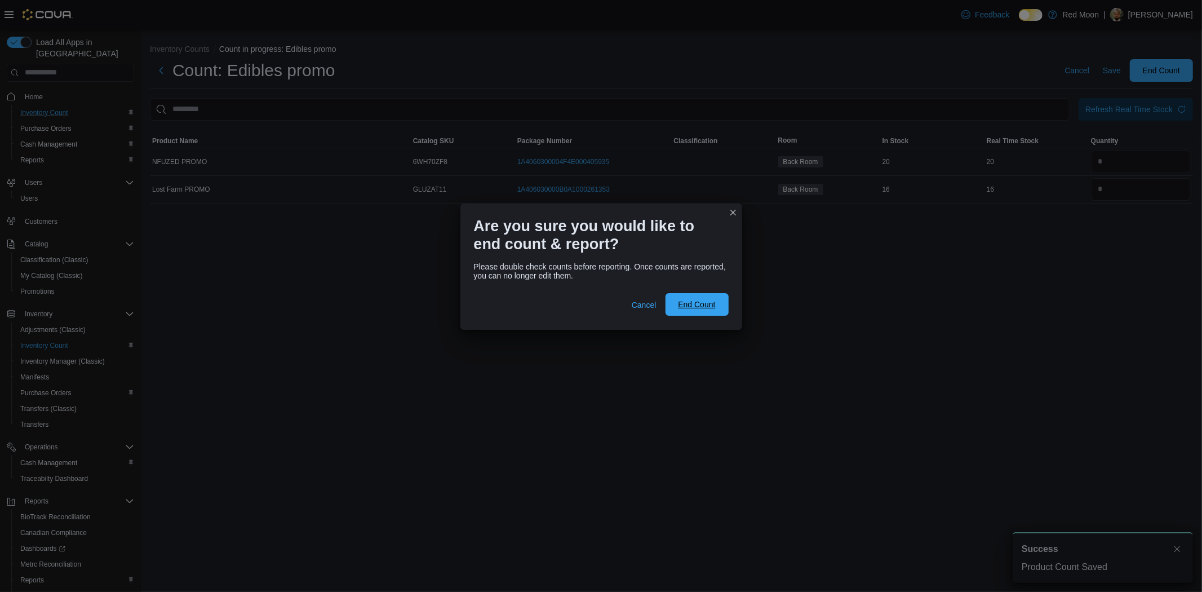
click at [673, 295] on span "End Count" at bounding box center [697, 304] width 50 height 23
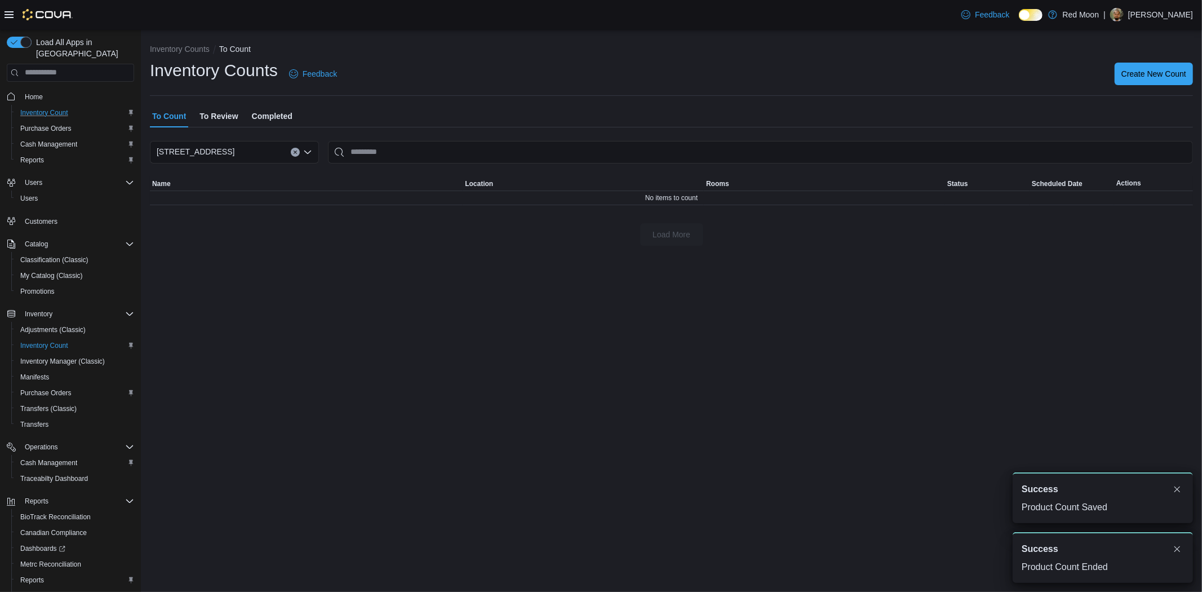
click at [229, 115] on span "To Review" at bounding box center [218, 116] width 38 height 23
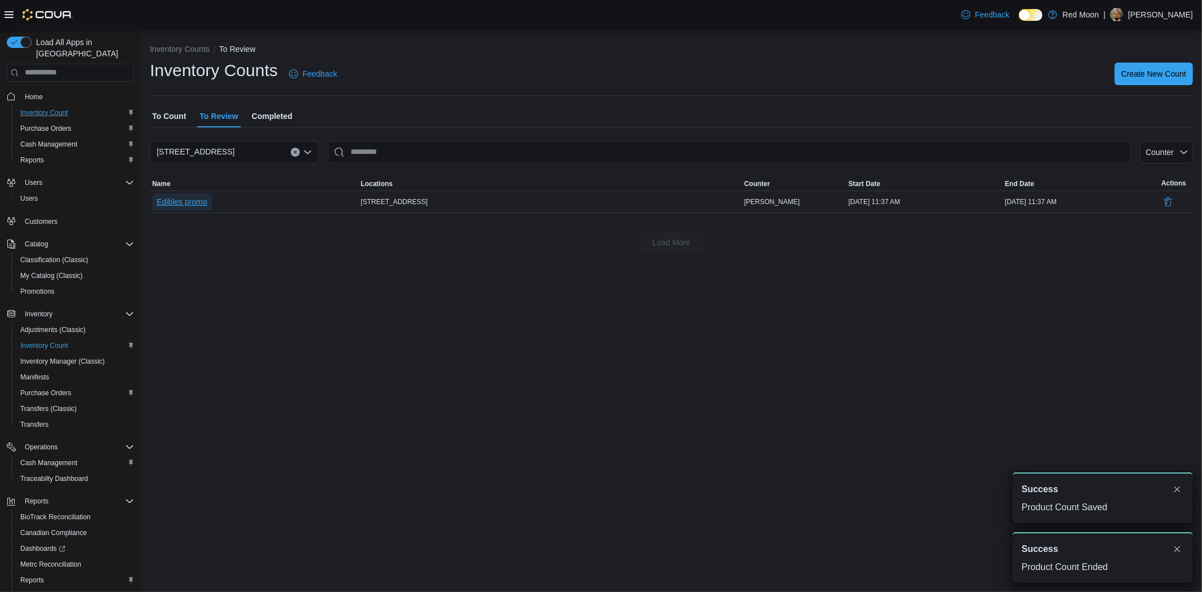
click at [177, 203] on span "Edibles promo" at bounding box center [182, 201] width 51 height 11
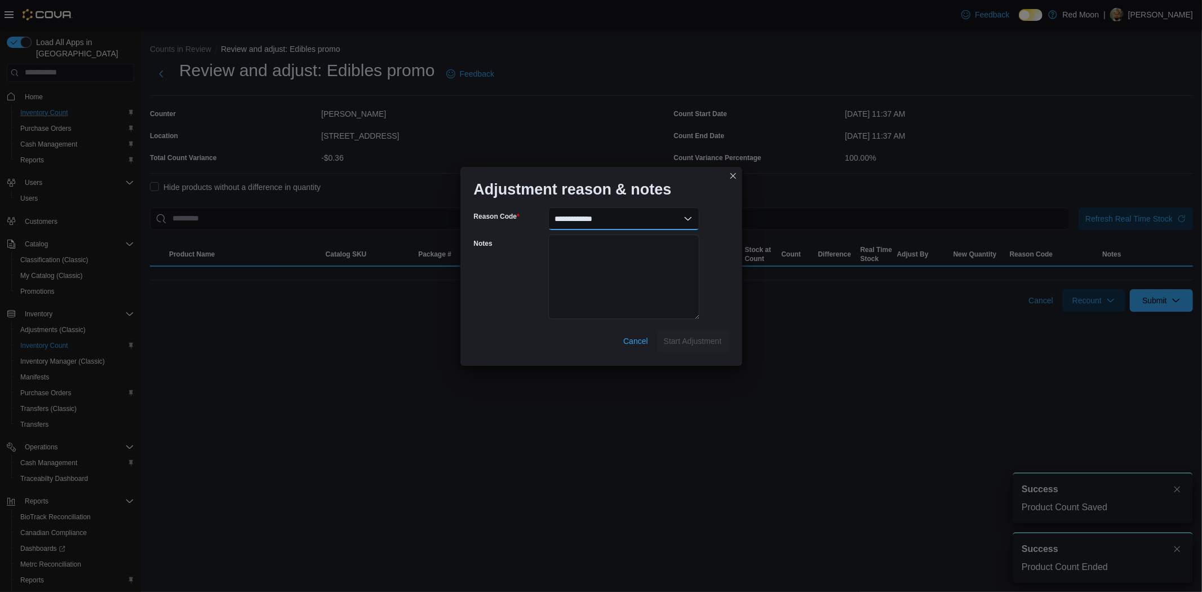
click at [557, 216] on select "**********" at bounding box center [623, 218] width 151 height 23
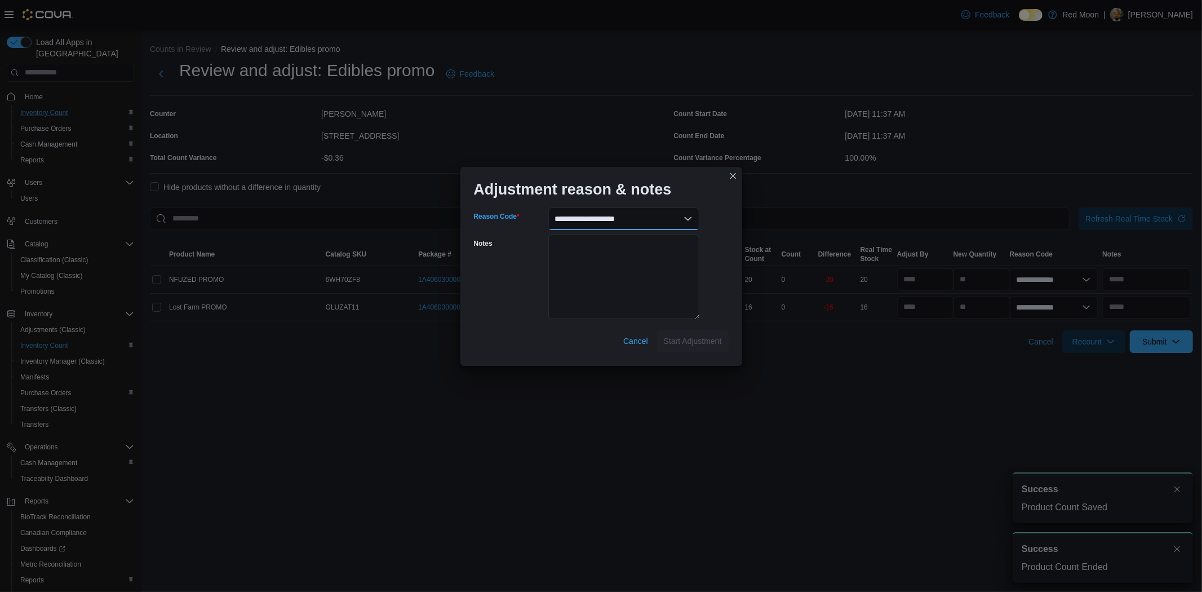
click at [548, 207] on select "**********" at bounding box center [623, 218] width 151 height 23
click at [621, 221] on select "**********" at bounding box center [623, 218] width 151 height 23
select select "**********"
click at [548, 207] on select "**********" at bounding box center [623, 218] width 151 height 23
click at [609, 281] on textarea "Notes" at bounding box center [623, 276] width 151 height 85
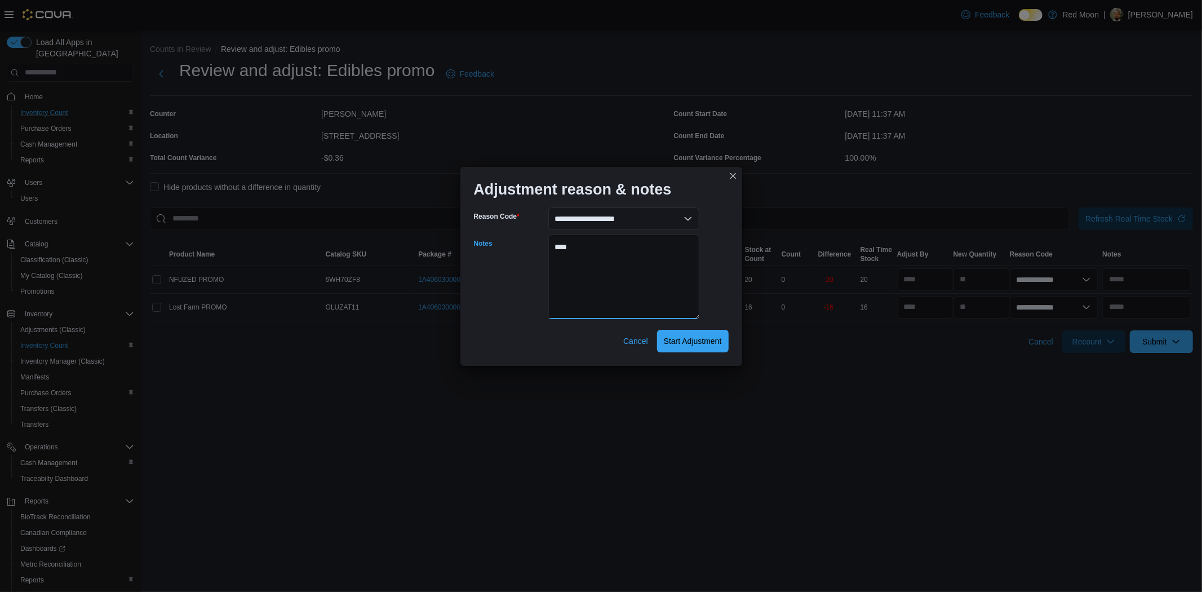
type textarea "*****"
type textarea "**********"
click at [691, 346] on span "Start Adjustment" at bounding box center [693, 341] width 58 height 23
select select "**********"
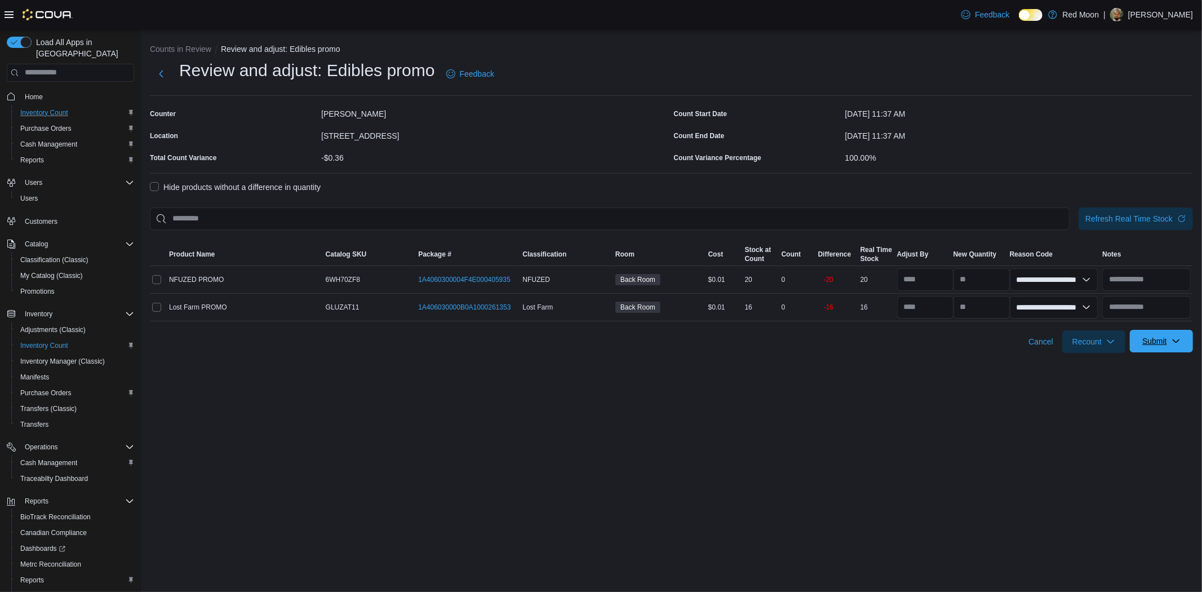
click at [1161, 346] on span "Submit" at bounding box center [1154, 340] width 25 height 11
click at [1149, 370] on span "Submit Adjustments" at bounding box center [1126, 368] width 70 height 11
